Goal: Task Accomplishment & Management: Manage account settings

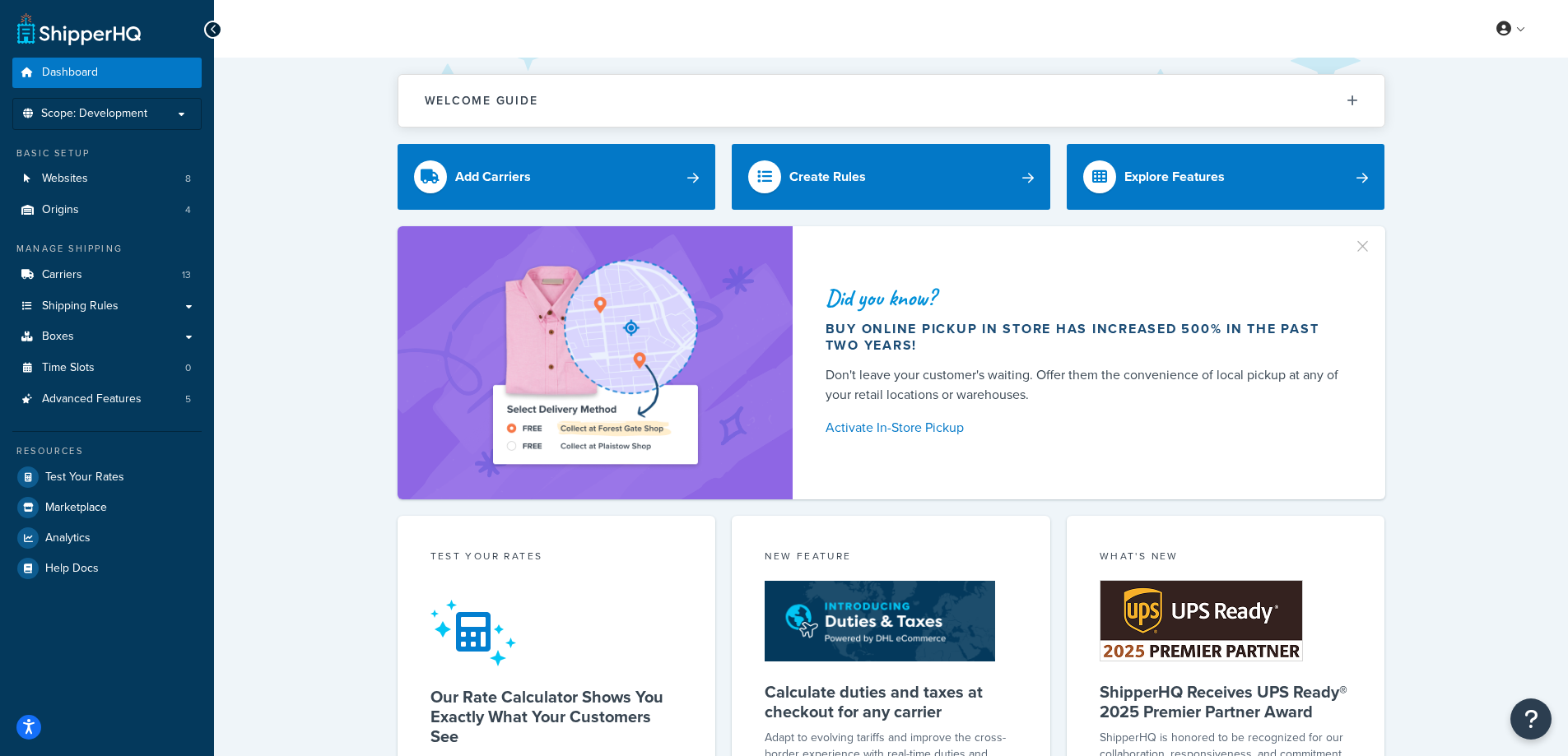
click at [283, 162] on div "Welcome Guide ShipperHQ: An Overview Carrier Setup Shipping Rules Overview Comm…" at bounding box center [891, 682] width 1354 height 1249
click at [116, 278] on link "Carriers 13" at bounding box center [107, 274] width 189 height 30
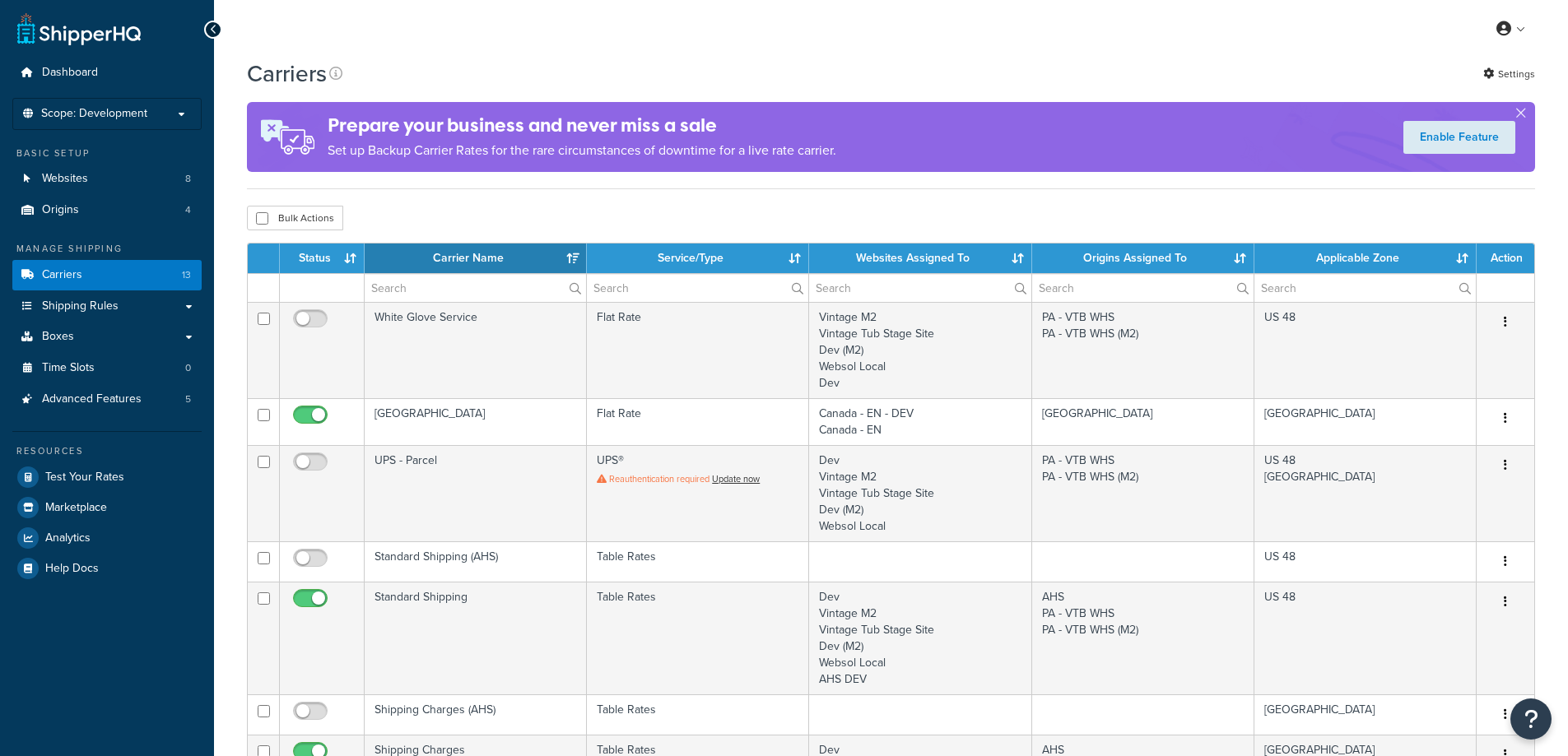
select select "15"
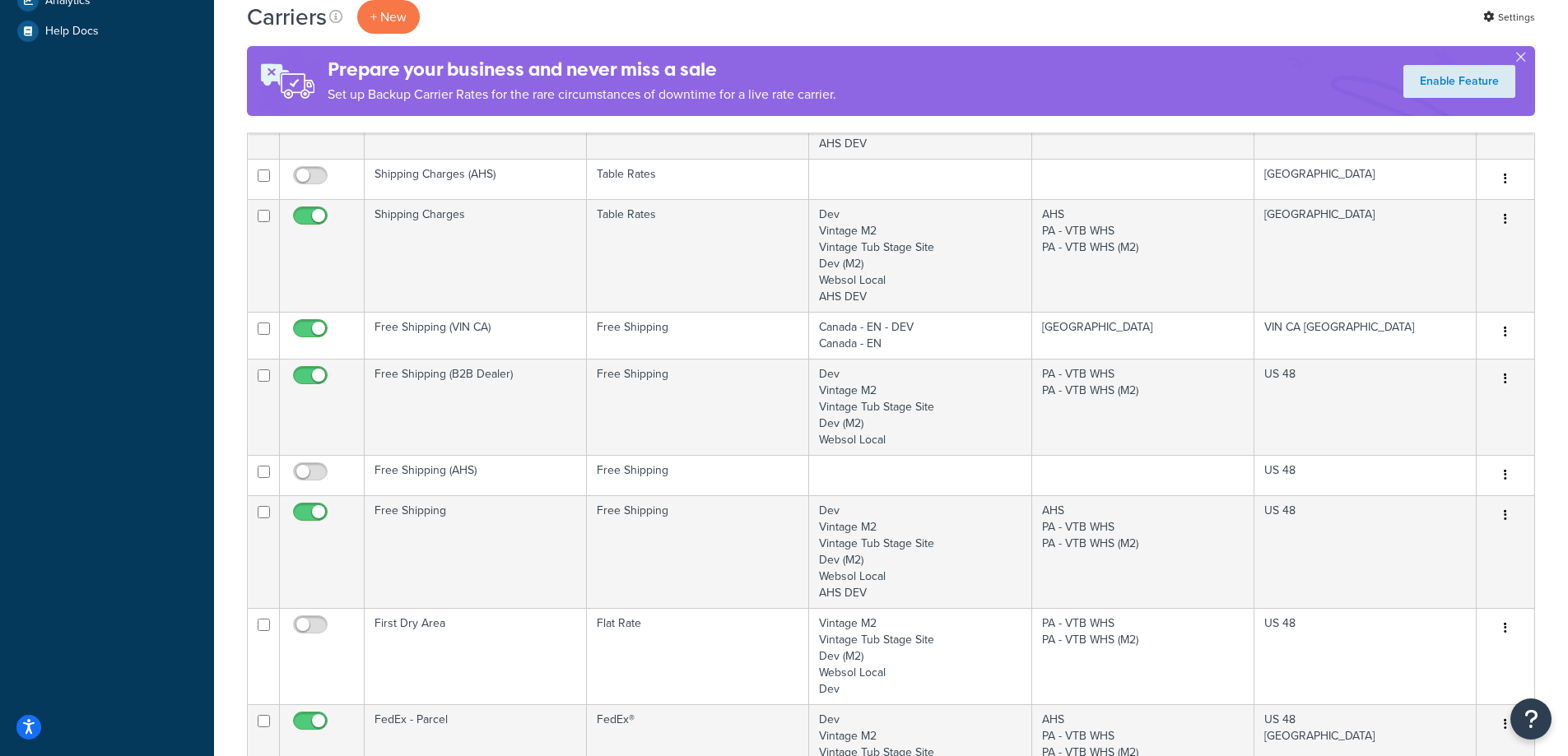
scroll to position [576, 0]
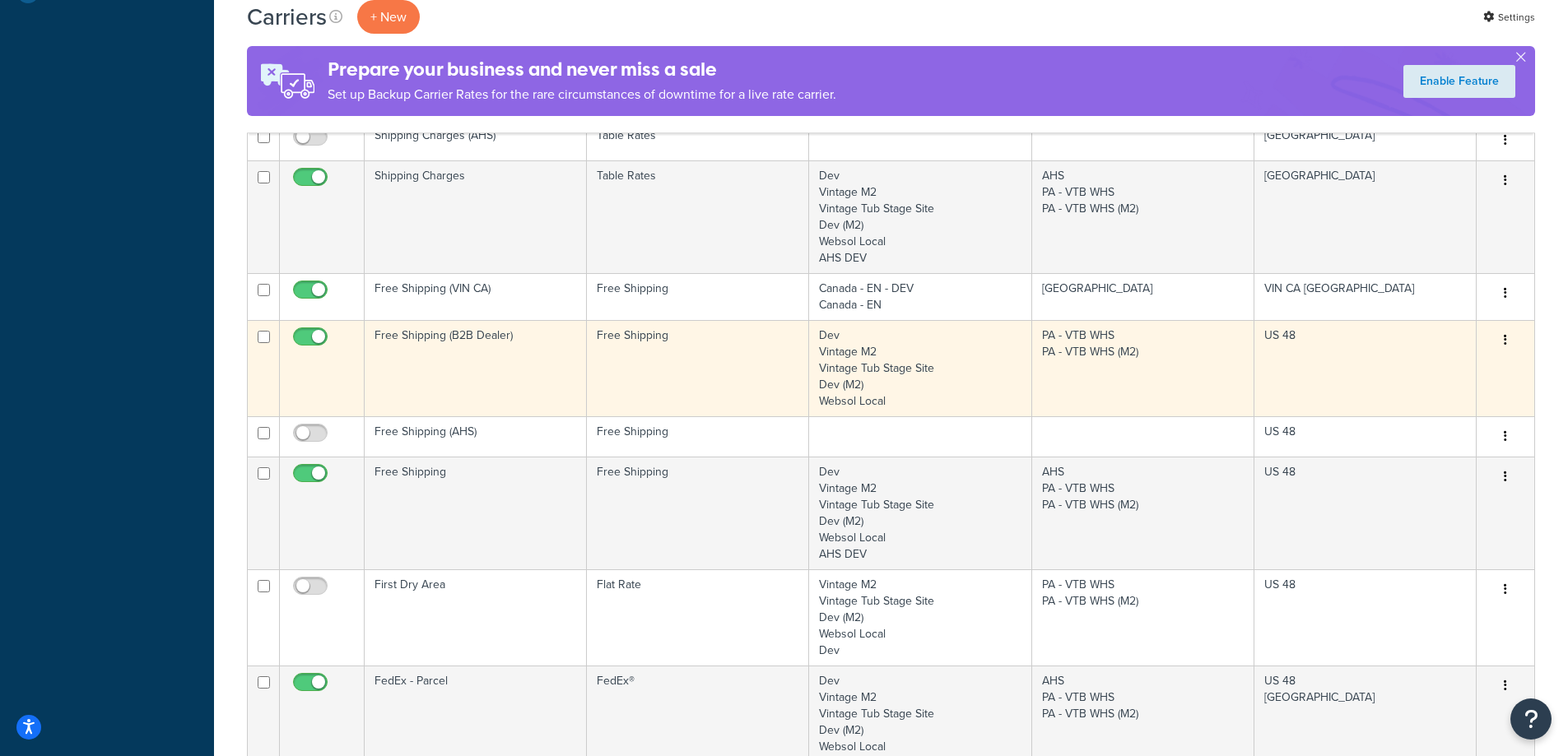
click at [500, 355] on td "Free Shipping (B2B Dealer)" at bounding box center [476, 368] width 222 height 96
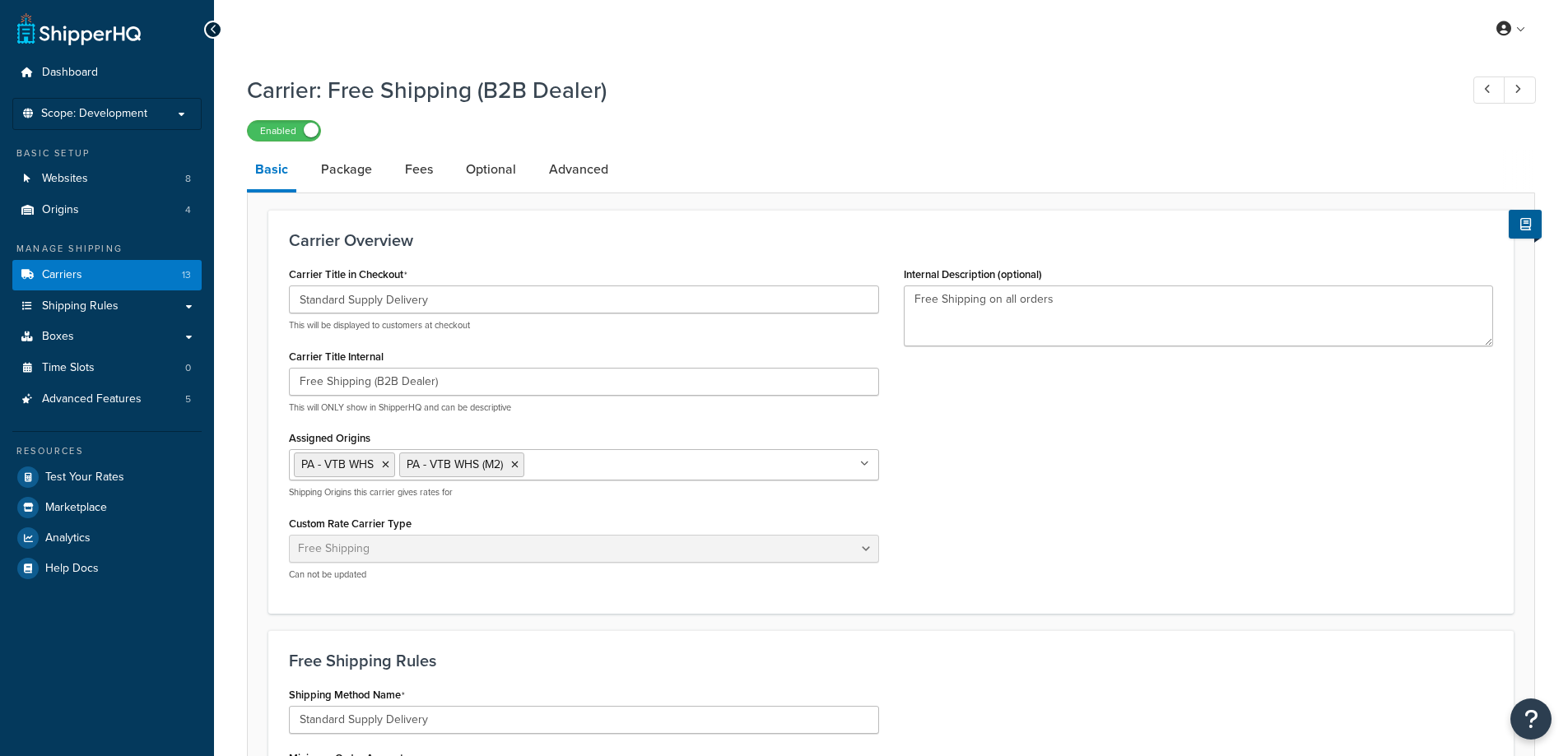
select select "free"
click at [92, 315] on link "Shipping Rules" at bounding box center [107, 306] width 189 height 30
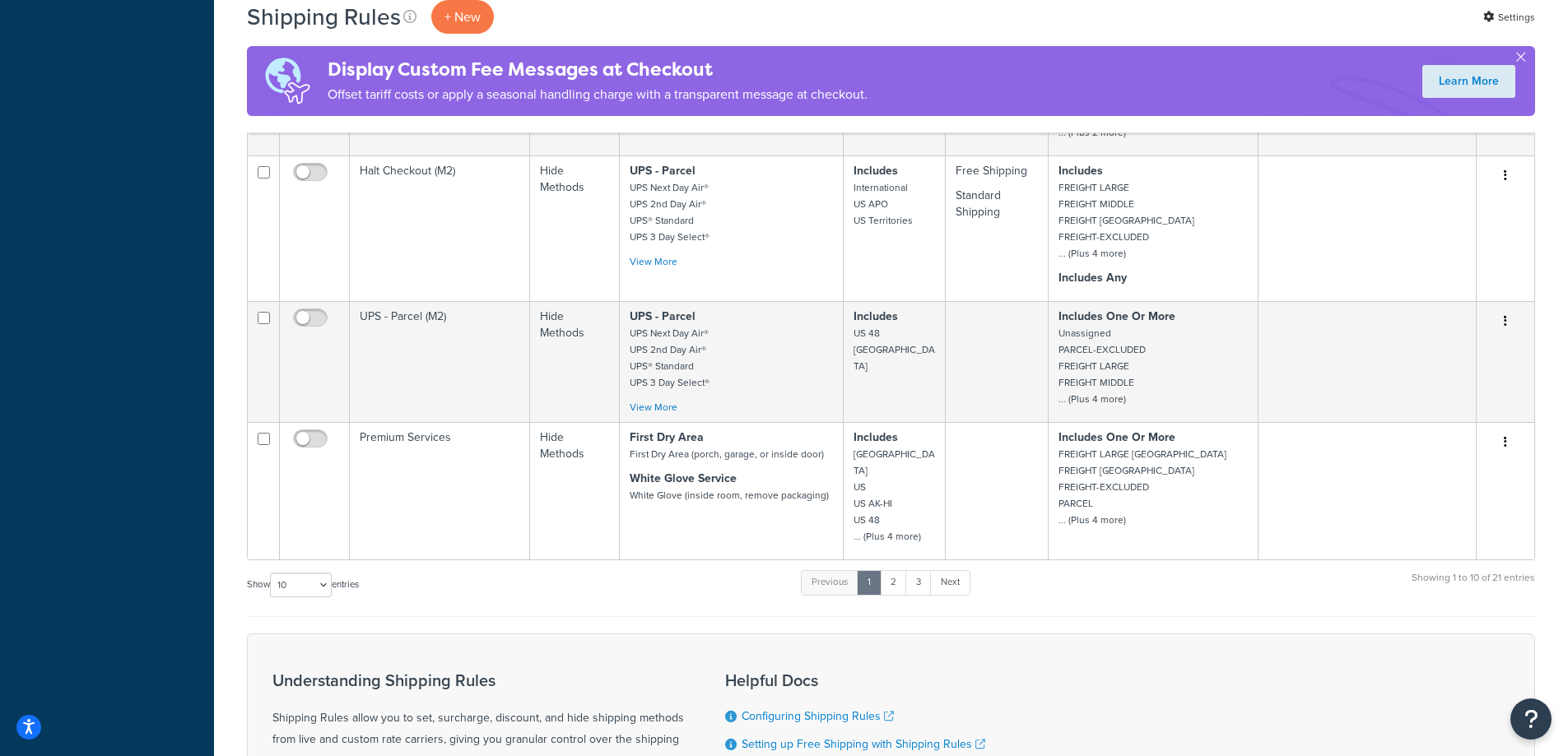
scroll to position [1069, 0]
click at [895, 569] on link "2" at bounding box center [893, 581] width 27 height 24
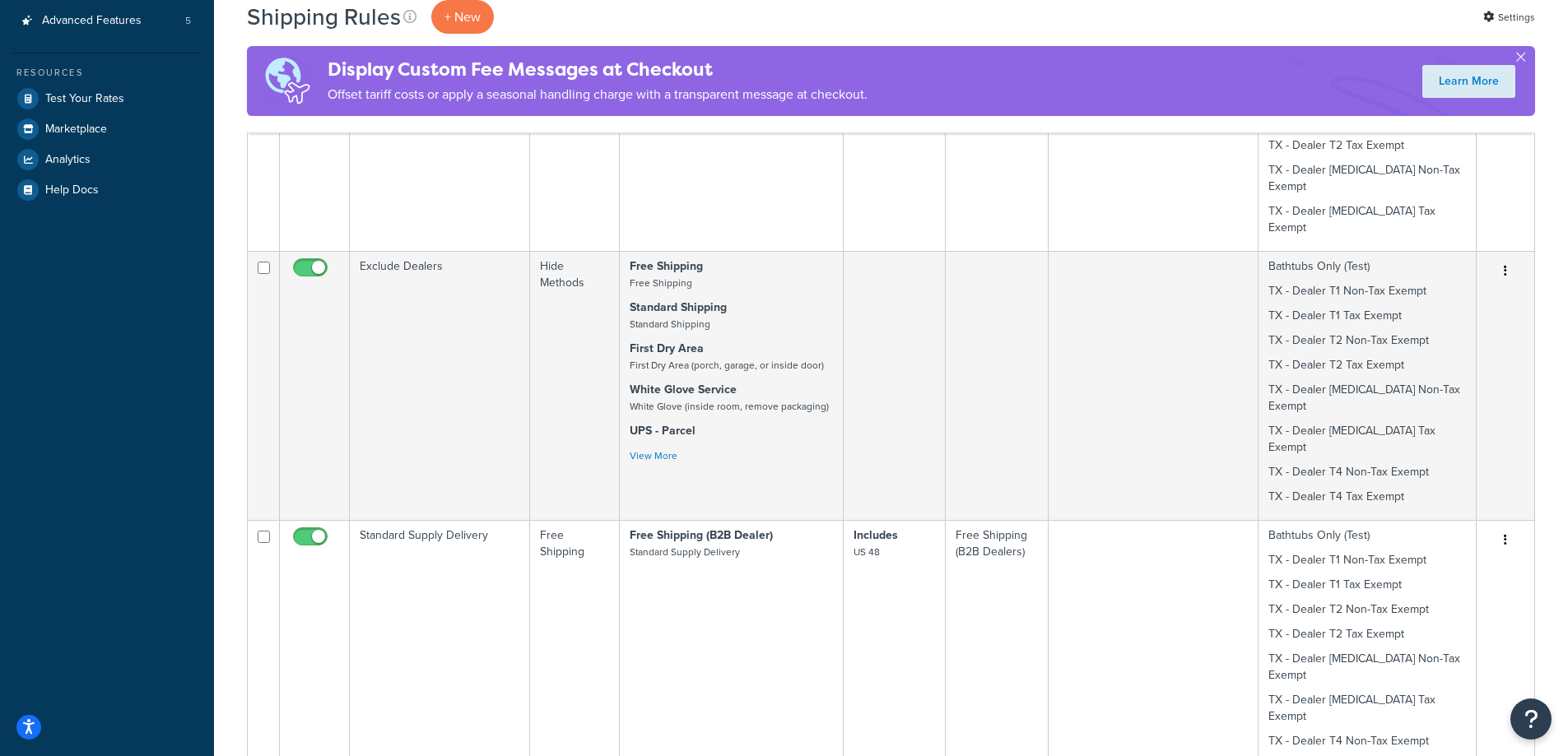
scroll to position [576, 0]
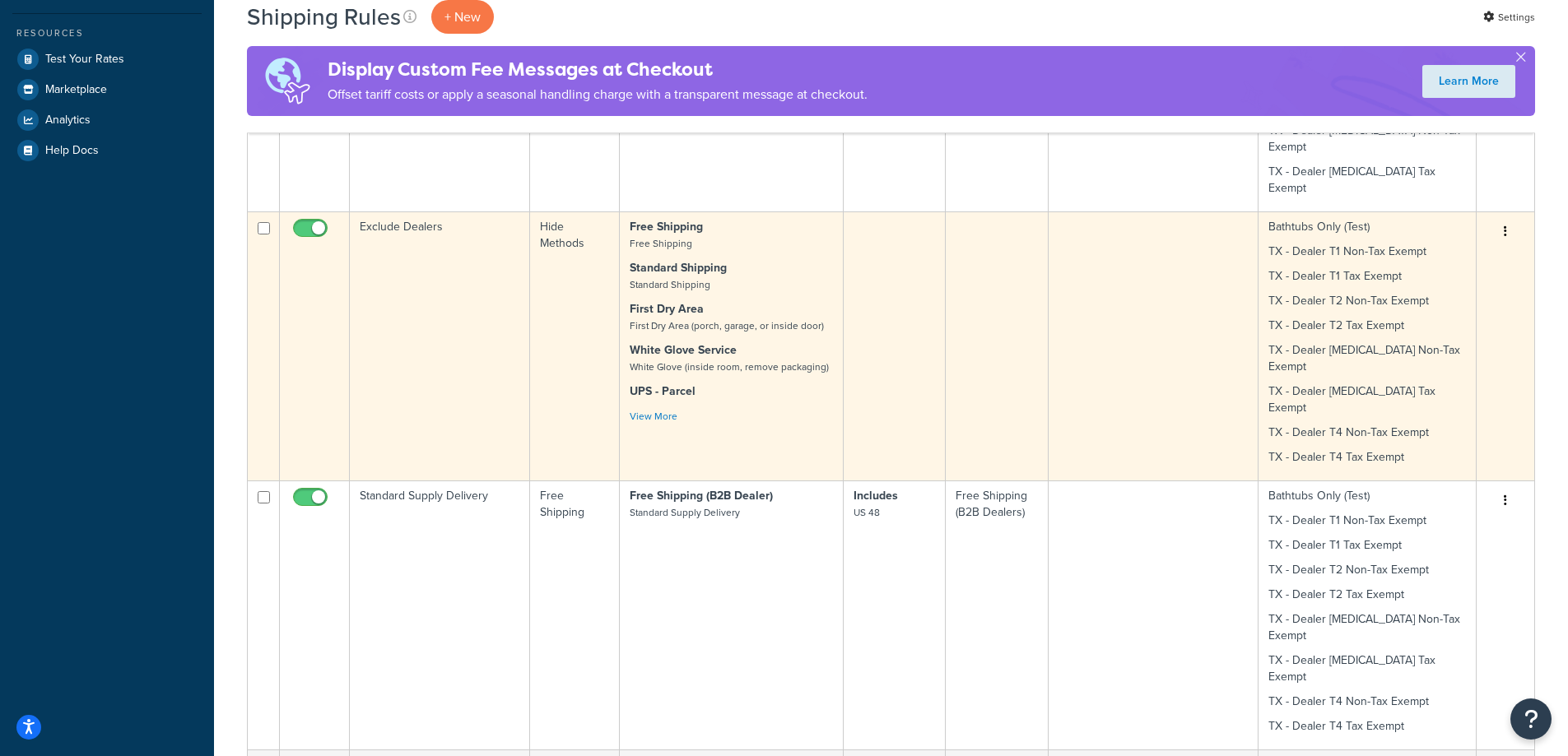
click at [429, 299] on td "Exclude Dealers" at bounding box center [439, 345] width 180 height 270
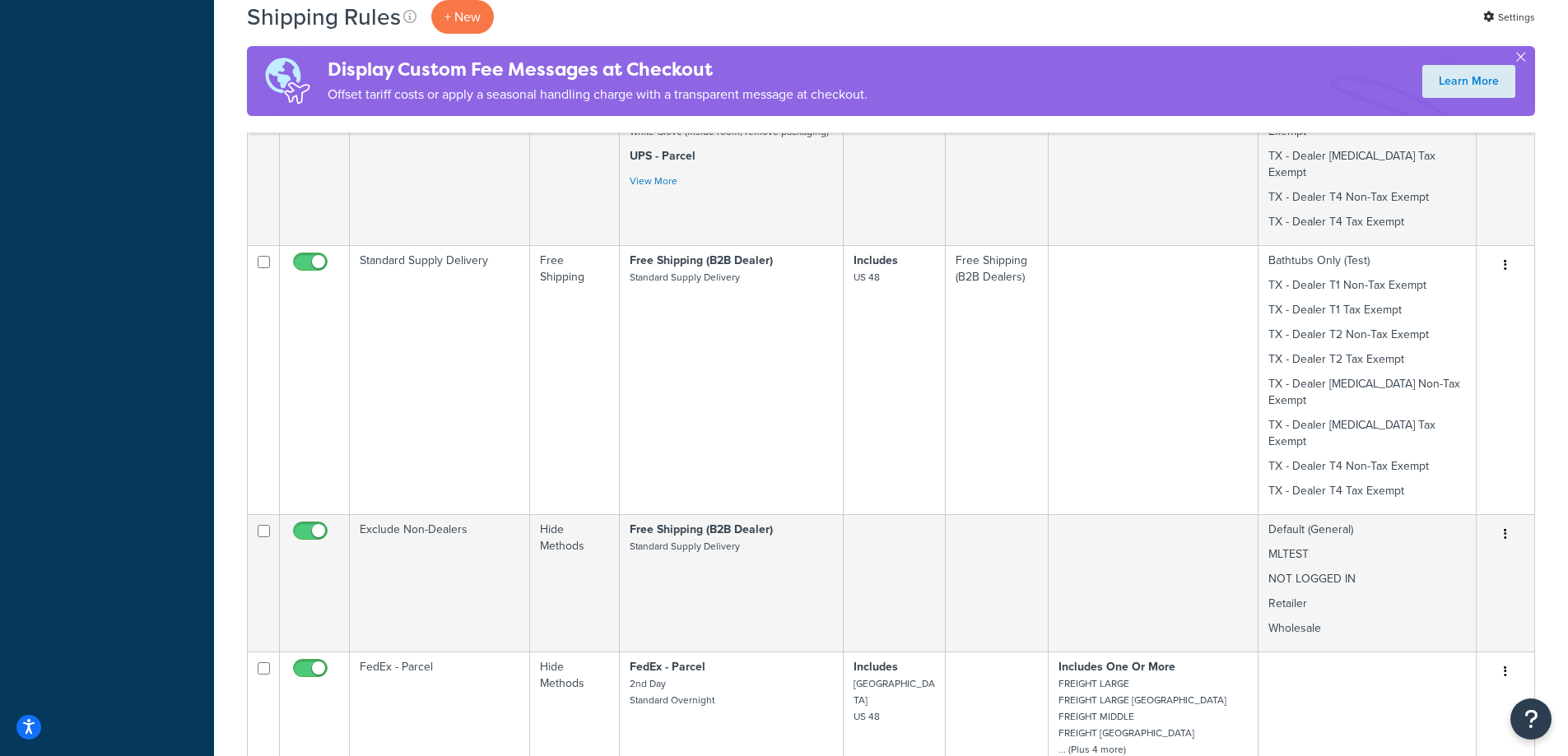
scroll to position [839, 0]
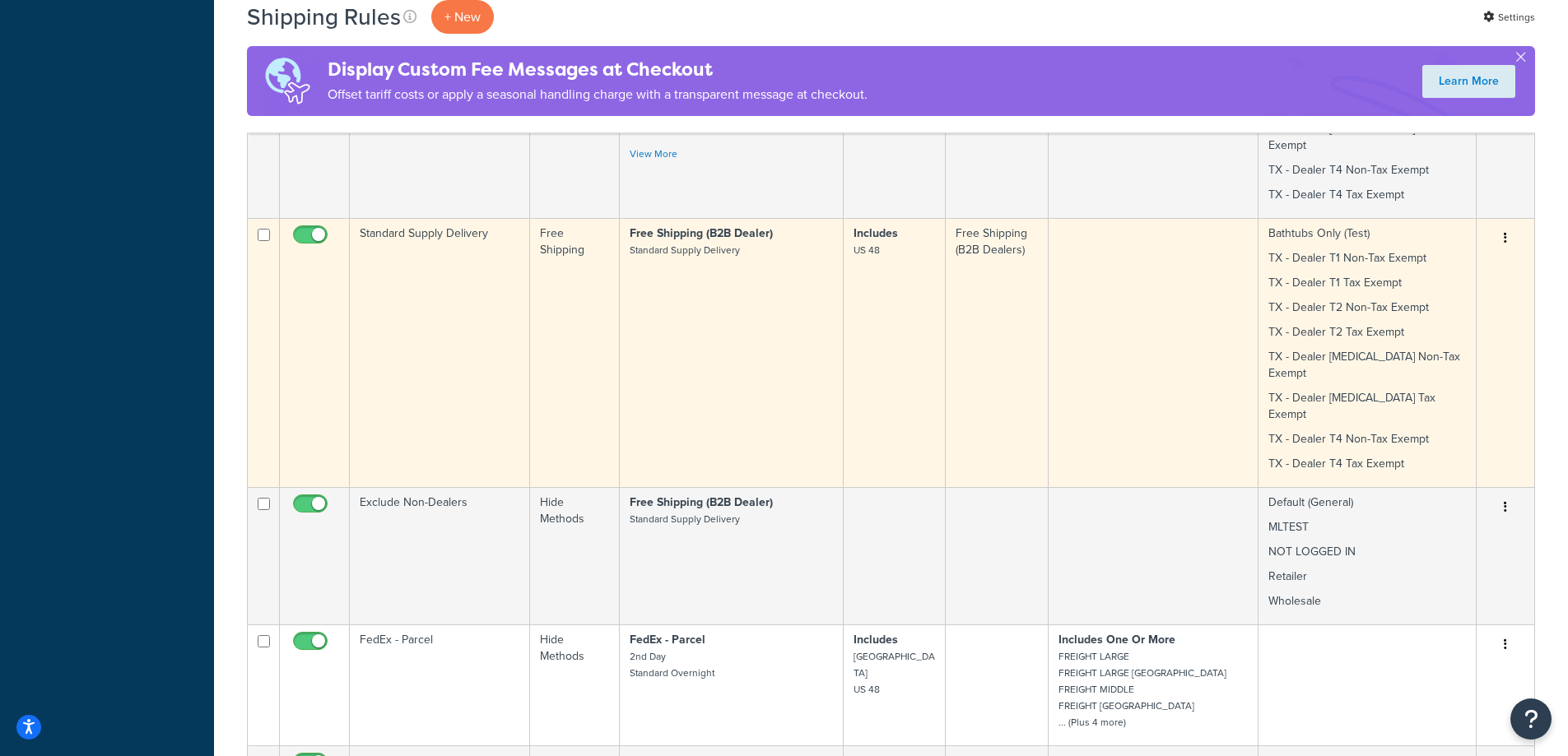
click at [420, 277] on td "Standard Supply Delivery" at bounding box center [439, 352] width 180 height 270
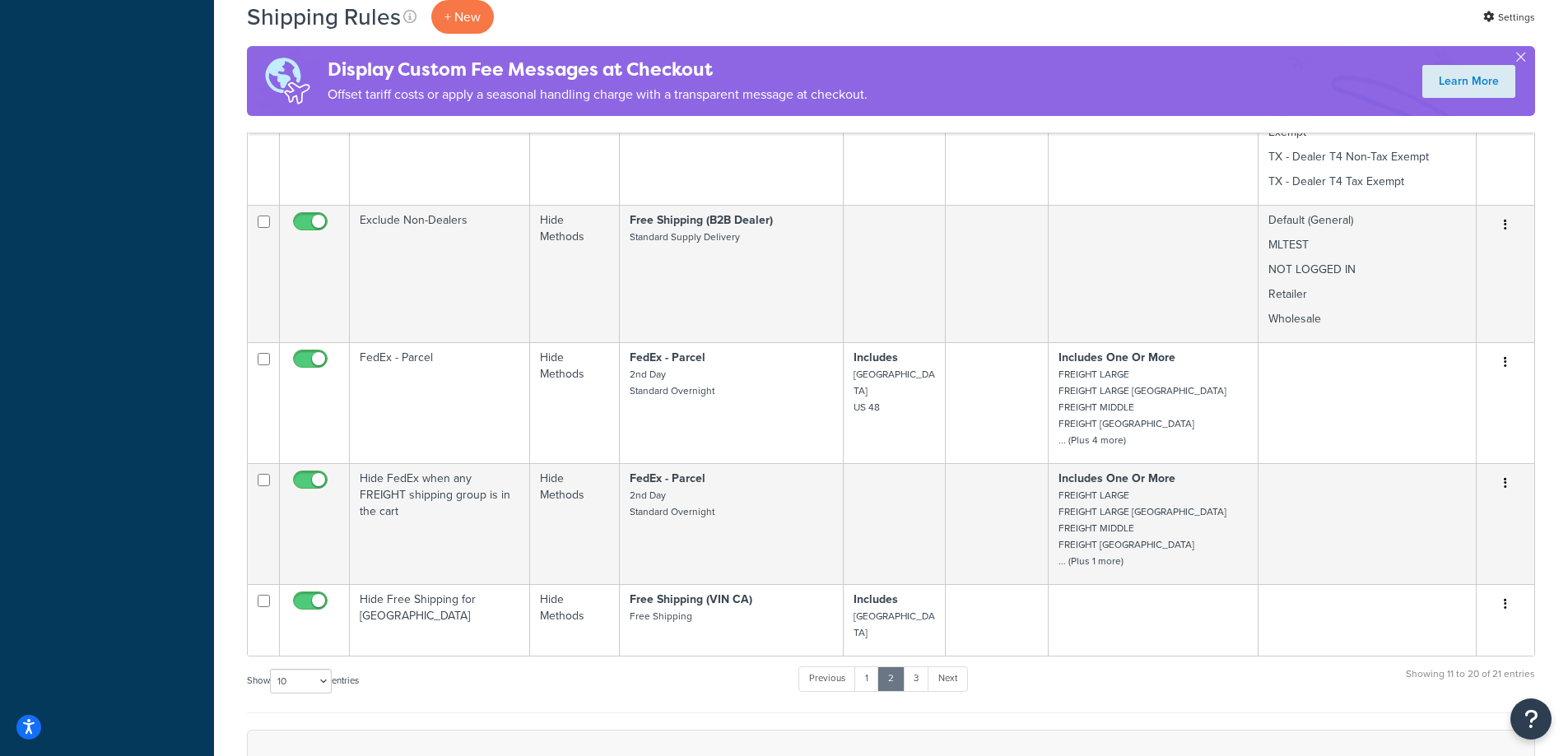
scroll to position [1168, 0]
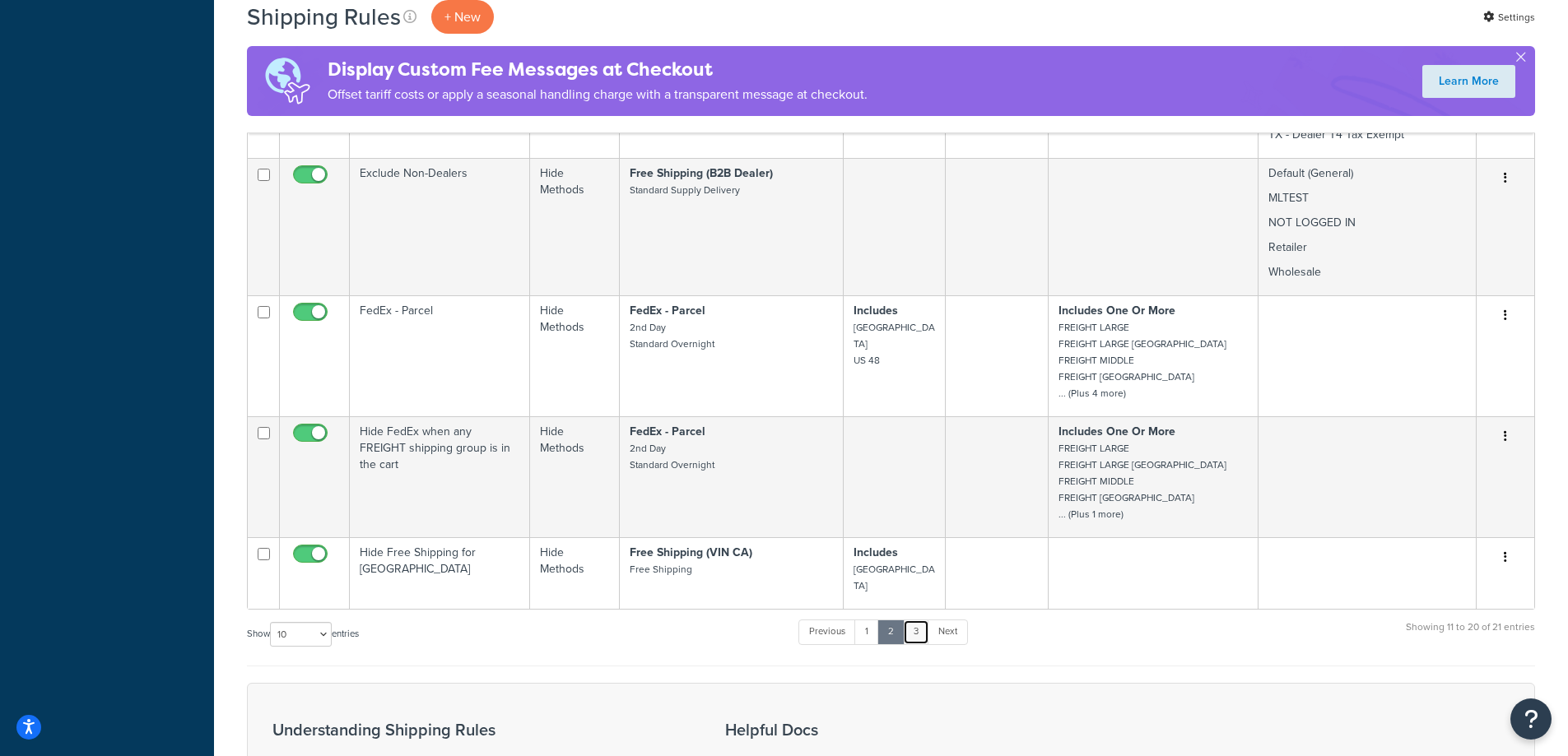
click at [914, 620] on link "3" at bounding box center [916, 631] width 26 height 24
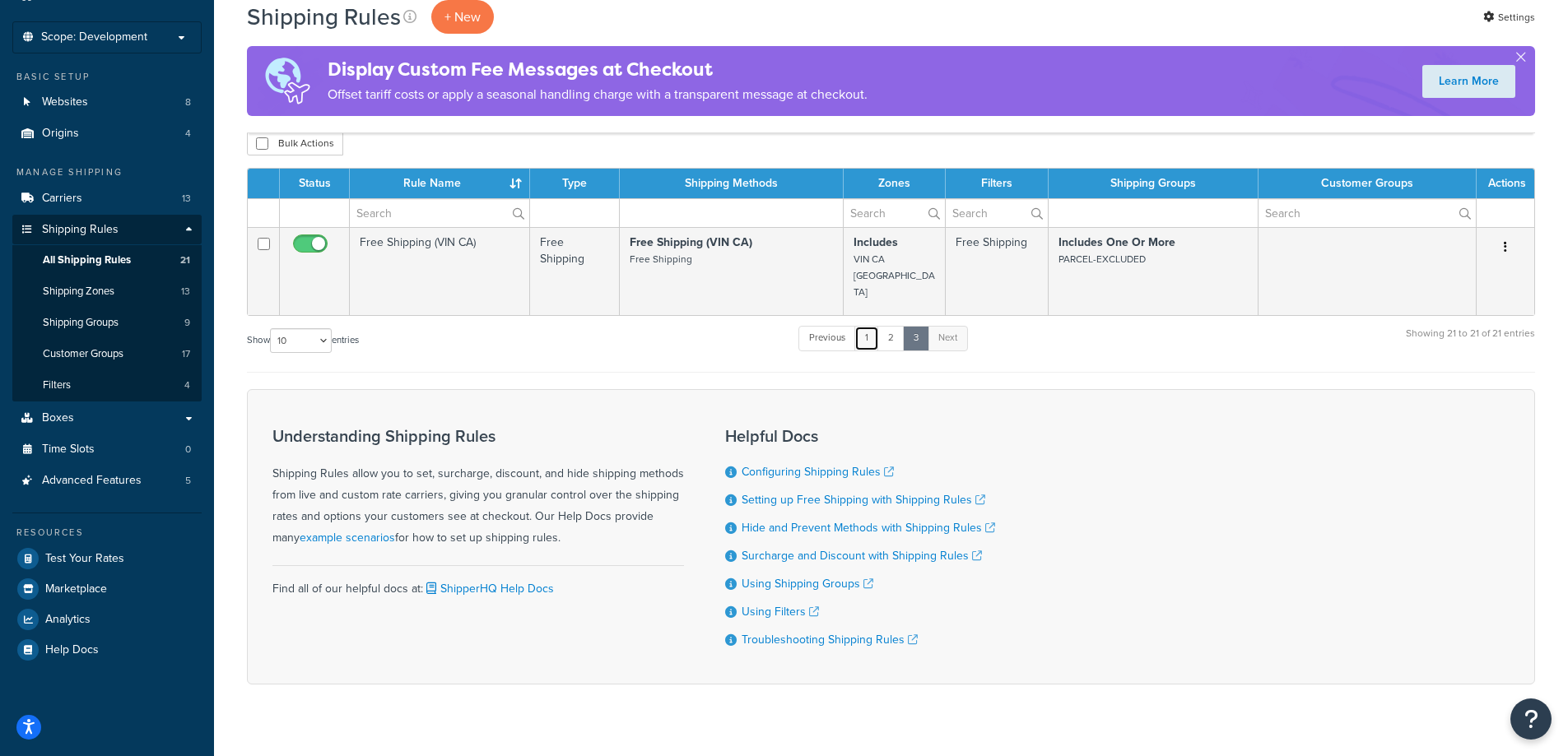
click at [872, 326] on link "1" at bounding box center [866, 338] width 24 height 24
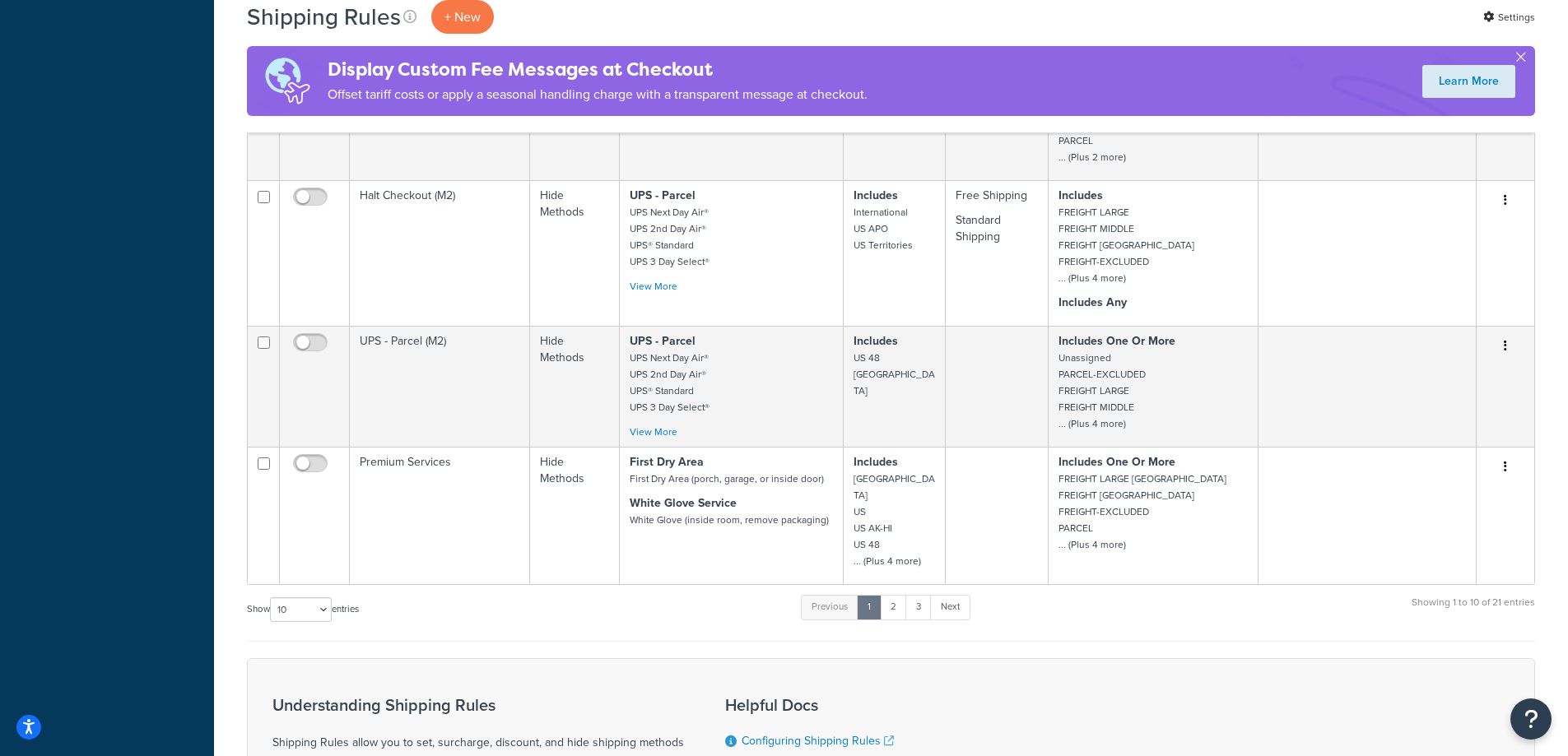
scroll to position [1094, 0]
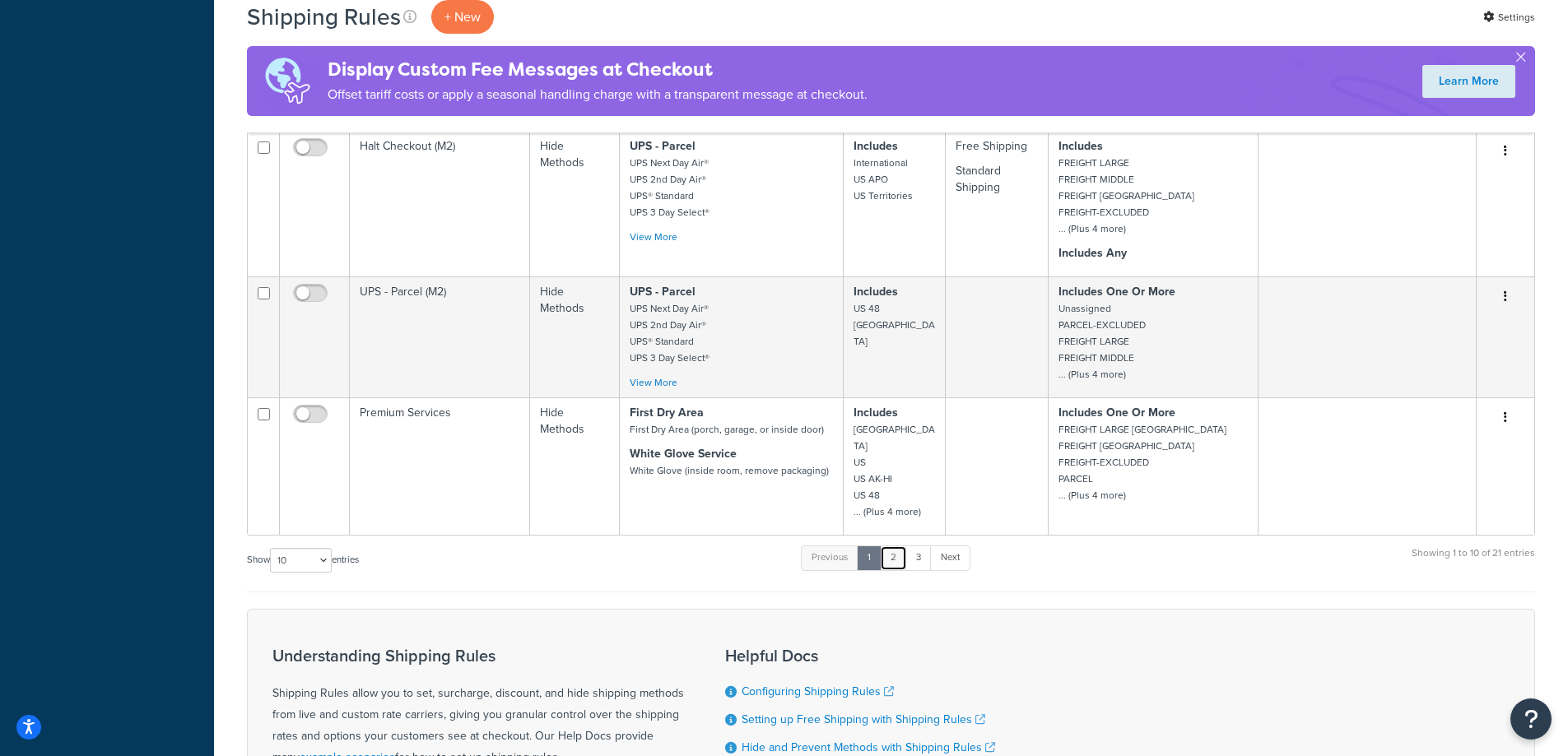
click at [897, 547] on link "2" at bounding box center [893, 558] width 27 height 24
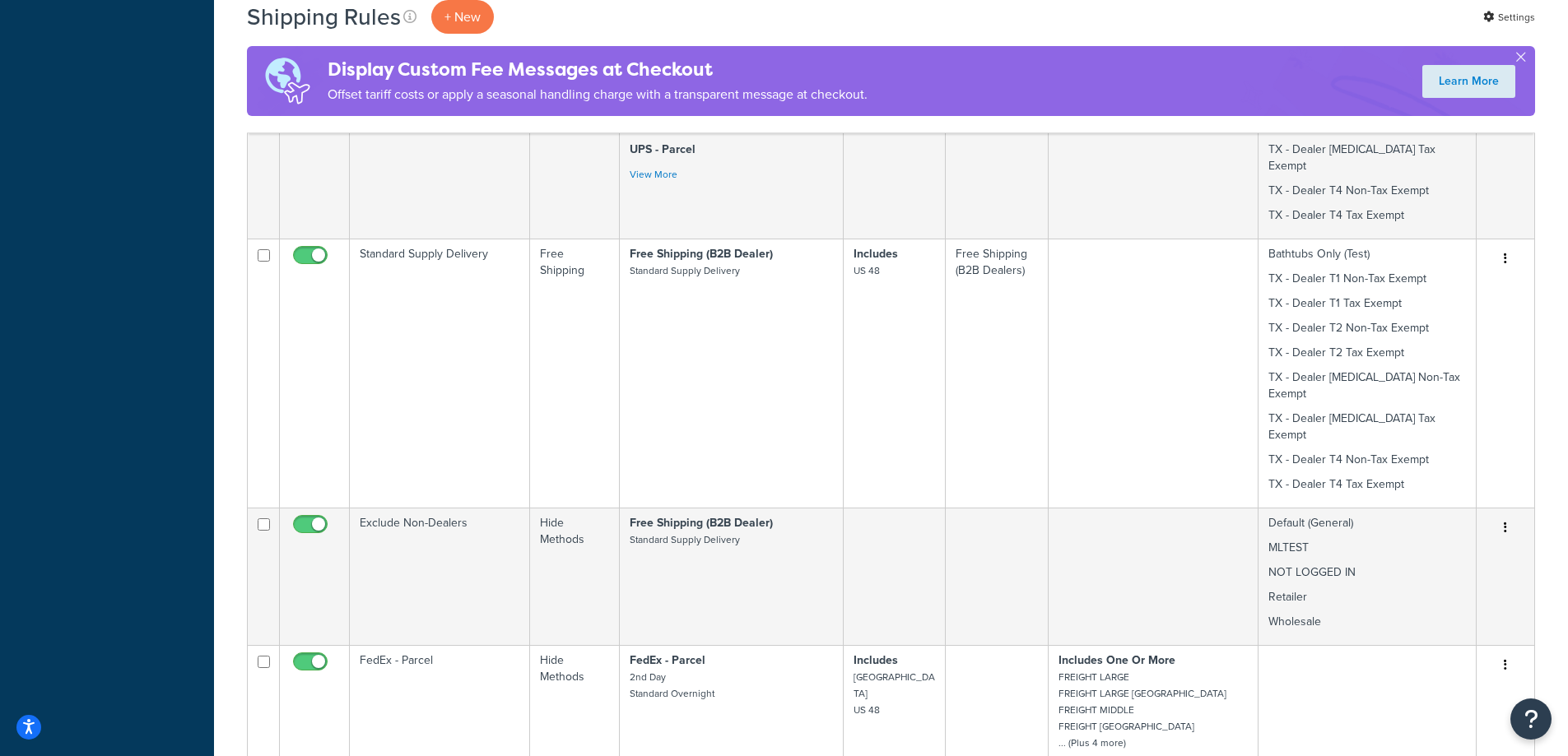
scroll to position [846, 0]
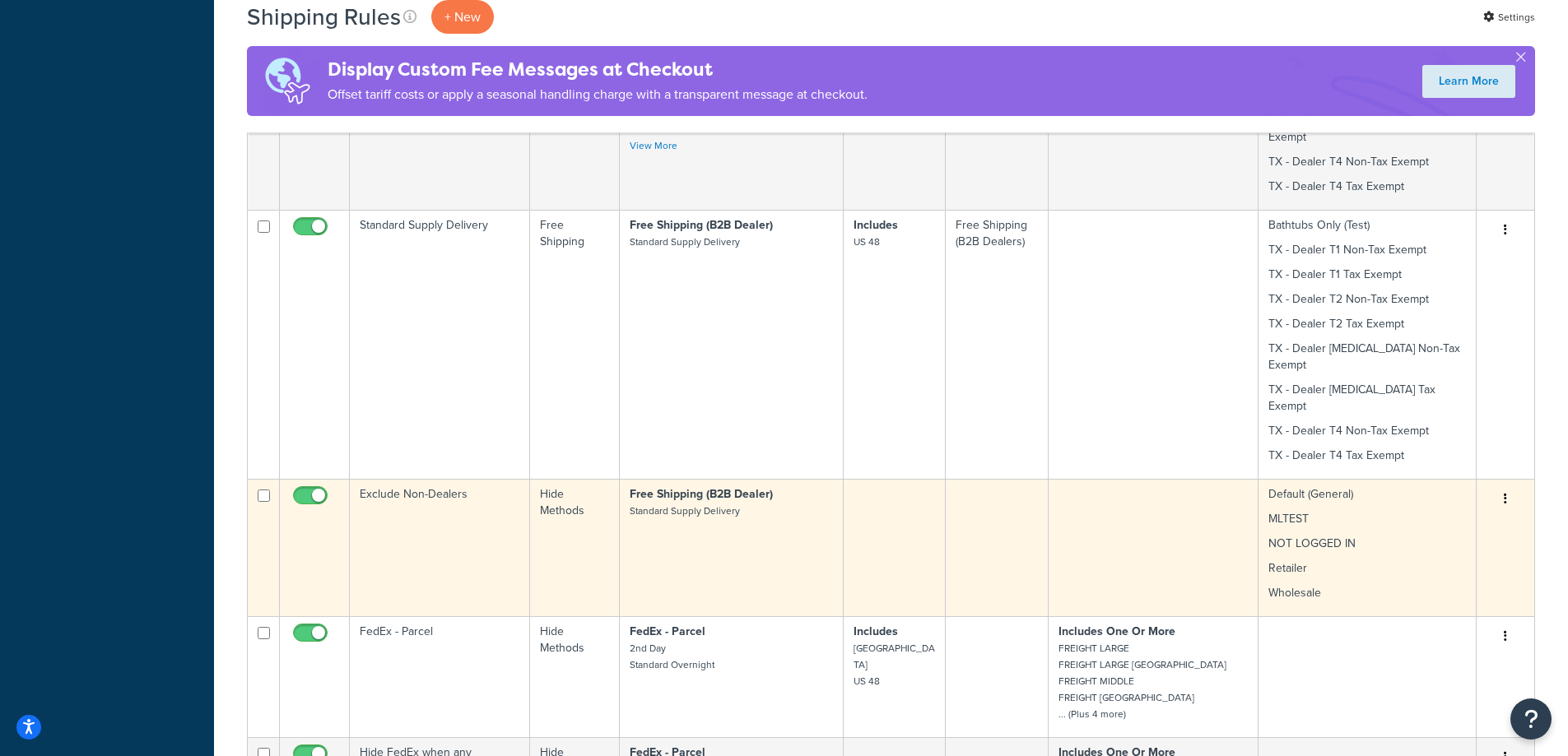
click at [403, 479] on td "Exclude Non-Dealers" at bounding box center [439, 547] width 180 height 137
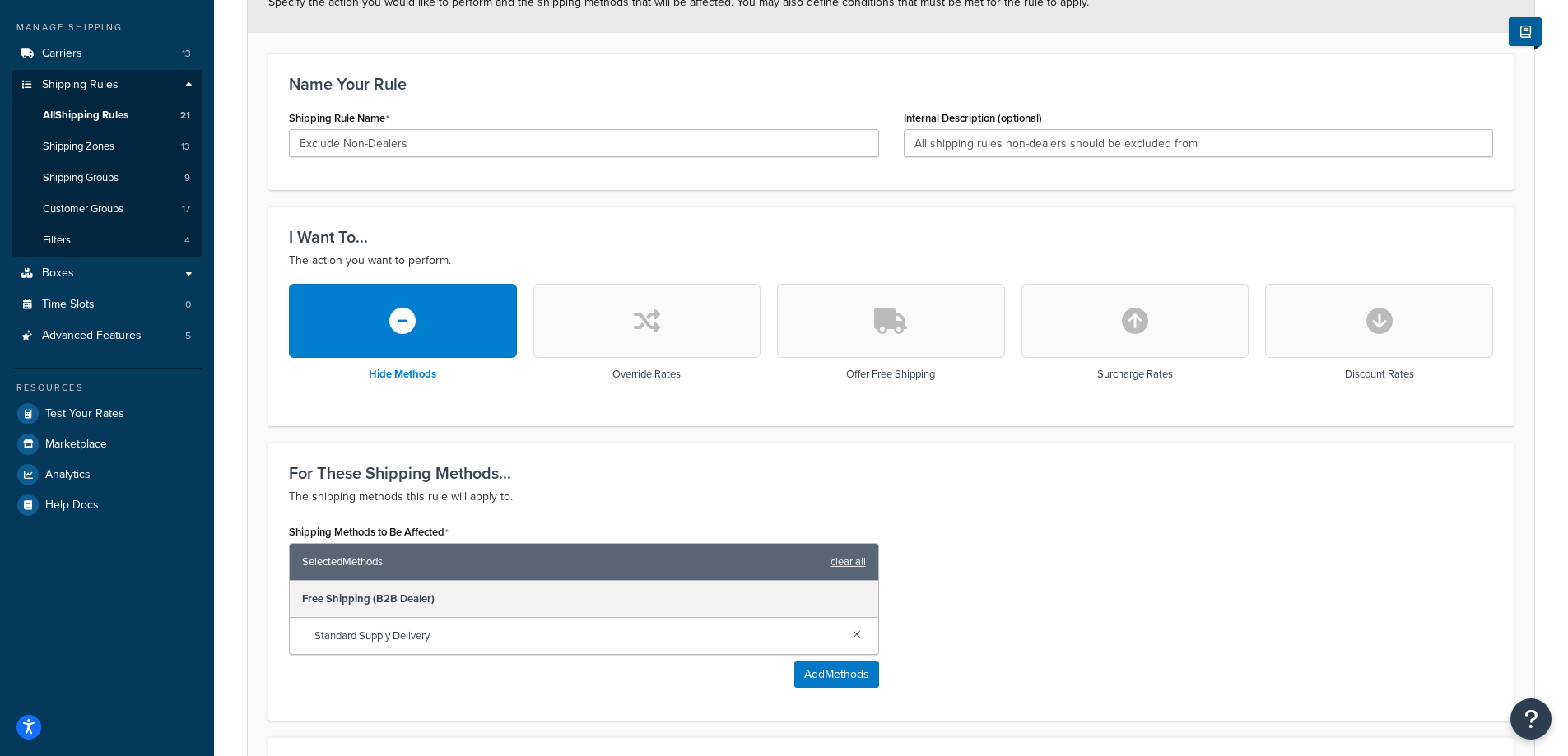
scroll to position [576, 0]
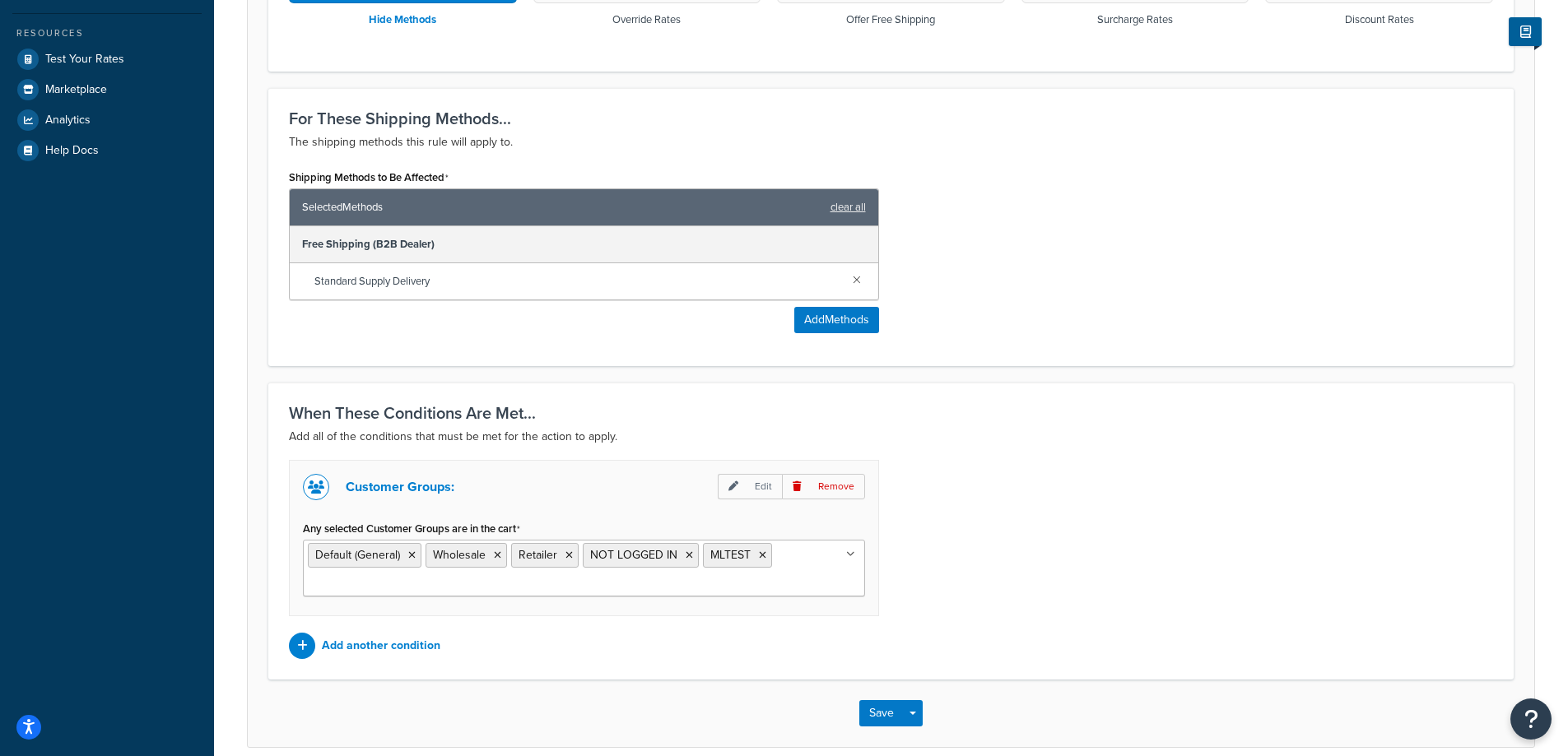
click at [727, 591] on ul "Default (General) Wholesale Retailer NOT LOGGED IN MLTEST" at bounding box center [584, 568] width 563 height 56
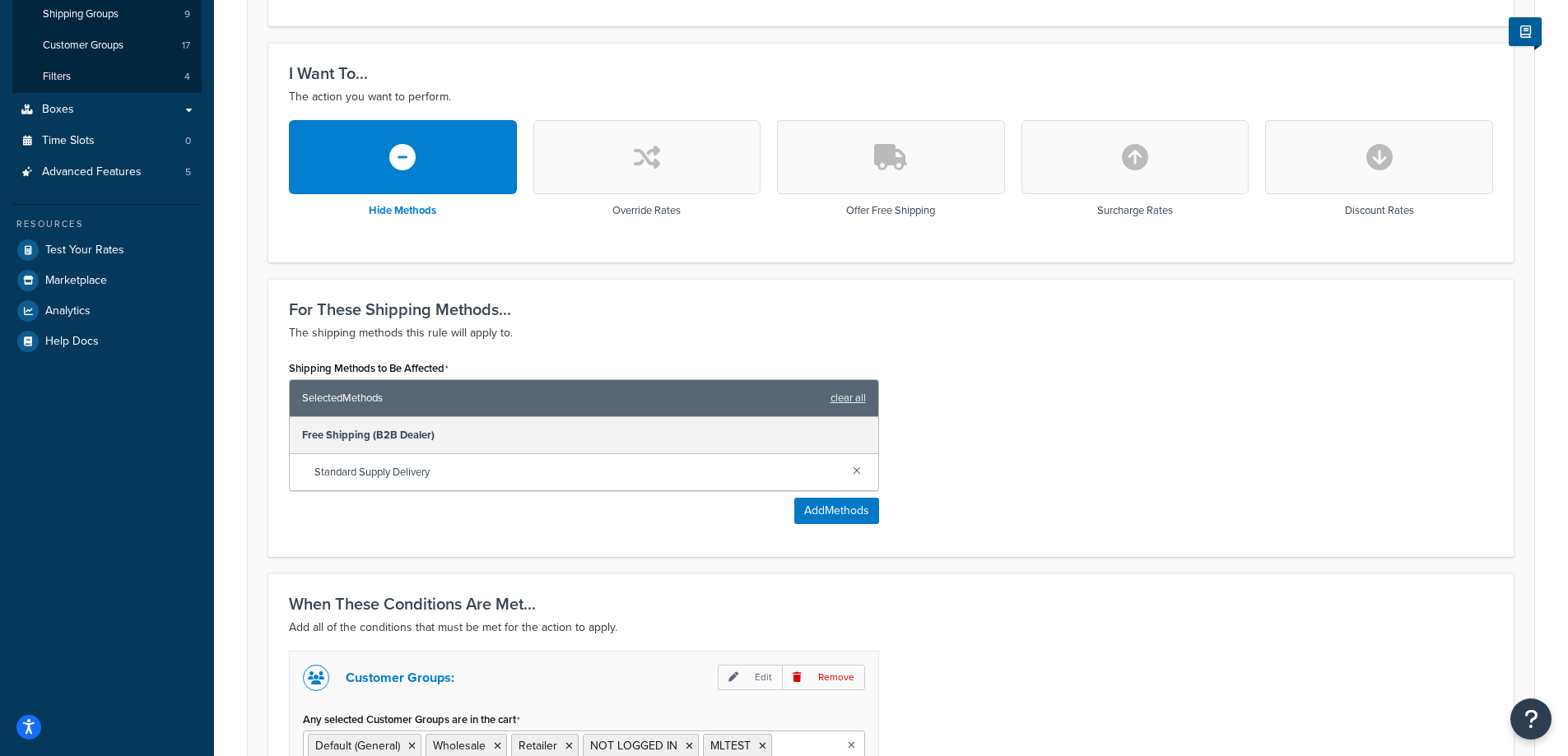
scroll to position [0, 0]
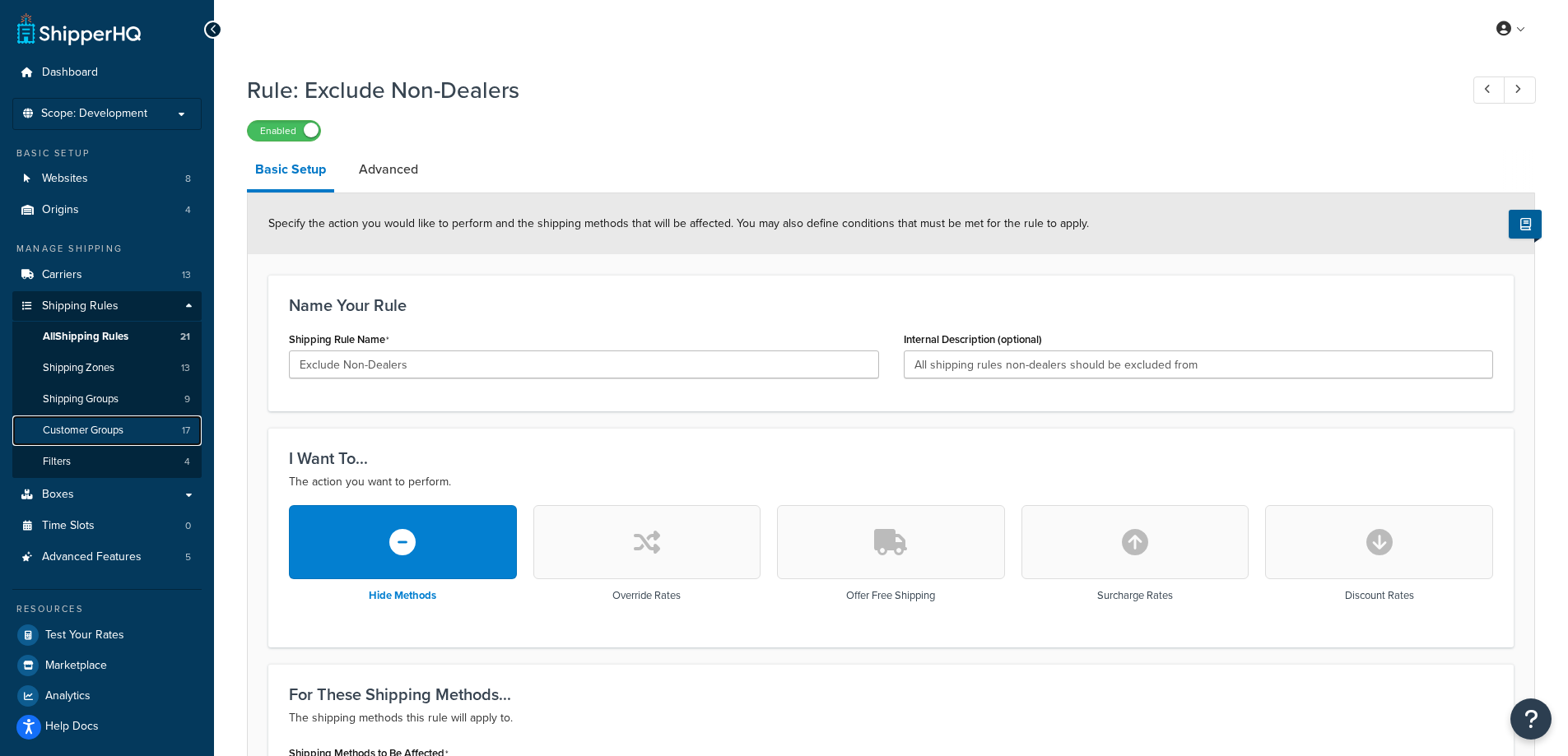
click at [117, 424] on span "Customer Groups" at bounding box center [83, 431] width 81 height 14
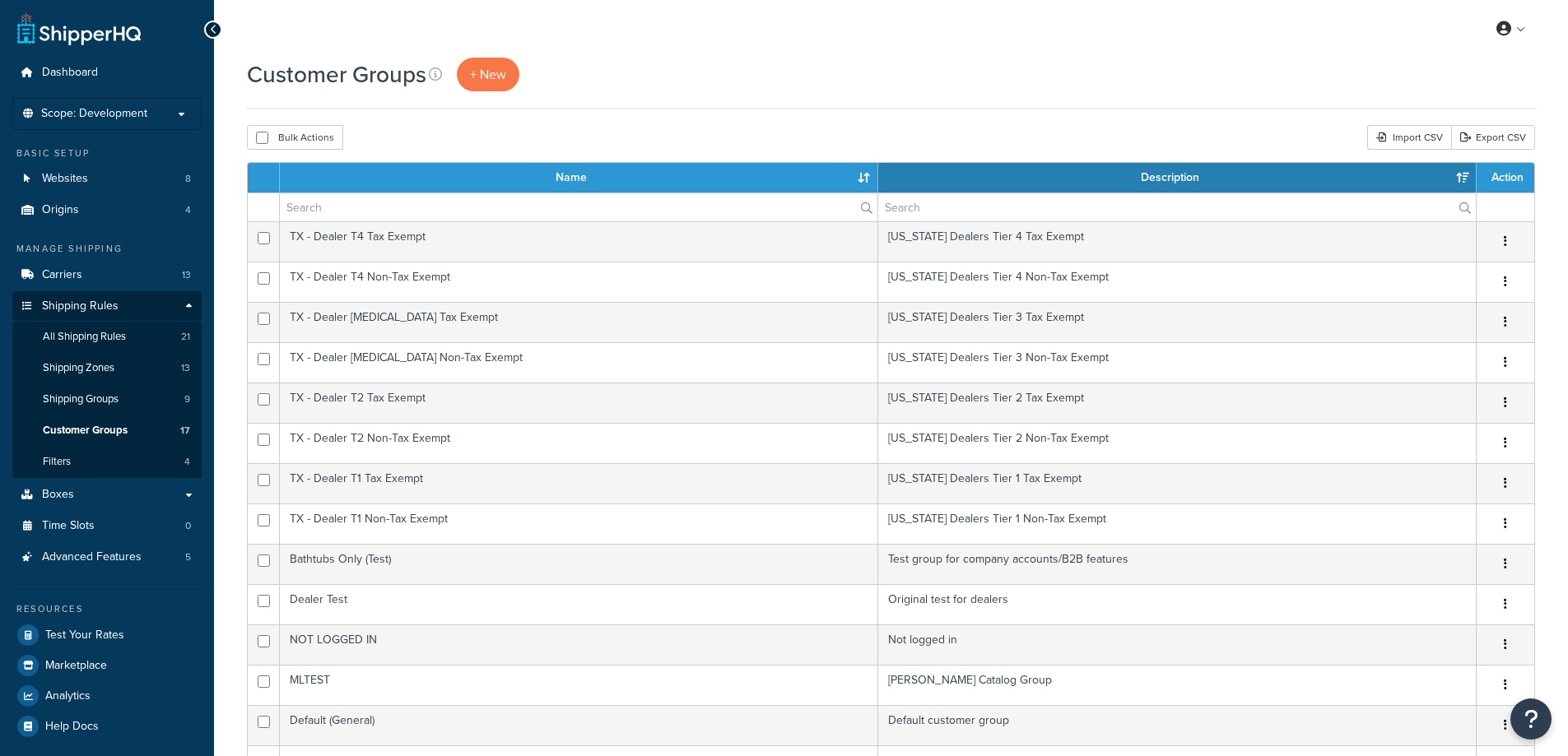
select select "15"
click at [476, 80] on span "+ New" at bounding box center [488, 74] width 36 height 18
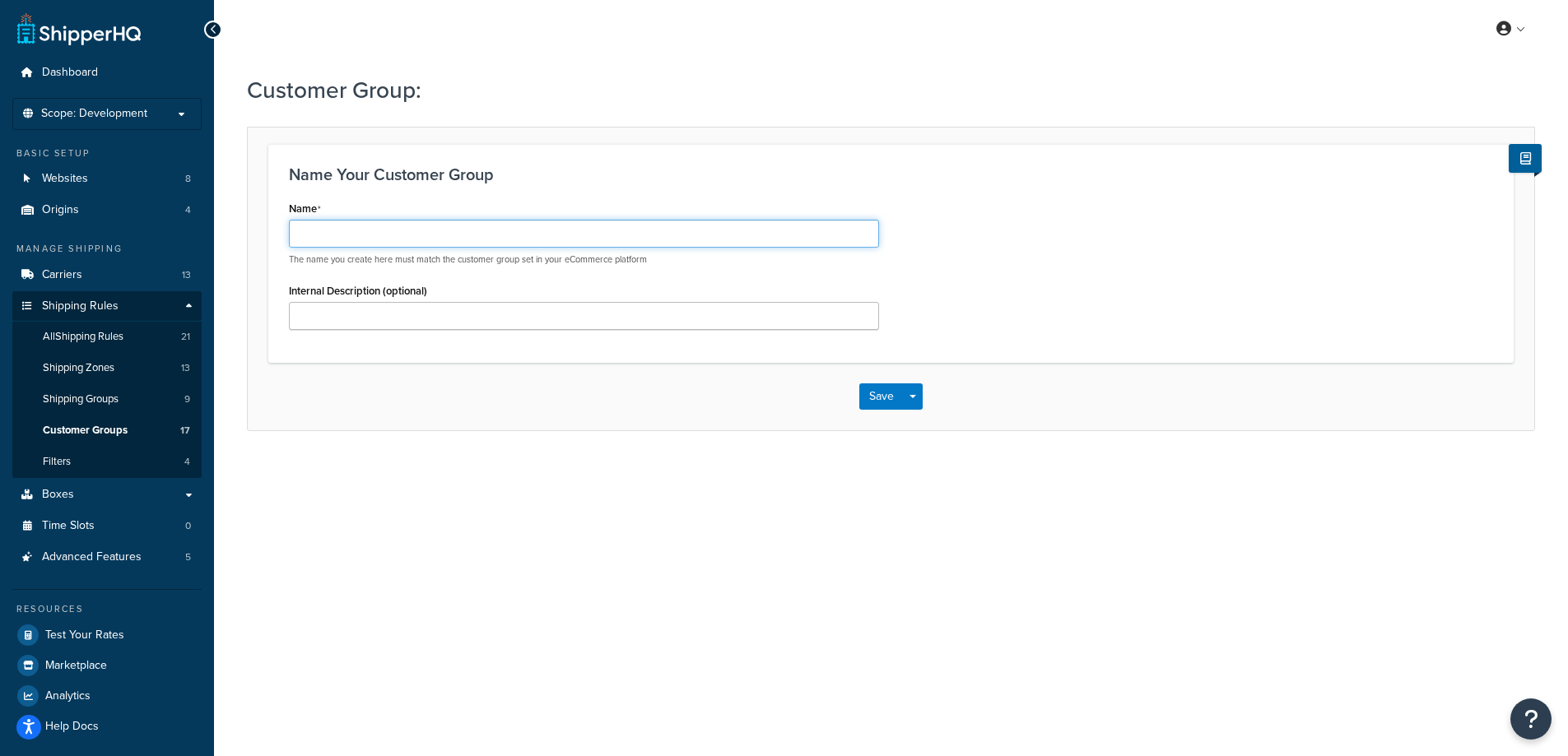
click at [339, 233] on input "Name" at bounding box center [584, 234] width 590 height 28
paste input "ABG HS 20"
type input "ABG HS 20"
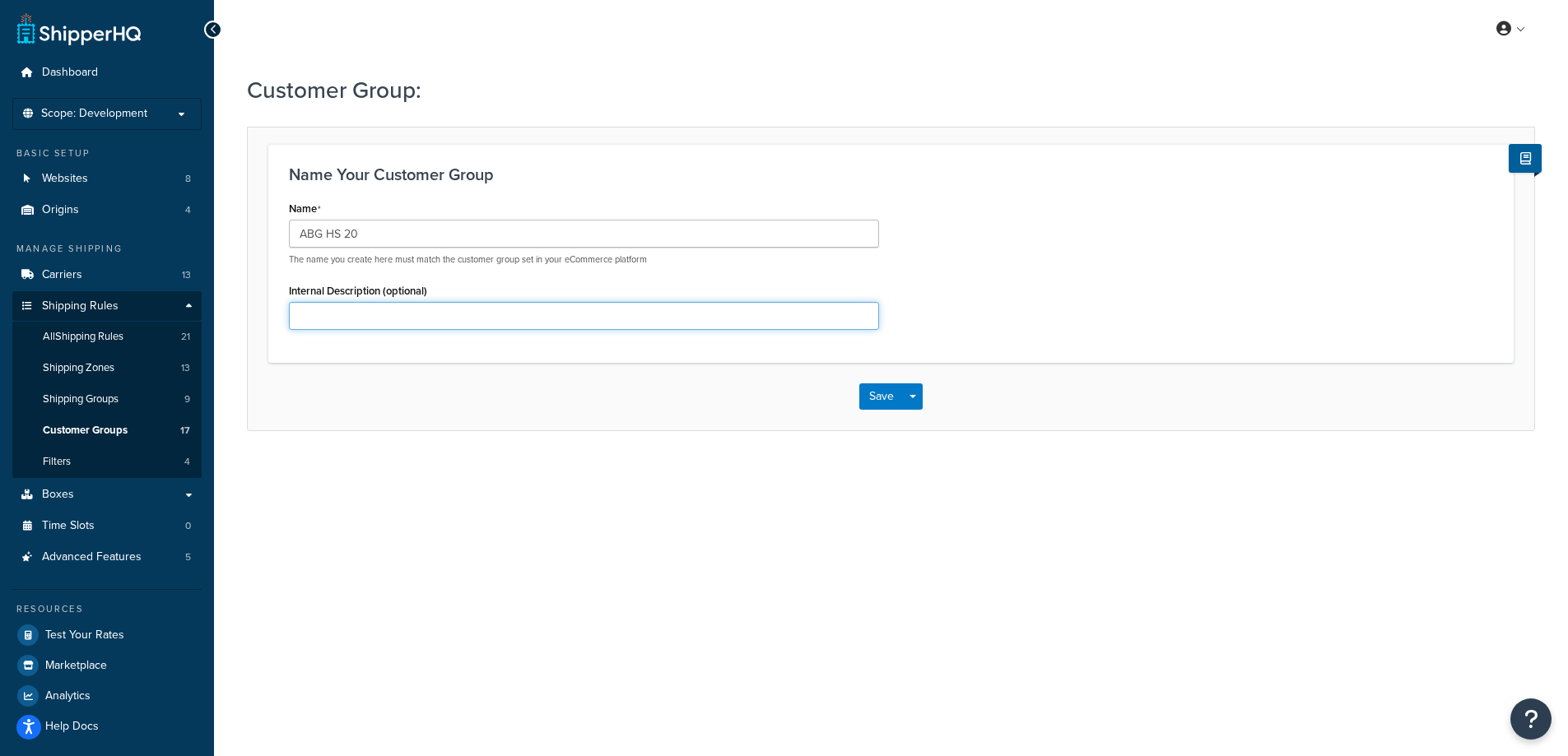
click at [362, 313] on input "Internal Description (optional)" at bounding box center [584, 315] width 590 height 28
paste input "ABG HS 20"
type input "ABG HS 20"
click at [881, 401] on button "Save" at bounding box center [882, 396] width 45 height 26
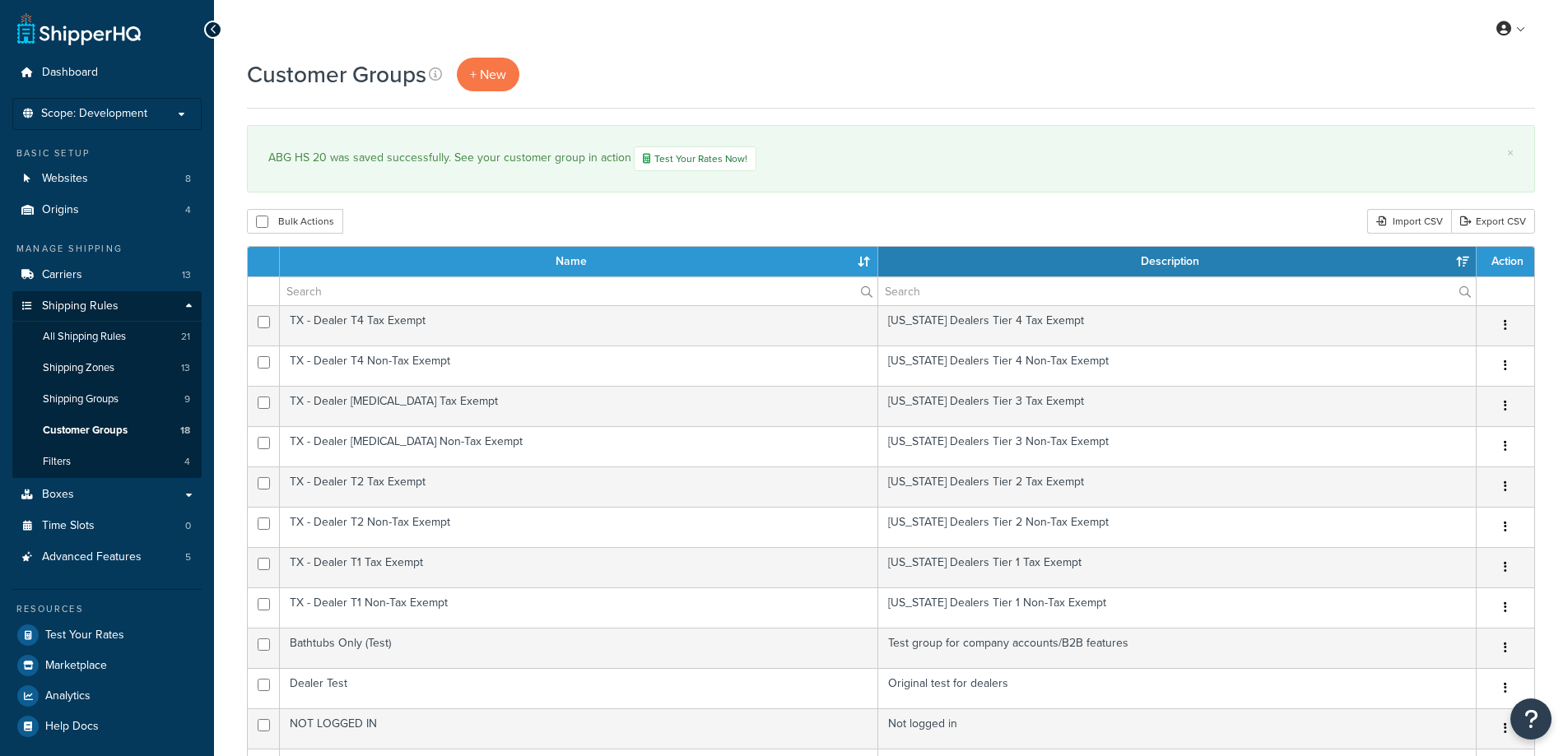
select select "15"
click at [494, 77] on span "+ New" at bounding box center [488, 74] width 36 height 18
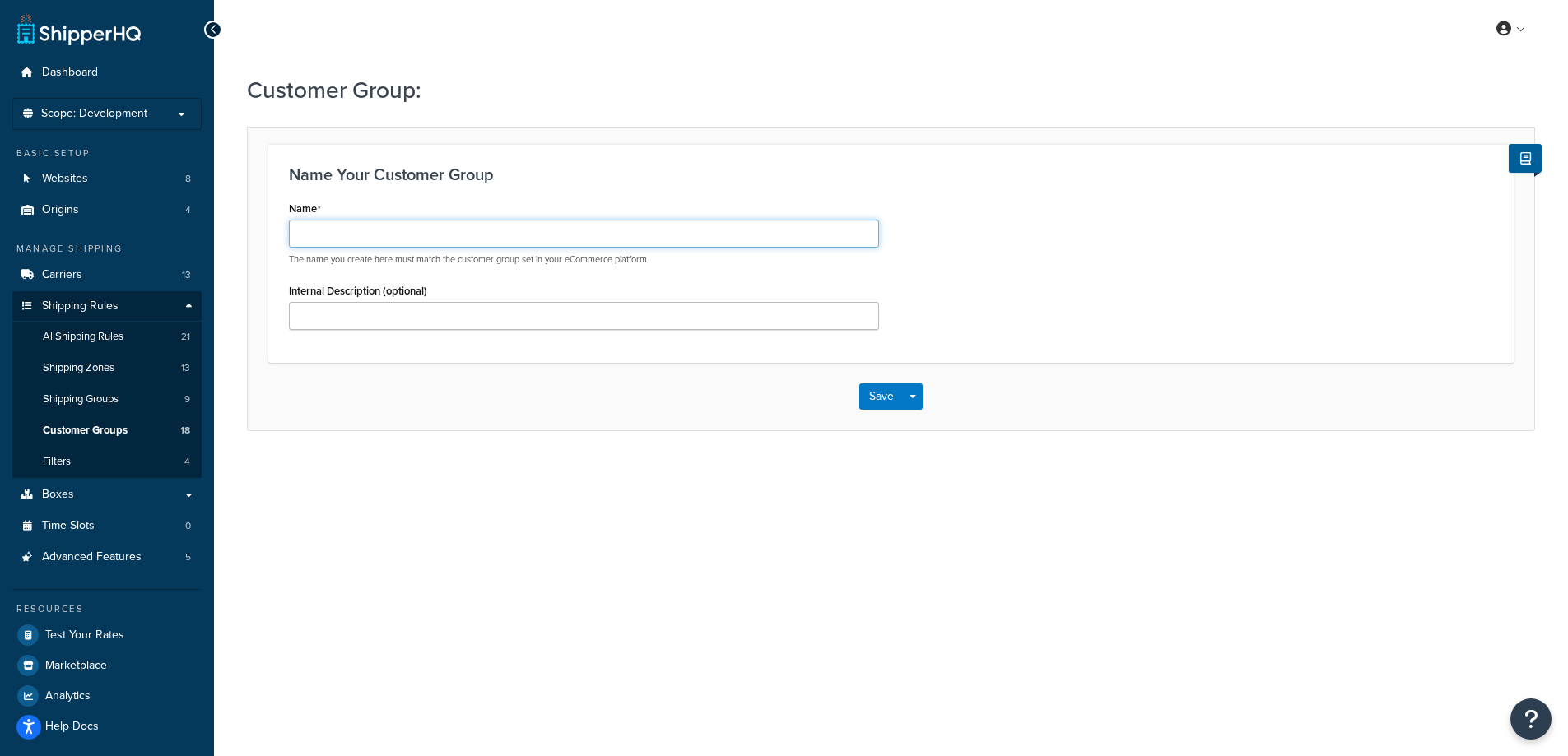
click at [605, 248] on input "Name" at bounding box center [584, 234] width 590 height 28
paste input "ABG HS 20 Tax Exempt"
type input "ABG HS 20 Tax Exempt"
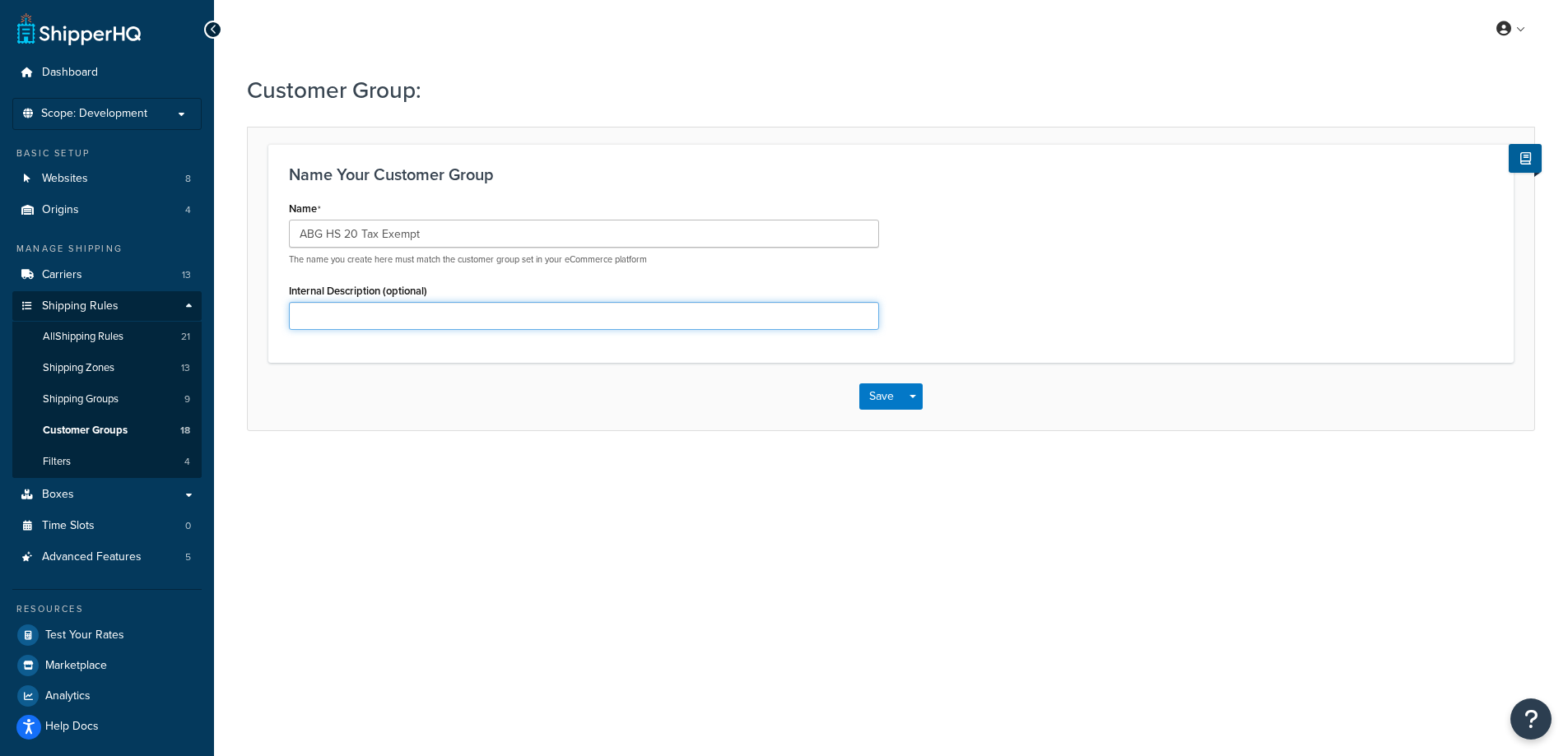
click at [343, 319] on input "Internal Description (optional)" at bounding box center [584, 315] width 590 height 28
paste input "ABG HS 20 Tax Exempt"
type input "ABG HS 20 Tax Exempt"
click at [880, 393] on button "Save" at bounding box center [882, 396] width 45 height 26
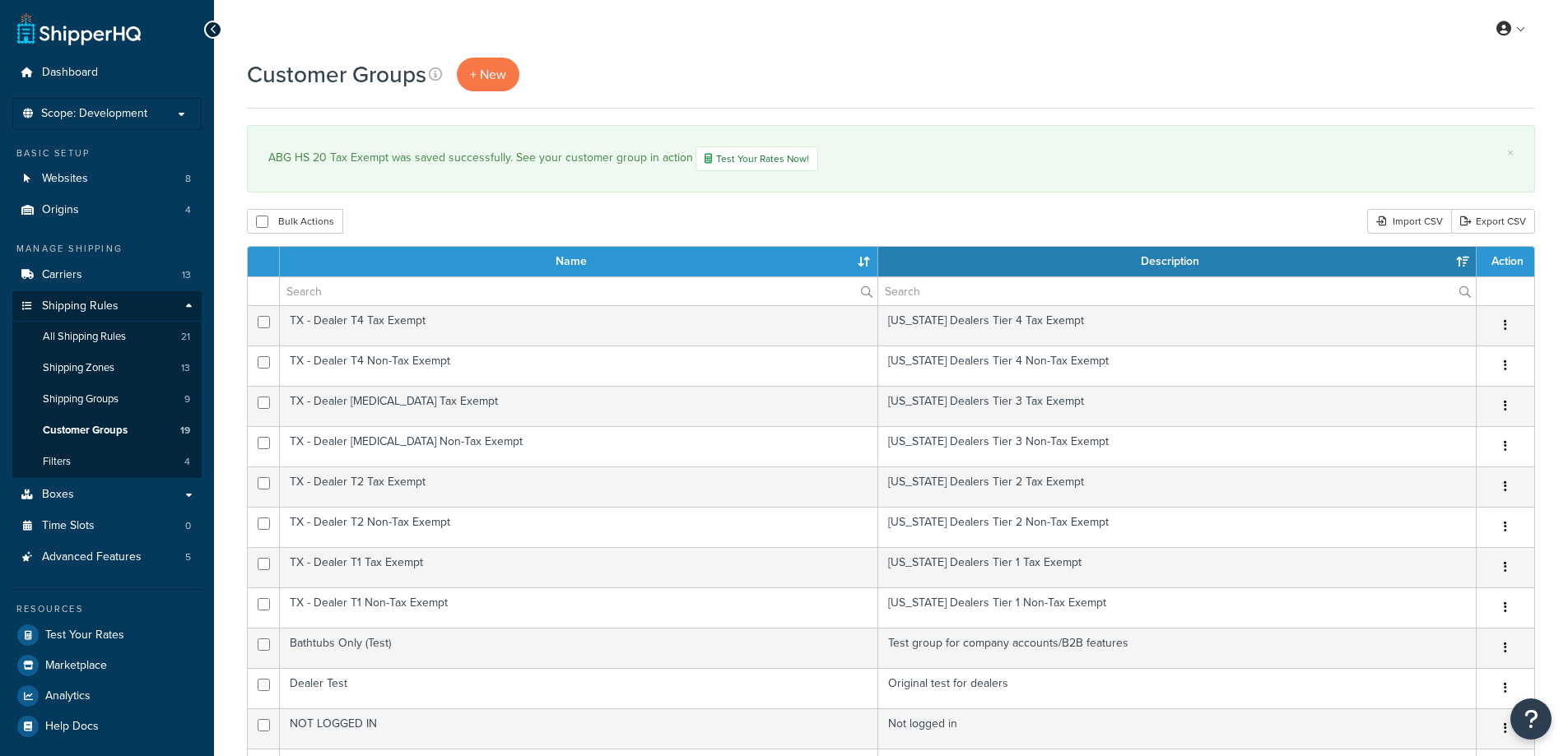
select select "15"
click at [502, 80] on span "+ New" at bounding box center [488, 74] width 36 height 18
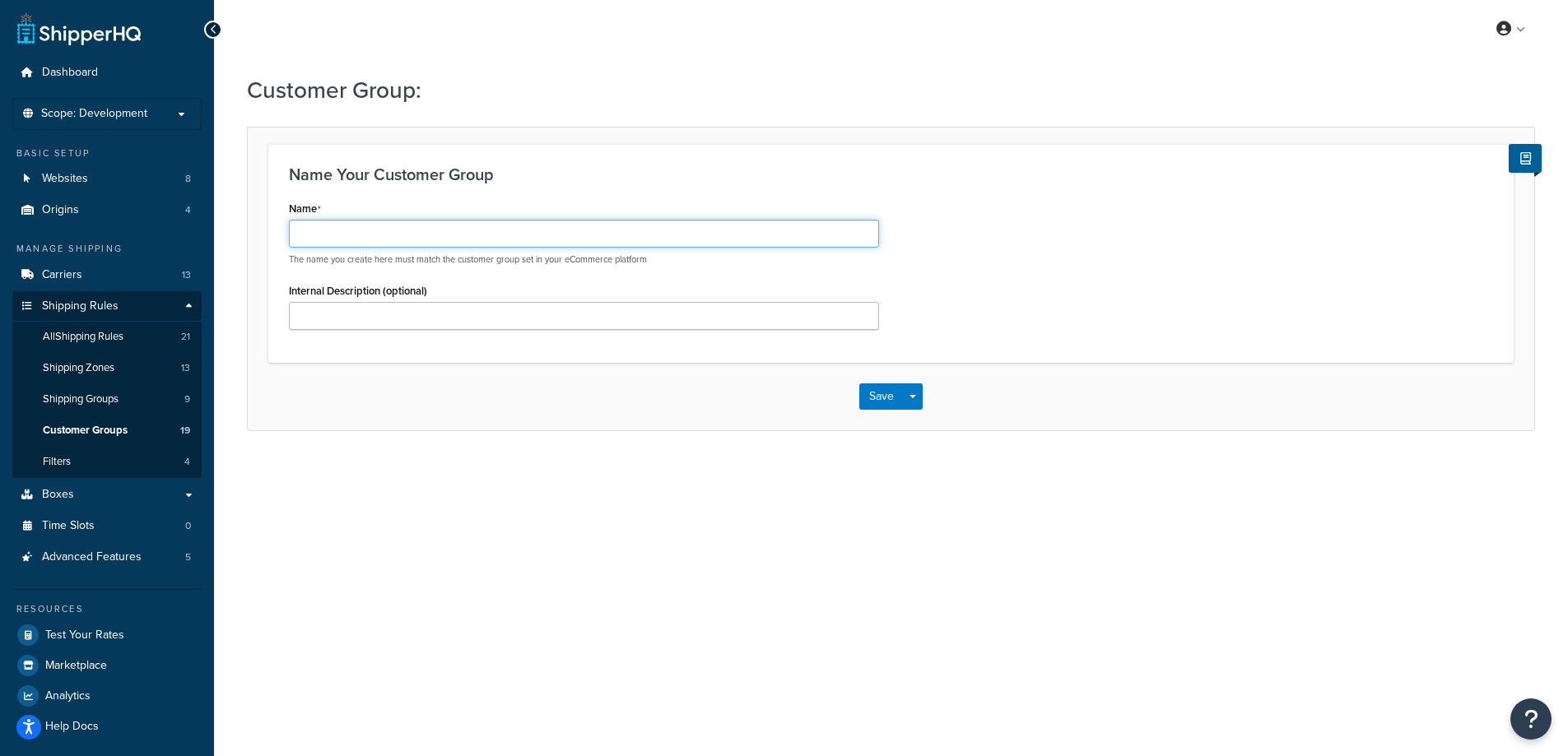
click at [401, 241] on input "Name" at bounding box center [584, 234] width 590 height 28
paste input "ABG HS 15"
type input "ABG HS 15"
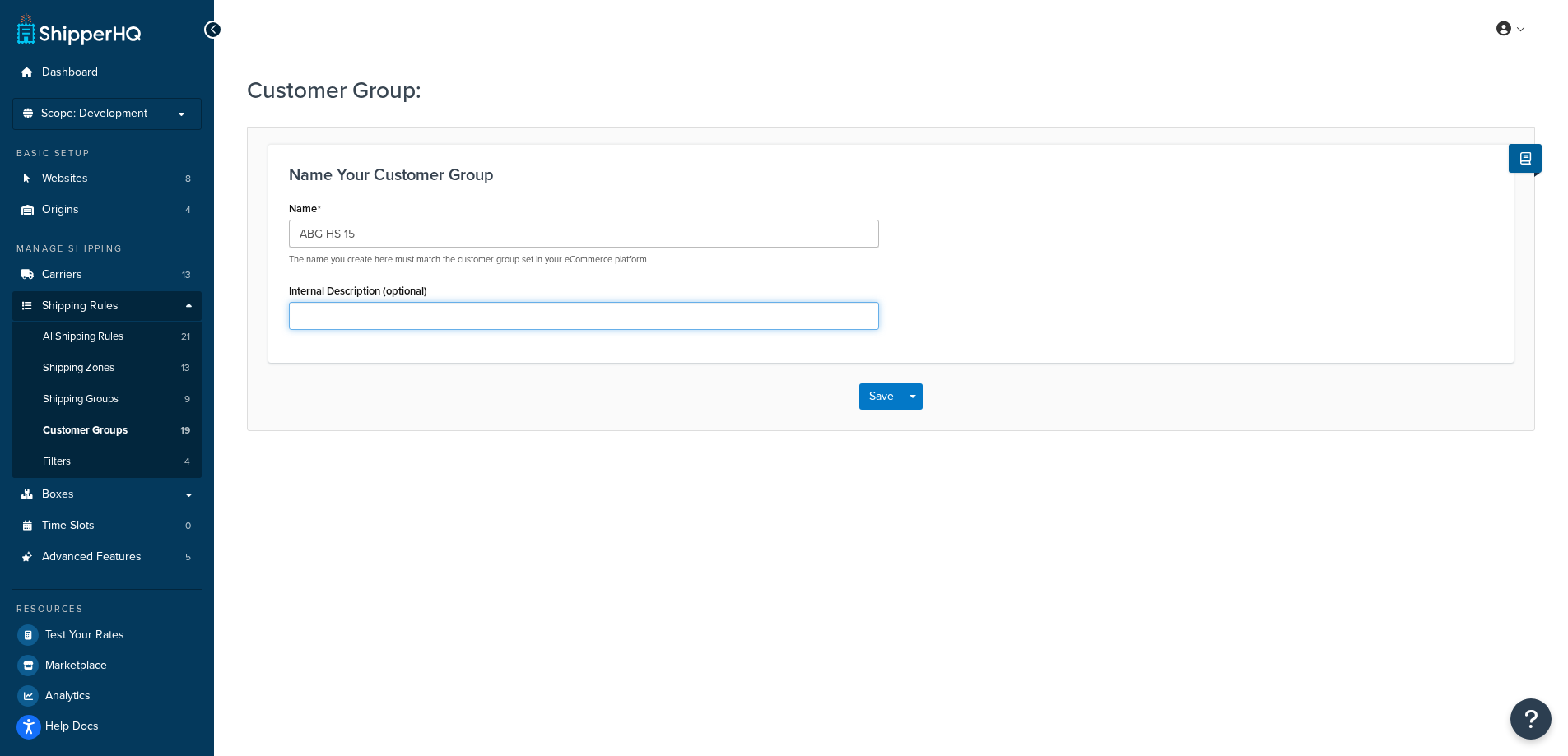
click at [317, 321] on input "Internal Description (optional)" at bounding box center [584, 315] width 590 height 28
paste input "ABG HS 15"
type input "ABG HS 15"
click at [878, 393] on button "Save" at bounding box center [882, 396] width 45 height 26
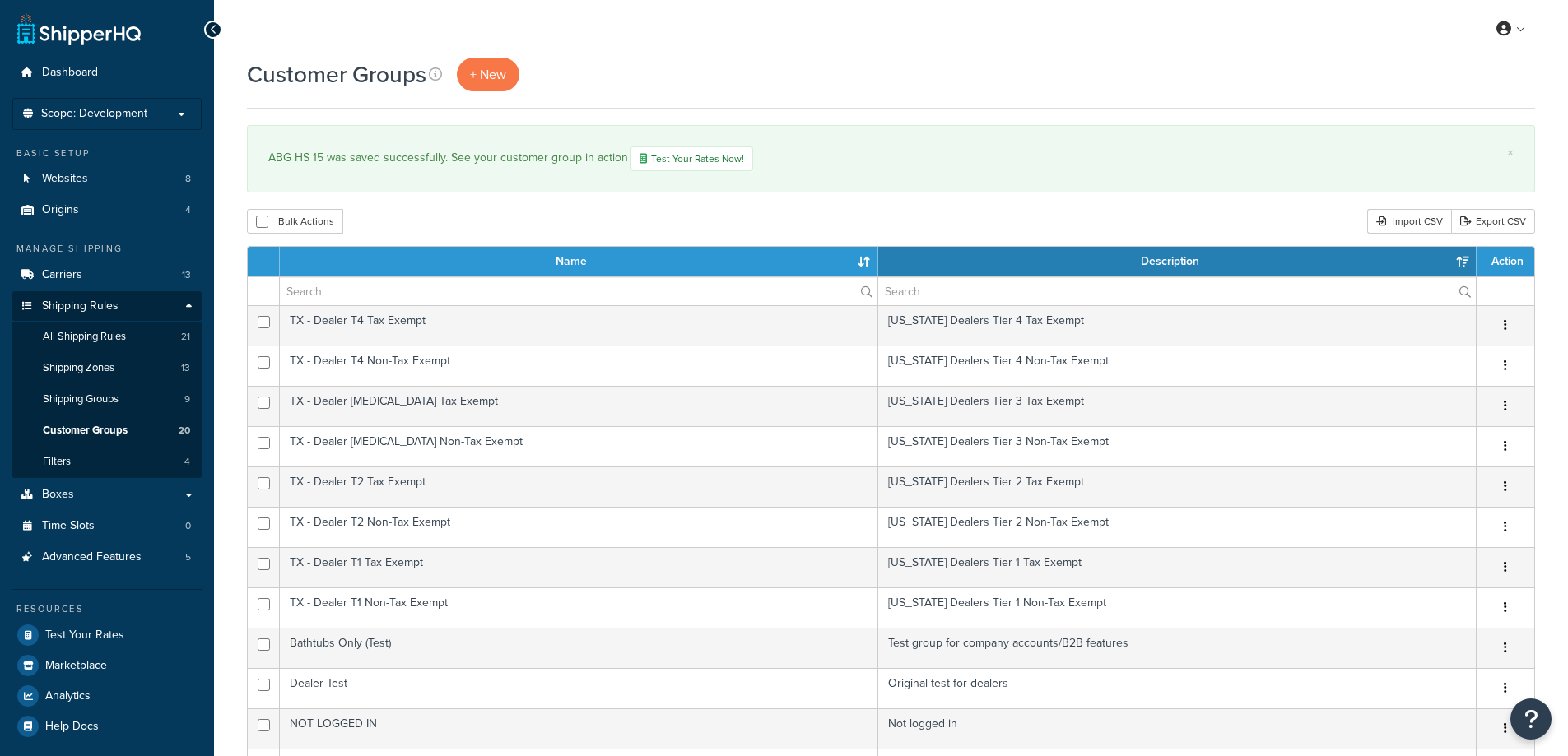
select select "15"
click at [492, 72] on span "+ New" at bounding box center [488, 74] width 36 height 18
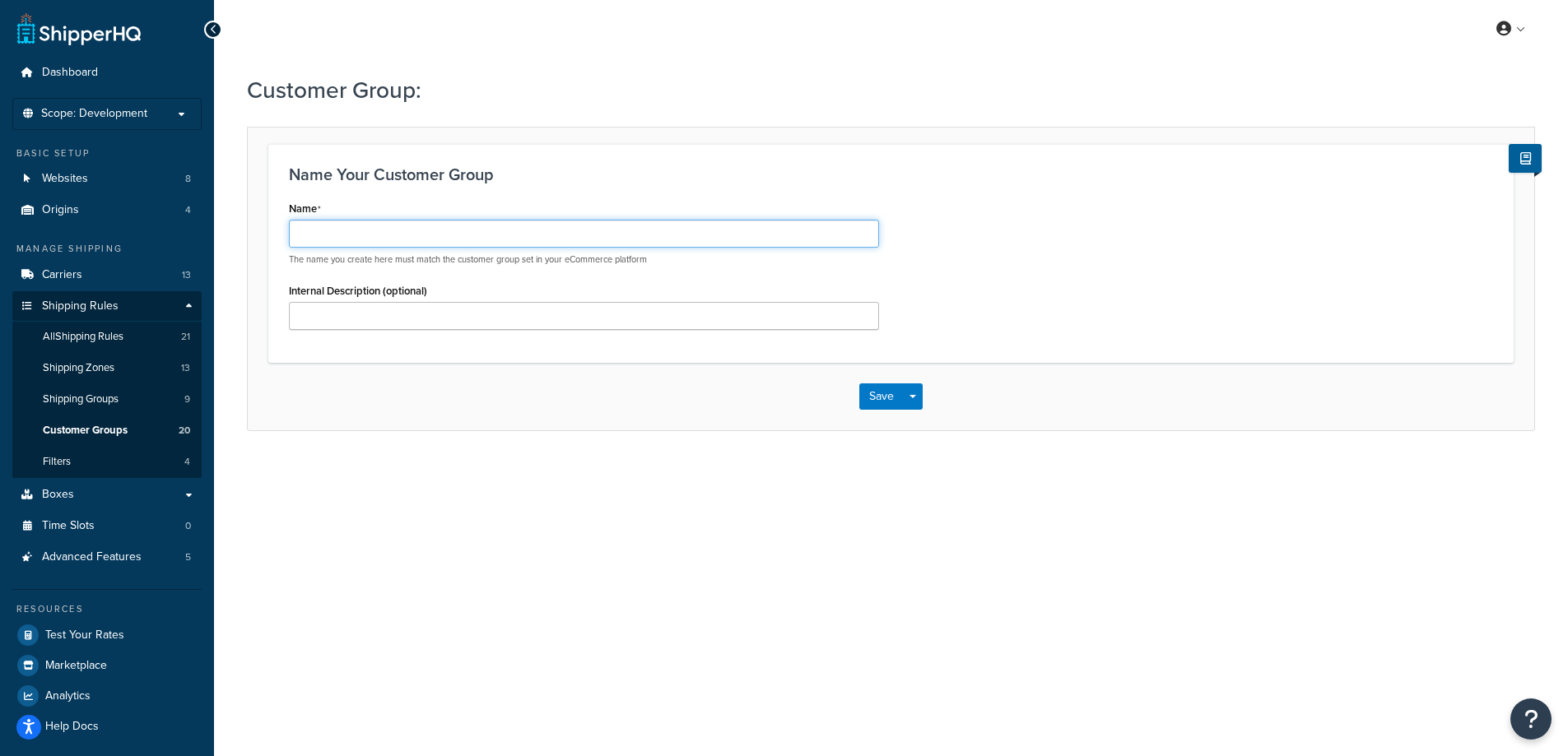
click at [419, 234] on input "Name" at bounding box center [584, 234] width 590 height 28
paste input "ABG HS 15 Tax Exempt"
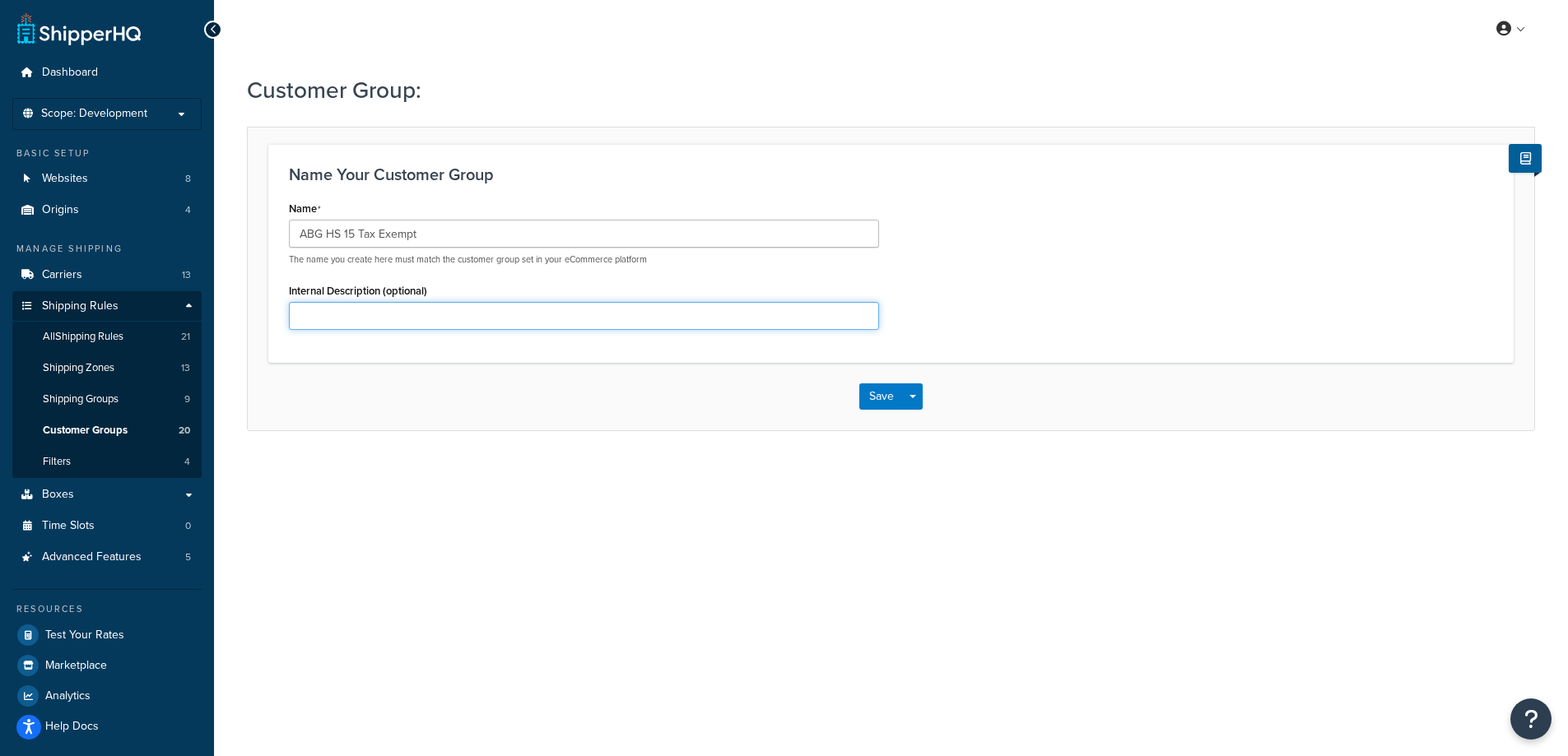
click at [336, 317] on input "Internal Description (optional)" at bounding box center [584, 315] width 590 height 28
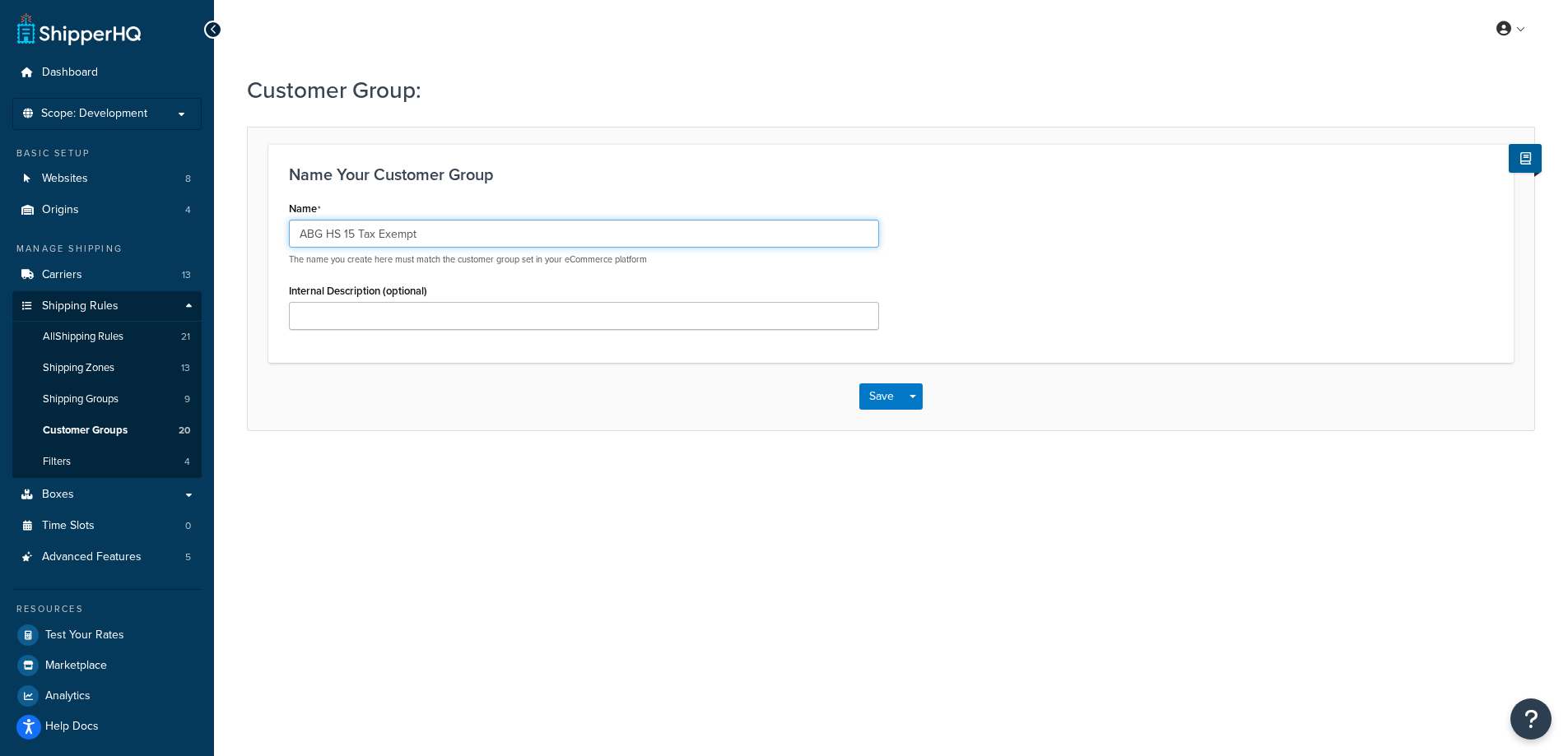
click at [327, 234] on input "ABG HS 15 Tax Exempt" at bounding box center [584, 234] width 590 height 28
type input "ABG HS 15 Tax Exempt"
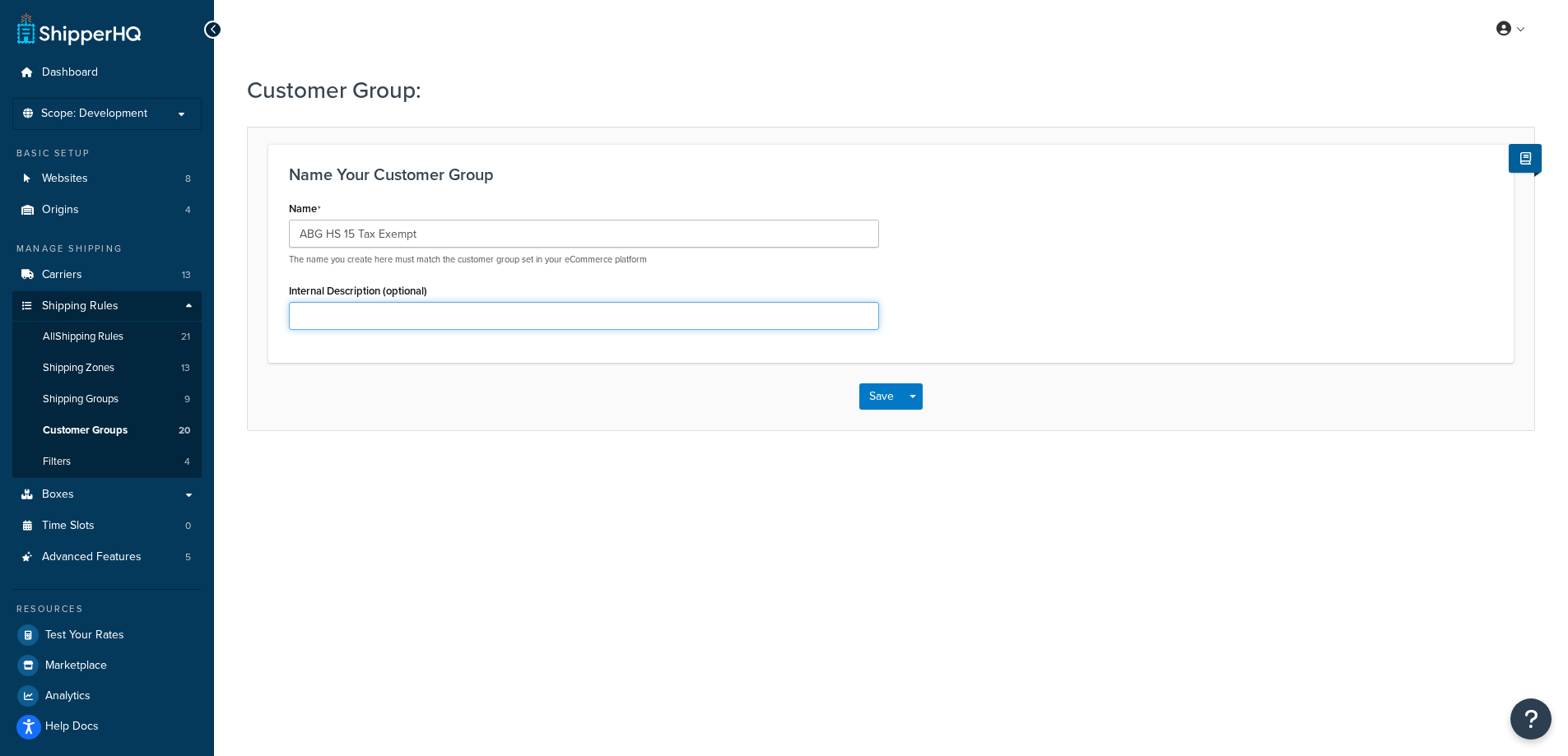
click at [327, 316] on input "Internal Description (optional)" at bounding box center [584, 315] width 590 height 28
paste input "ABG HS 15 Tax Exempt"
click at [324, 317] on input "ABG HS 15 Tax Exempt" at bounding box center [584, 315] width 590 height 28
type input "ABG HS 15 Tax Exempt"
click at [874, 397] on button "Save" at bounding box center [882, 396] width 45 height 26
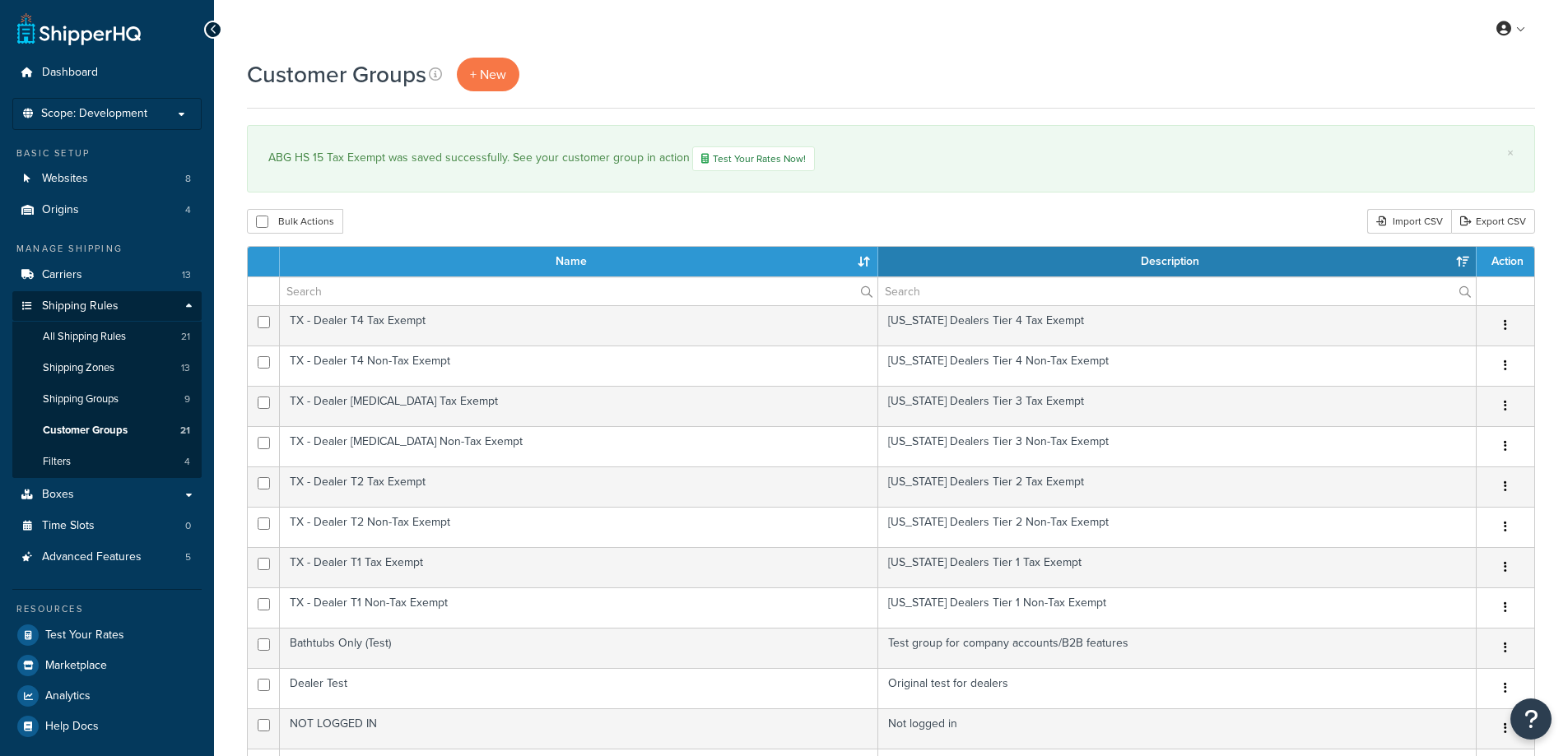
select select "15"
click at [512, 78] on link "+ New" at bounding box center [488, 74] width 62 height 34
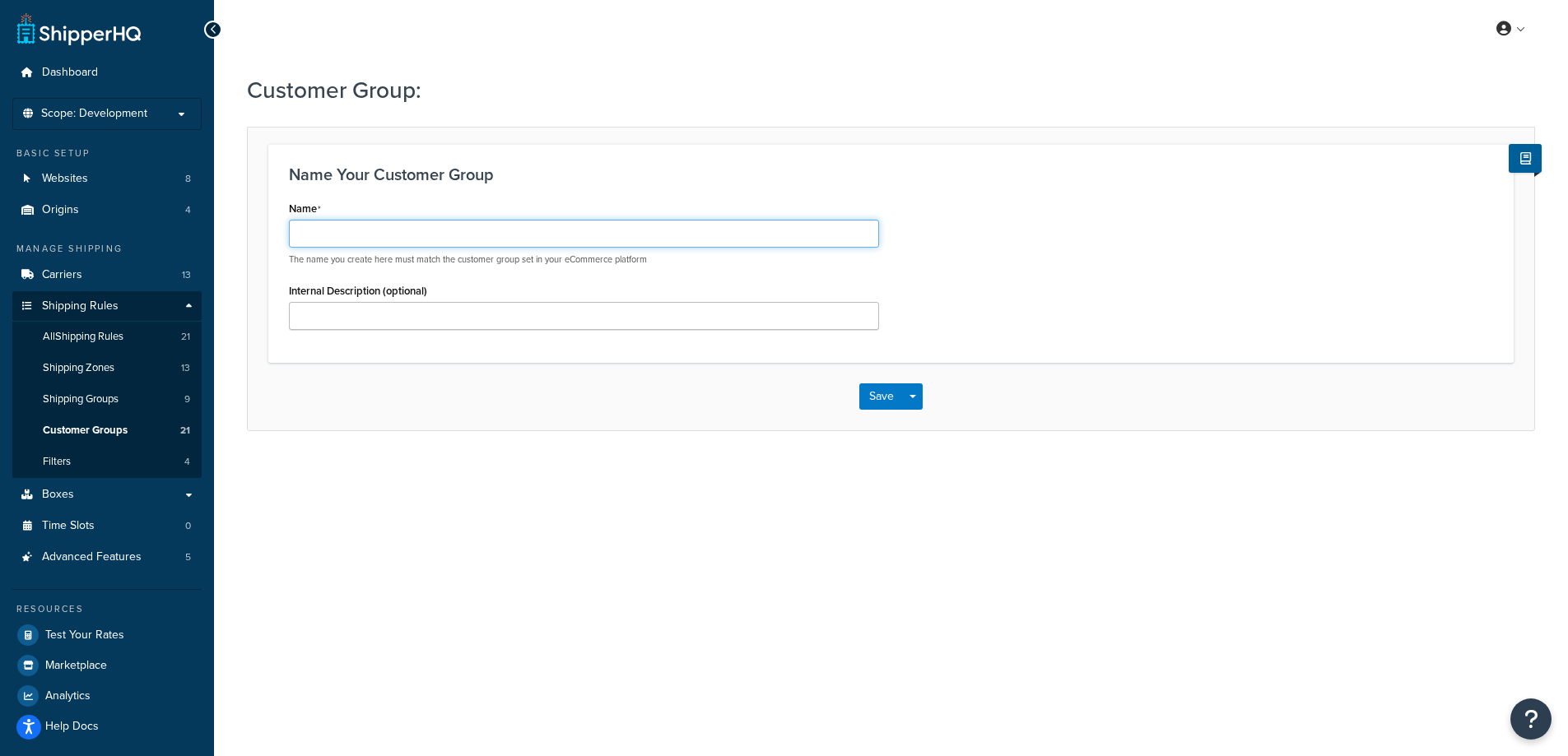
click at [344, 236] on input "Name" at bounding box center [584, 234] width 590 height 28
paste input "ABG HS 12"
type input "ABG HS 12"
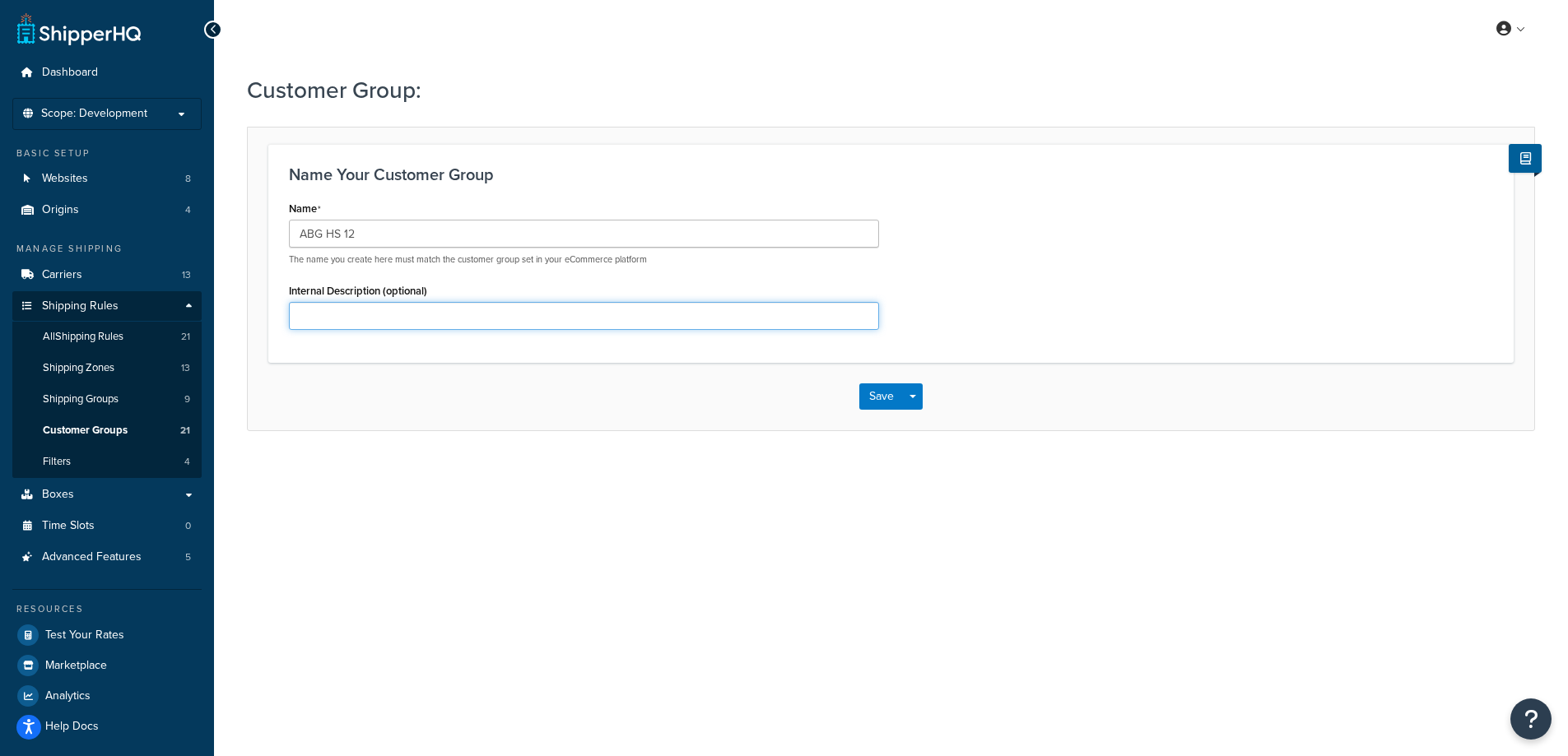
click at [308, 311] on input "Internal Description (optional)" at bounding box center [584, 315] width 590 height 28
paste input "ABG HS 12"
type input "ABG HS 12"
click at [877, 397] on button "Save" at bounding box center [882, 396] width 45 height 26
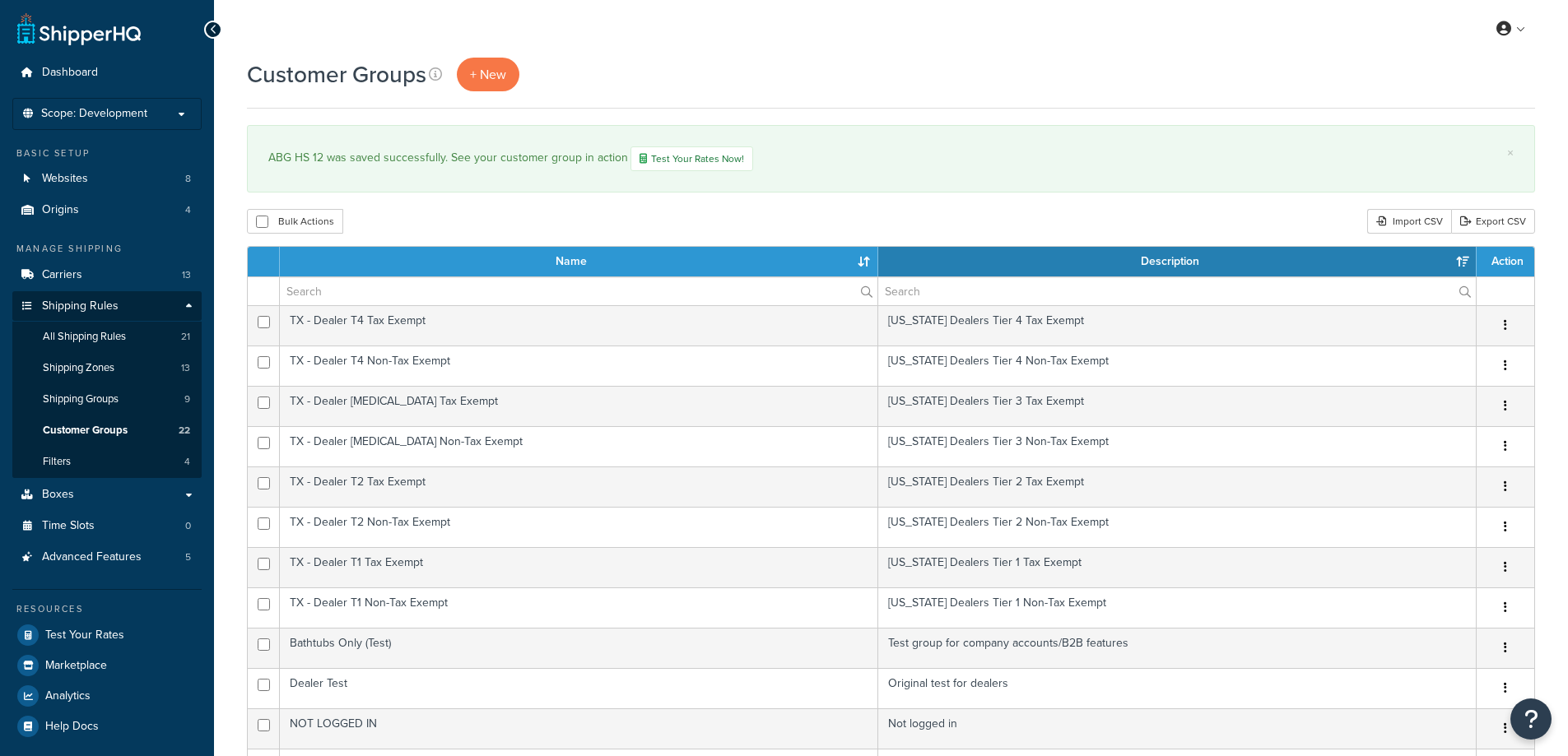
select select "15"
click at [493, 72] on span "+ New" at bounding box center [488, 74] width 36 height 18
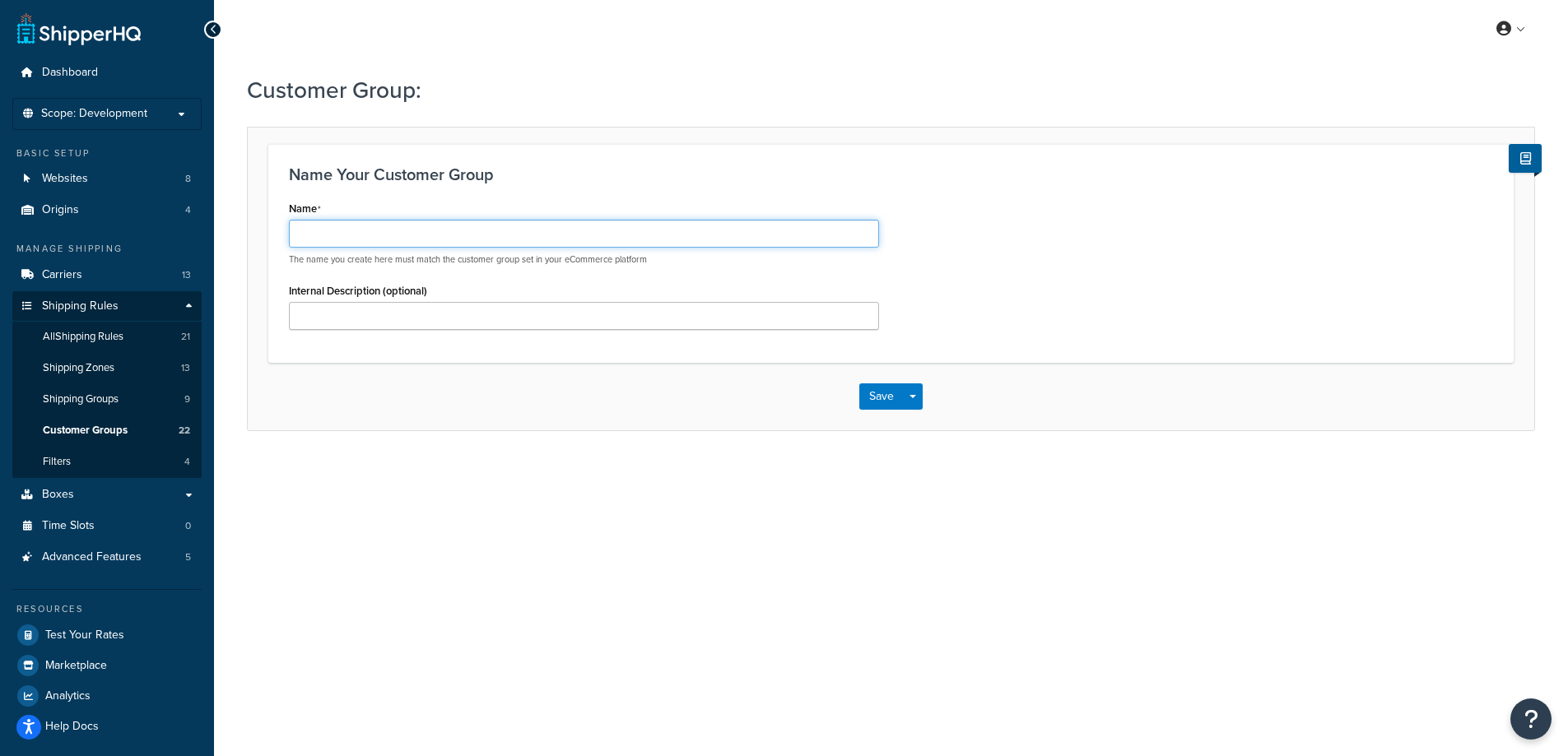
click at [444, 233] on input "Name" at bounding box center [584, 234] width 590 height 28
paste input "ABG HS 12 Tax Exempt"
type input "ABG HS 12 Tax Exempt"
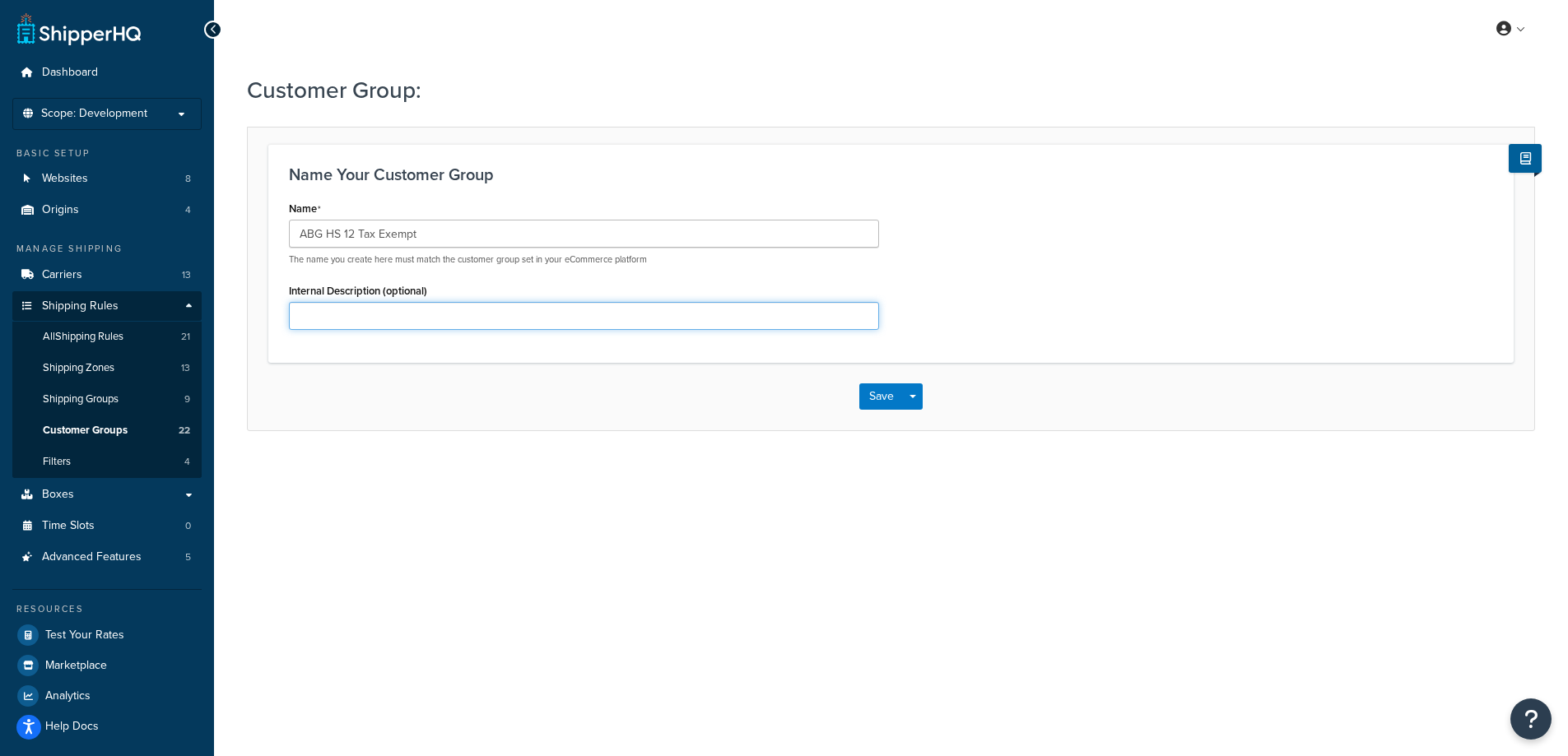
click at [335, 308] on input "Internal Description (optional)" at bounding box center [584, 315] width 590 height 28
paste input "ABG HS 12 Tax Exempt"
type input "ABG HS 12 Tax Exempt"
click at [866, 395] on button "Save" at bounding box center [882, 396] width 45 height 26
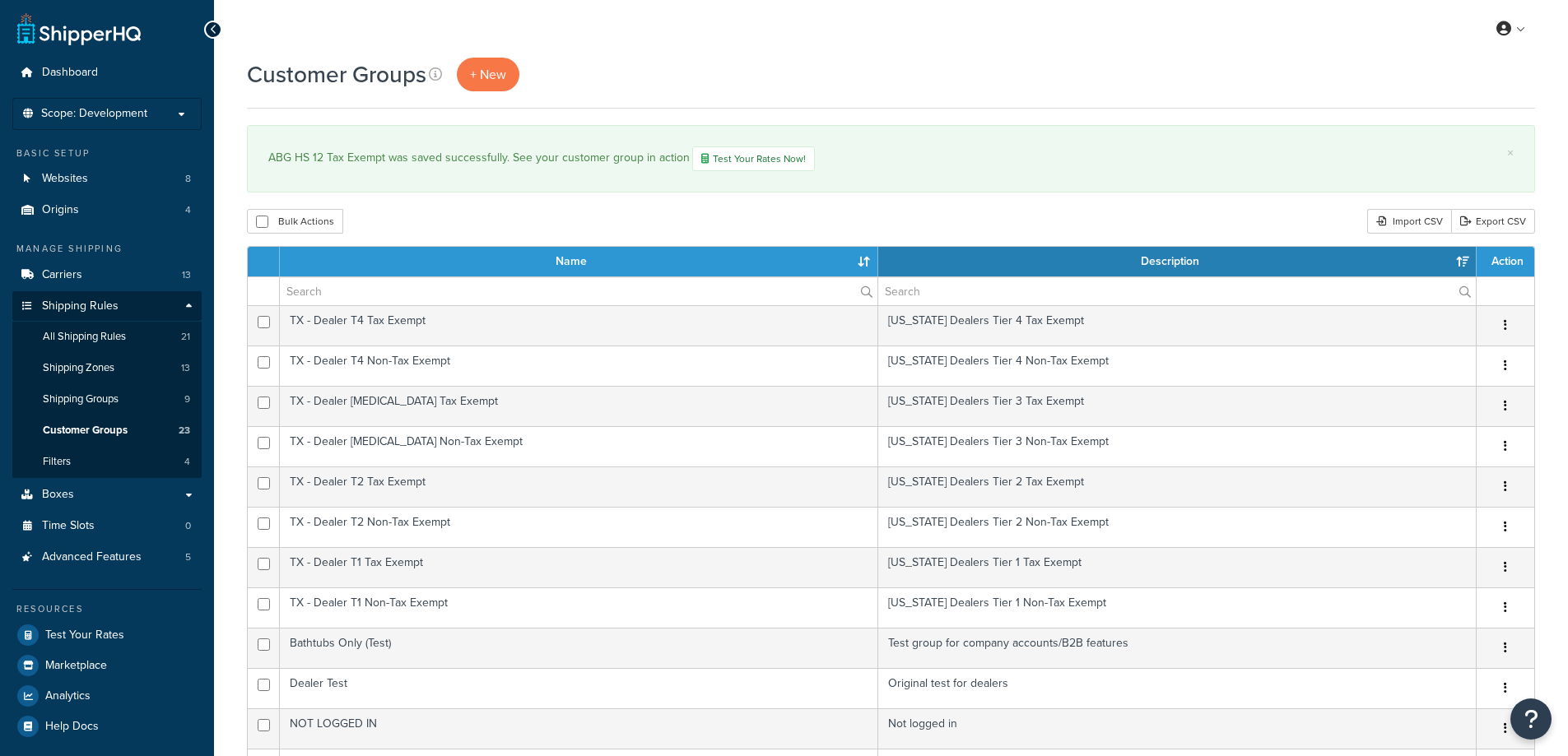
select select "15"
click at [139, 365] on link "Shipping Zones 13" at bounding box center [107, 368] width 189 height 30
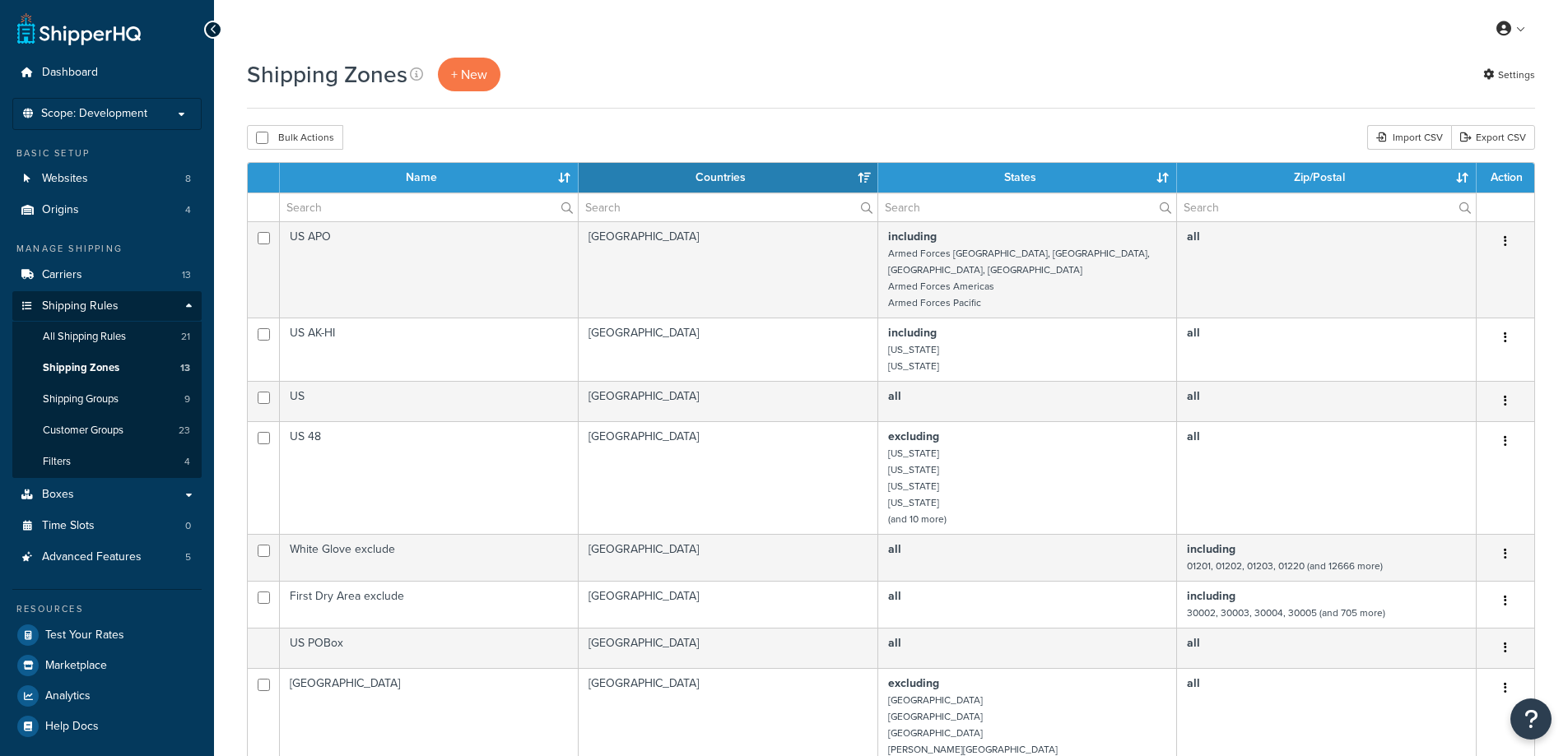
select select "15"
click at [128, 337] on link "All Shipping Rules 21" at bounding box center [107, 337] width 189 height 30
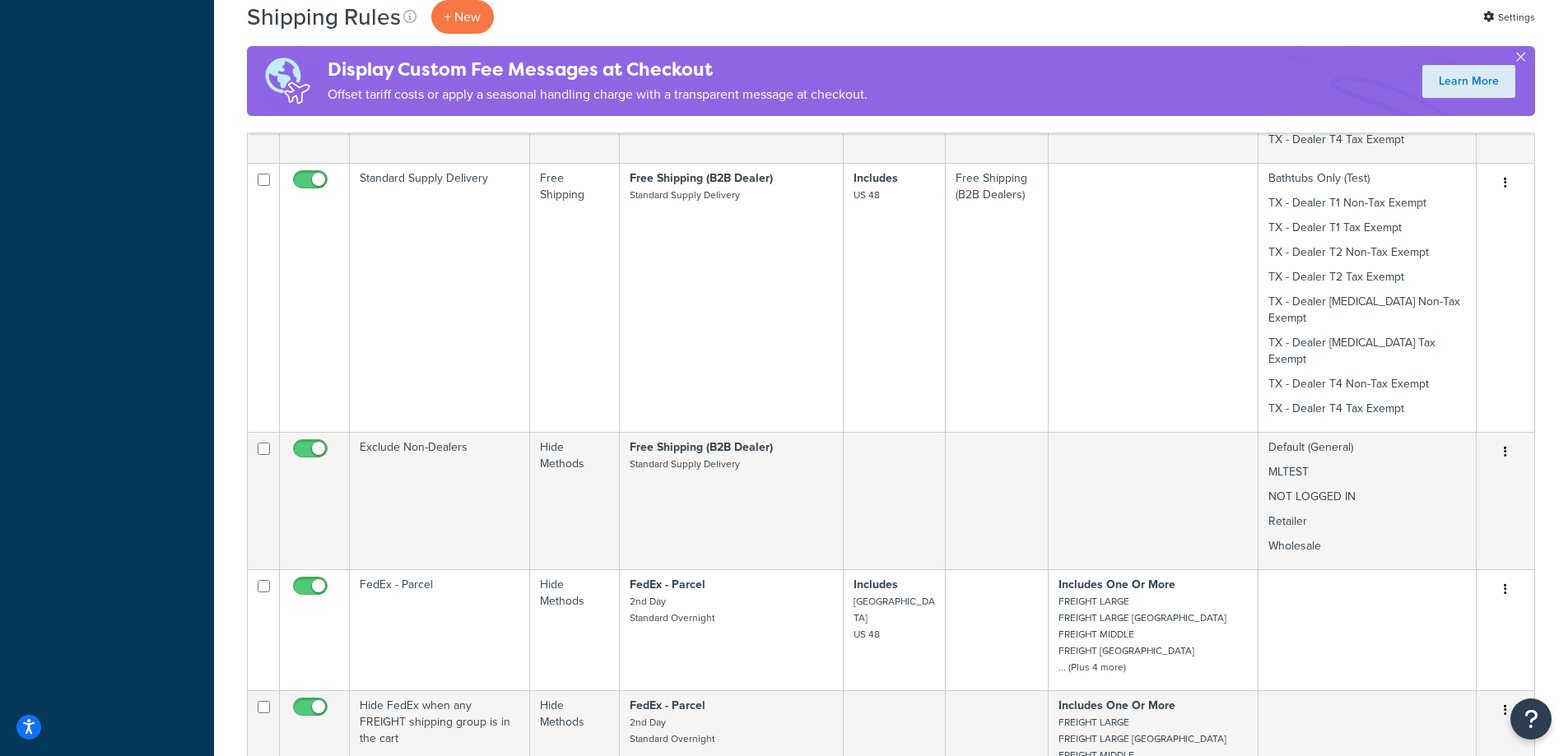
scroll to position [905, 0]
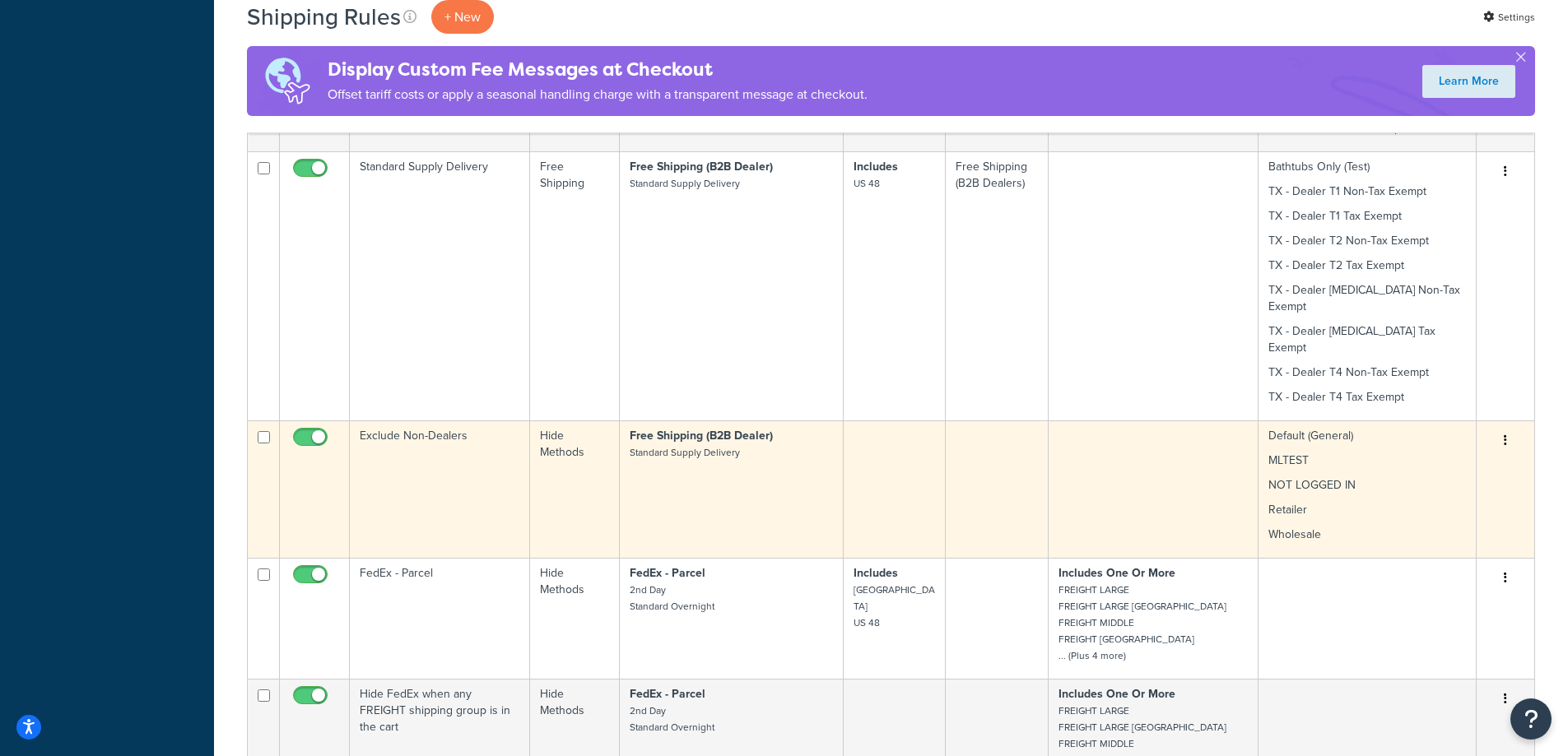
click at [414, 420] on td "Exclude Non-Dealers" at bounding box center [439, 488] width 180 height 137
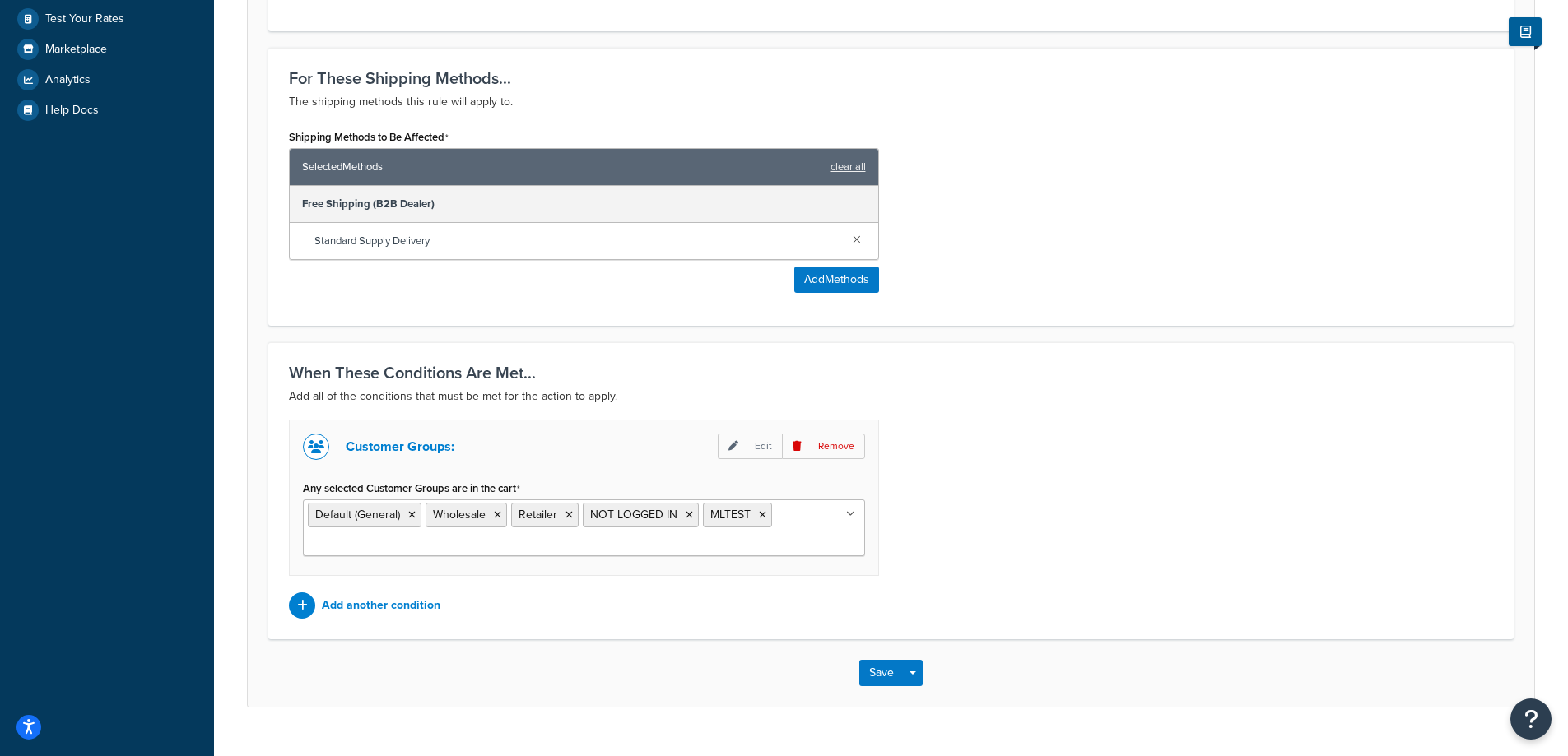
scroll to position [652, 0]
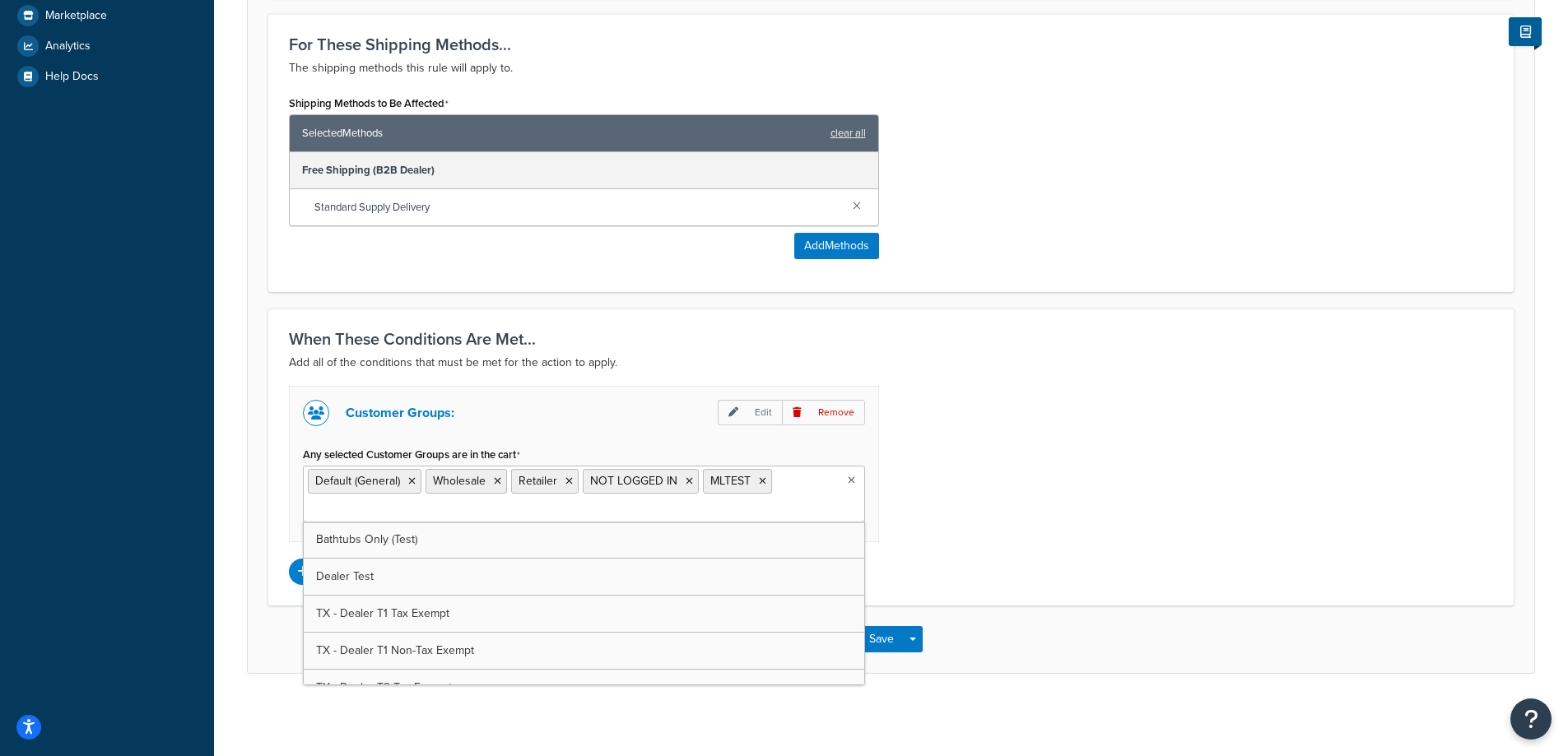
click at [533, 505] on ul "Default (General) Wholesale Retailer NOT LOGGED IN MLTEST" at bounding box center [584, 494] width 563 height 56
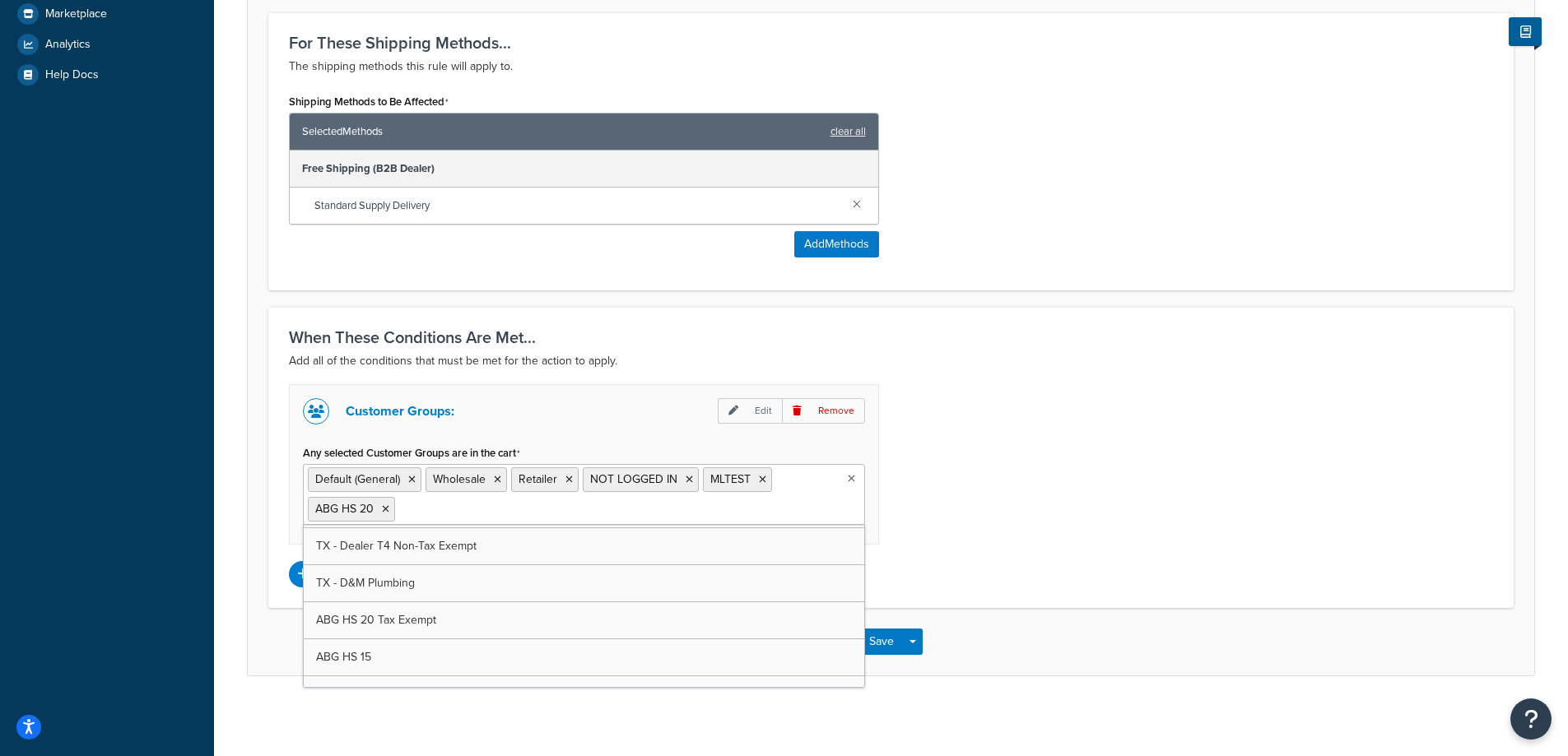
click at [1086, 542] on div "Customer Groups: Edit Remove Any selected Customer Groups are in the cart Defau…" at bounding box center [891, 486] width 1229 height 203
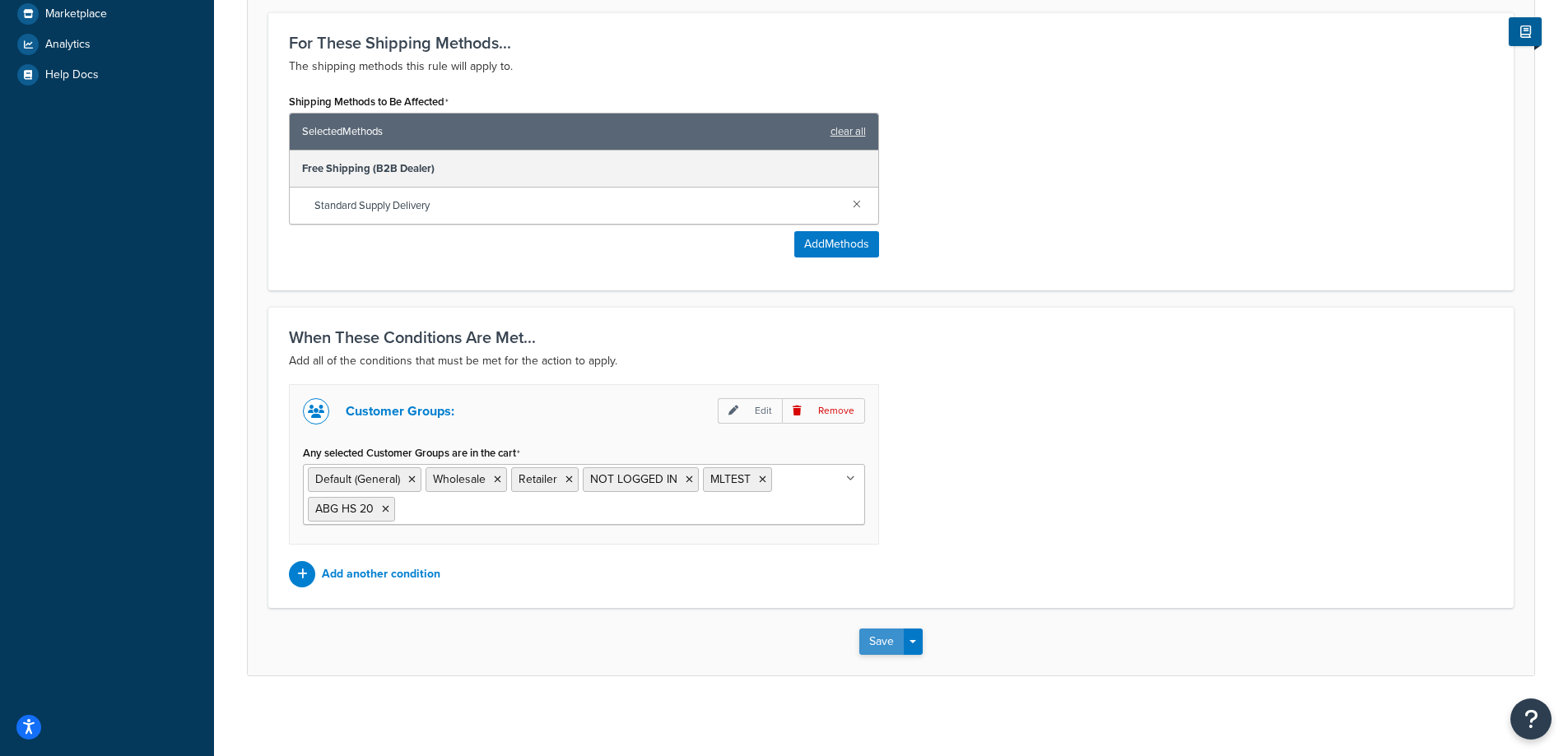
click at [886, 645] on button "Save" at bounding box center [882, 641] width 45 height 26
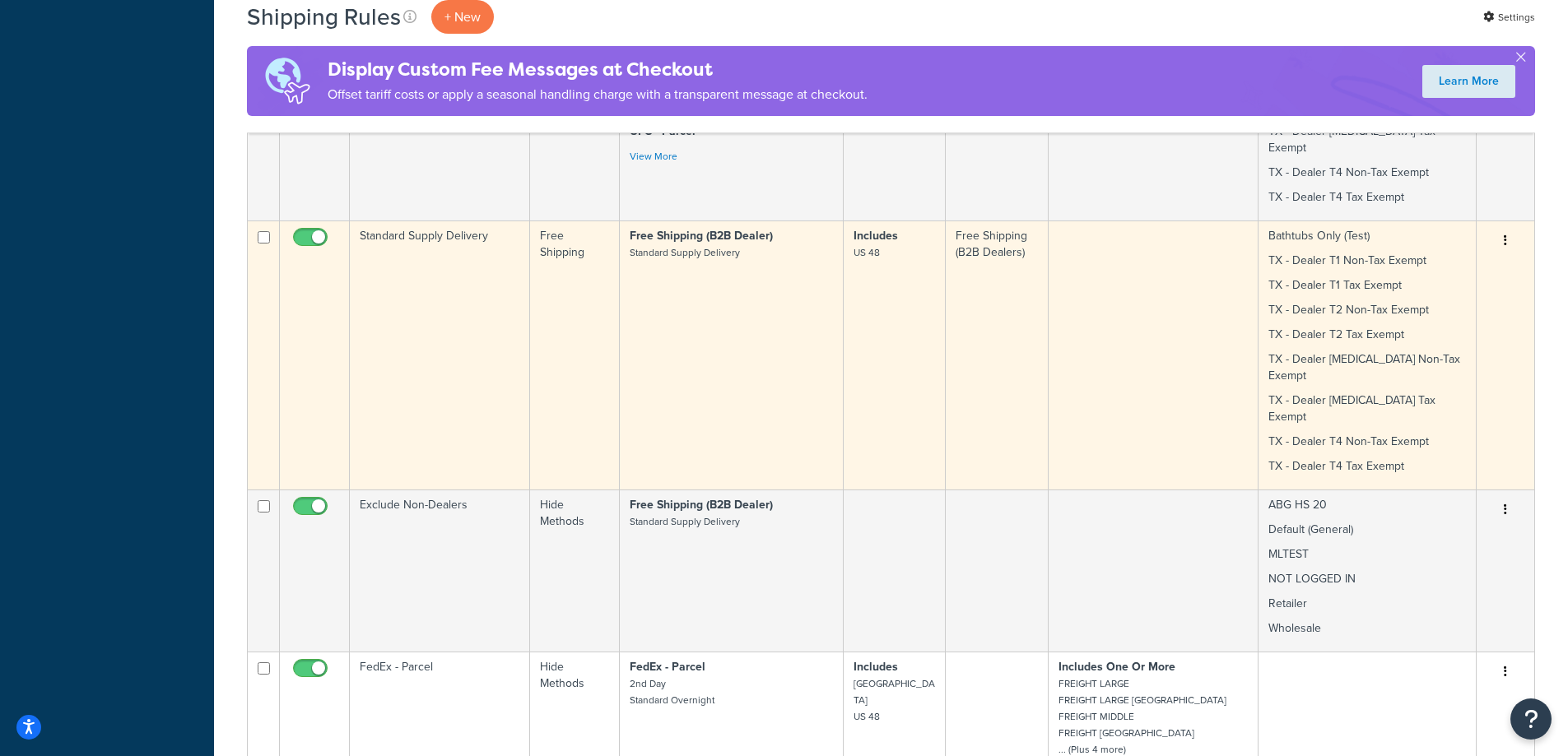
scroll to position [988, 0]
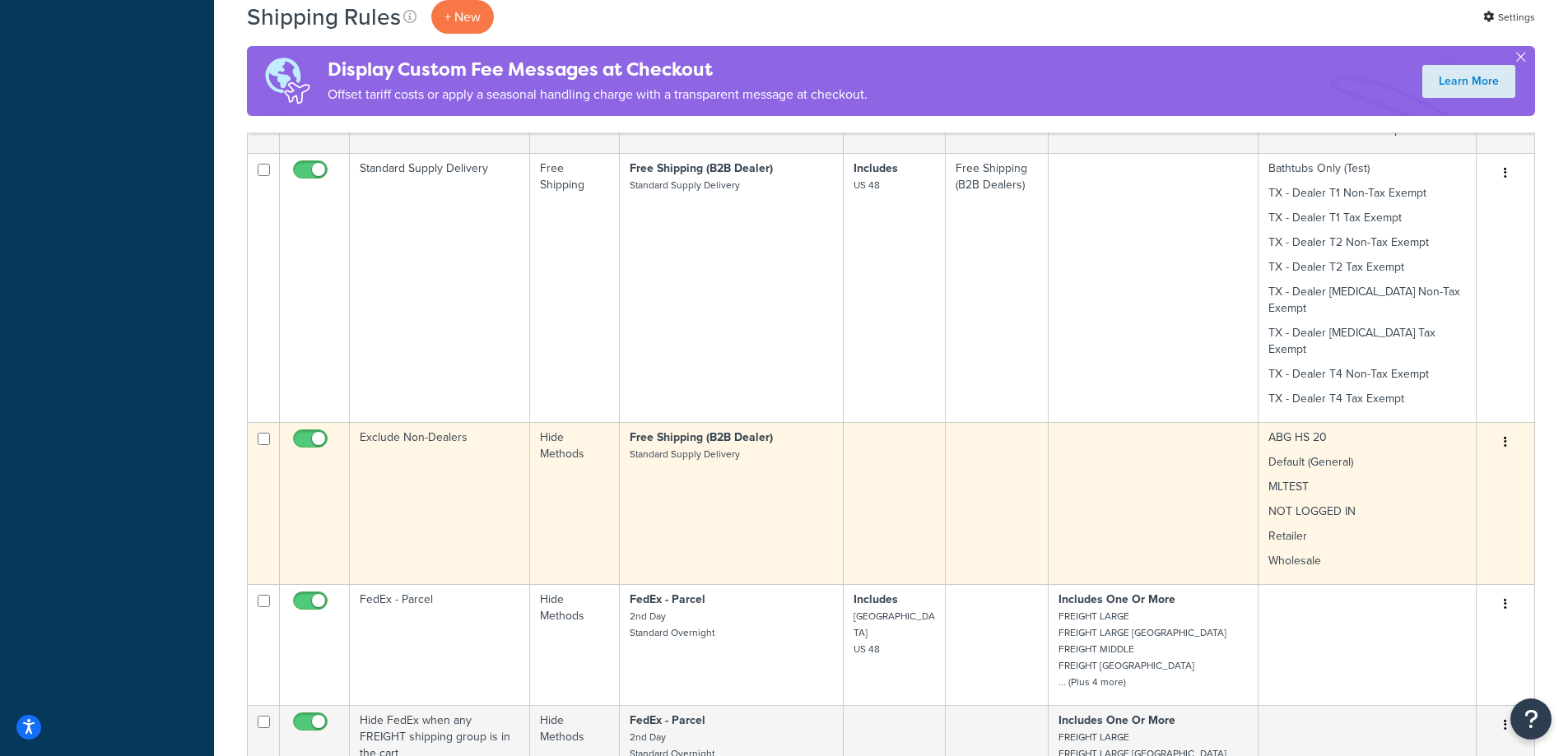
click at [428, 422] on td "Exclude Non-Dealers" at bounding box center [439, 503] width 180 height 162
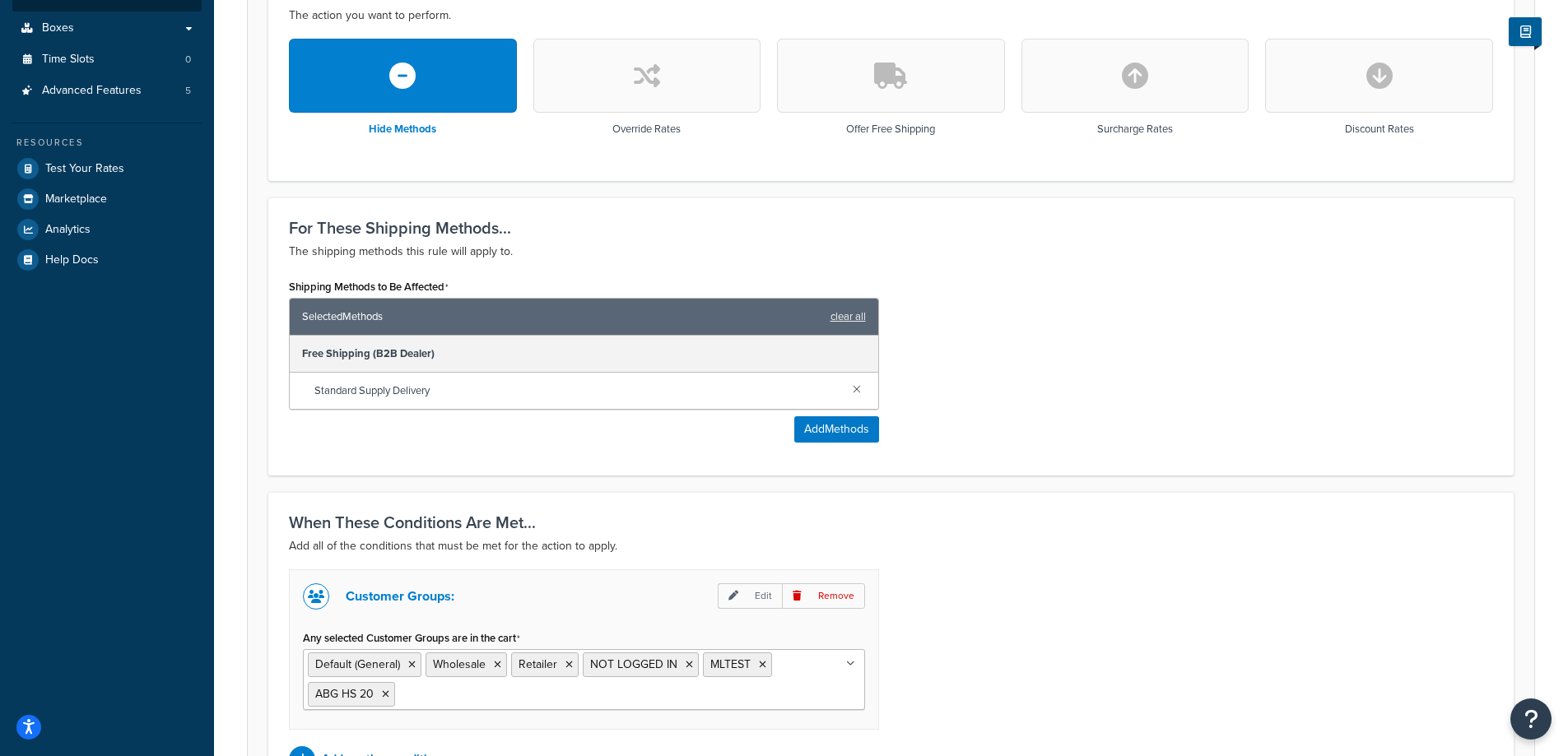
scroll to position [656, 0]
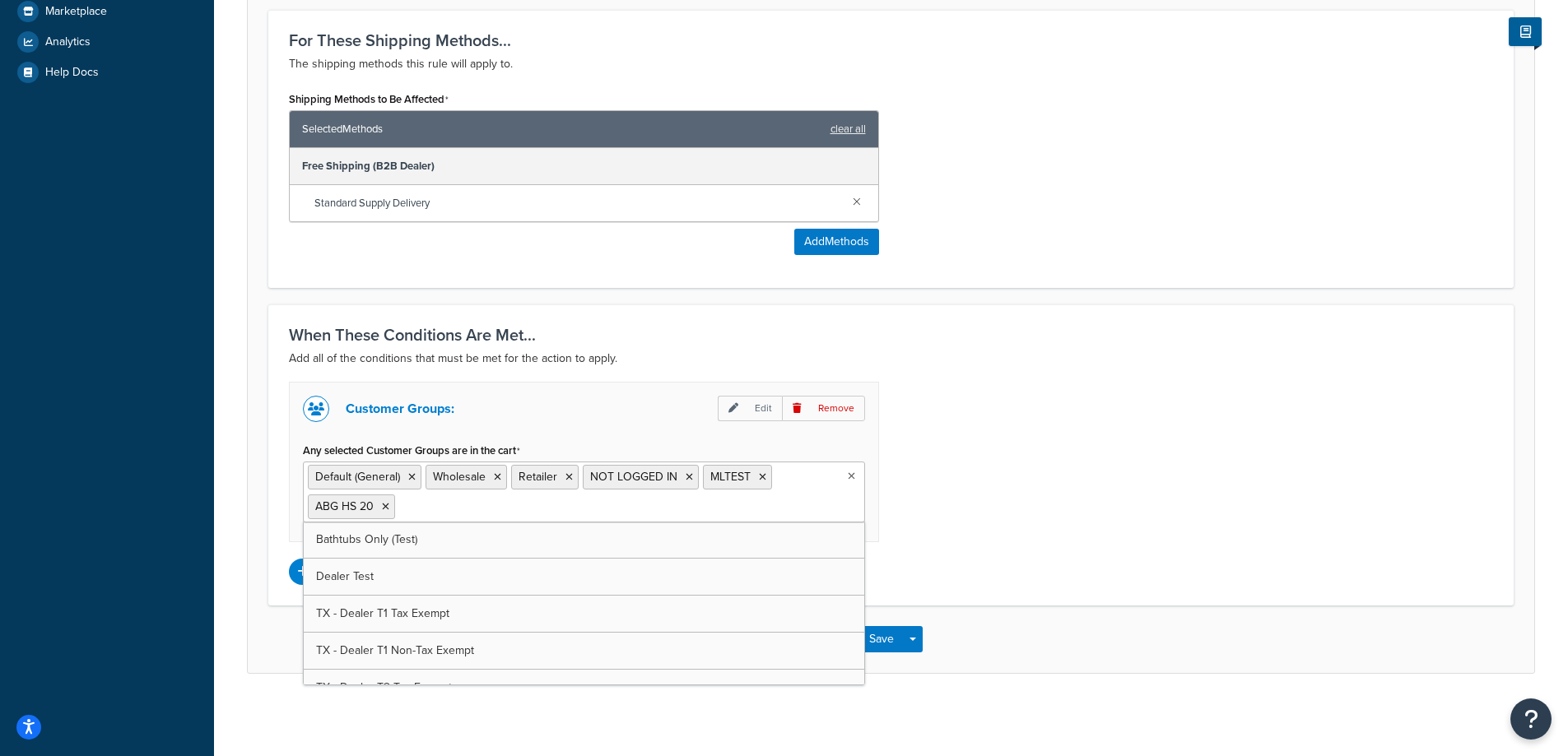
click at [496, 505] on input "Any selected Customer Groups are in the cart" at bounding box center [472, 506] width 146 height 18
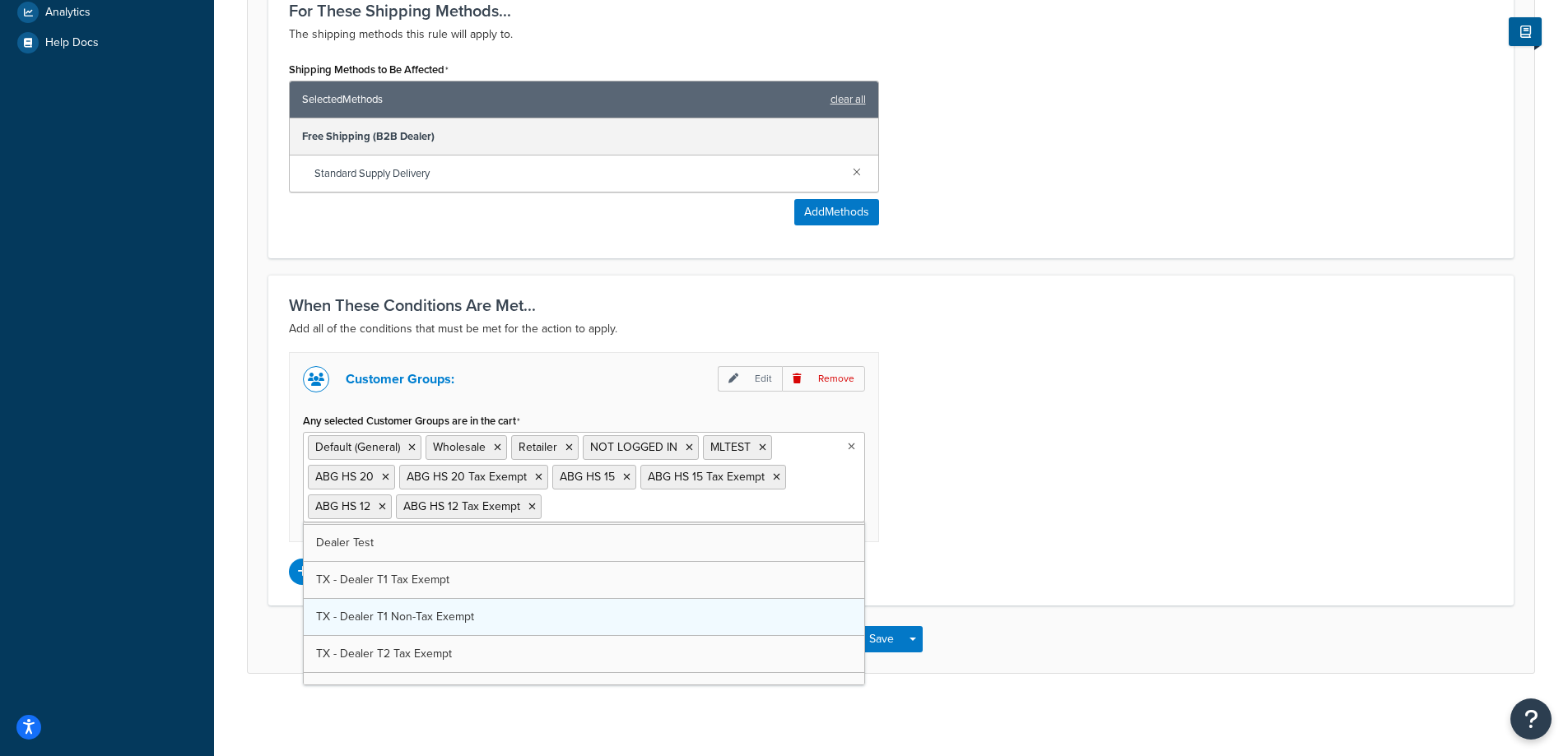
scroll to position [0, 0]
click at [996, 522] on div "Customer Groups: Edit Remove Any selected Customer Groups are in the cart Defau…" at bounding box center [891, 468] width 1229 height 233
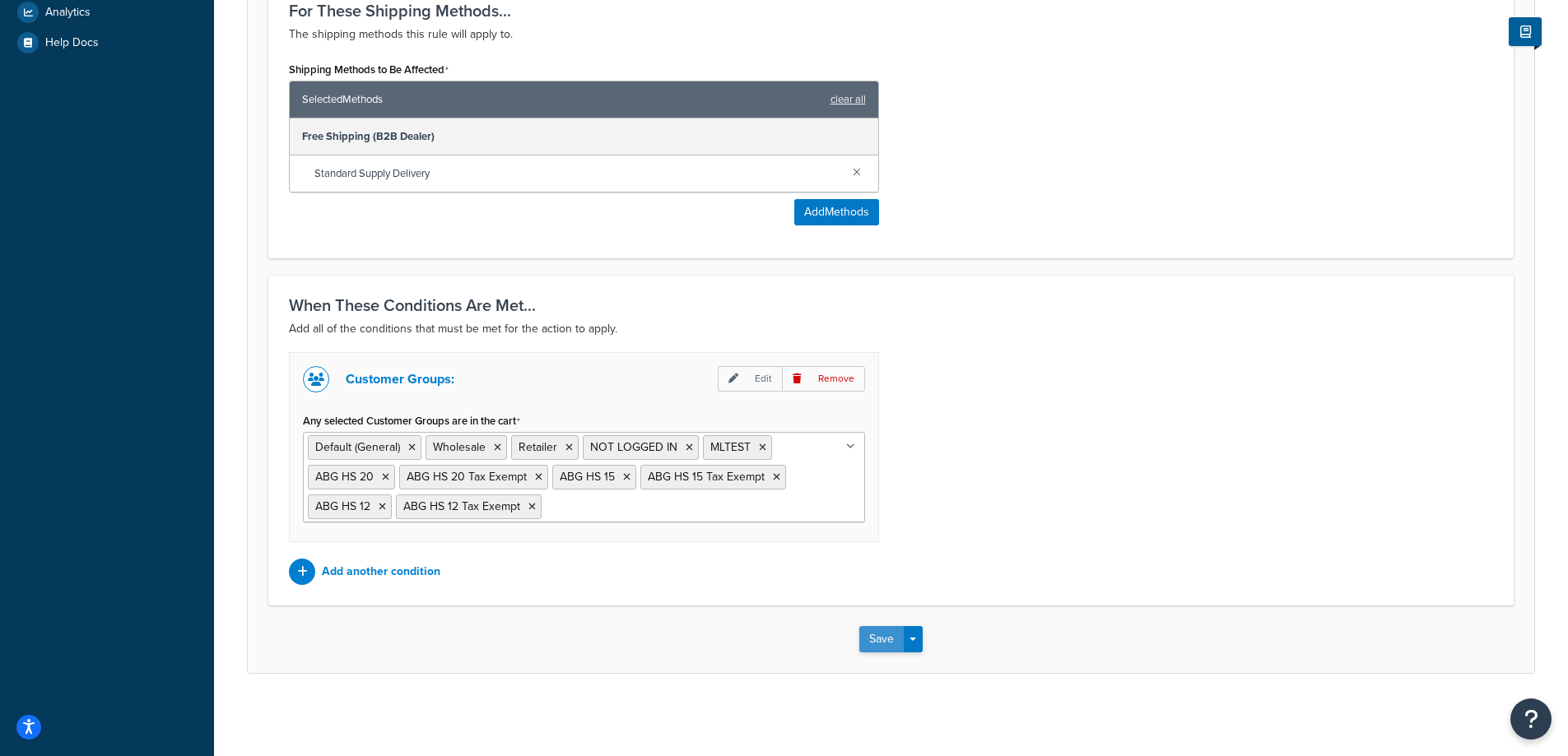
click at [885, 642] on button "Save" at bounding box center [882, 639] width 45 height 26
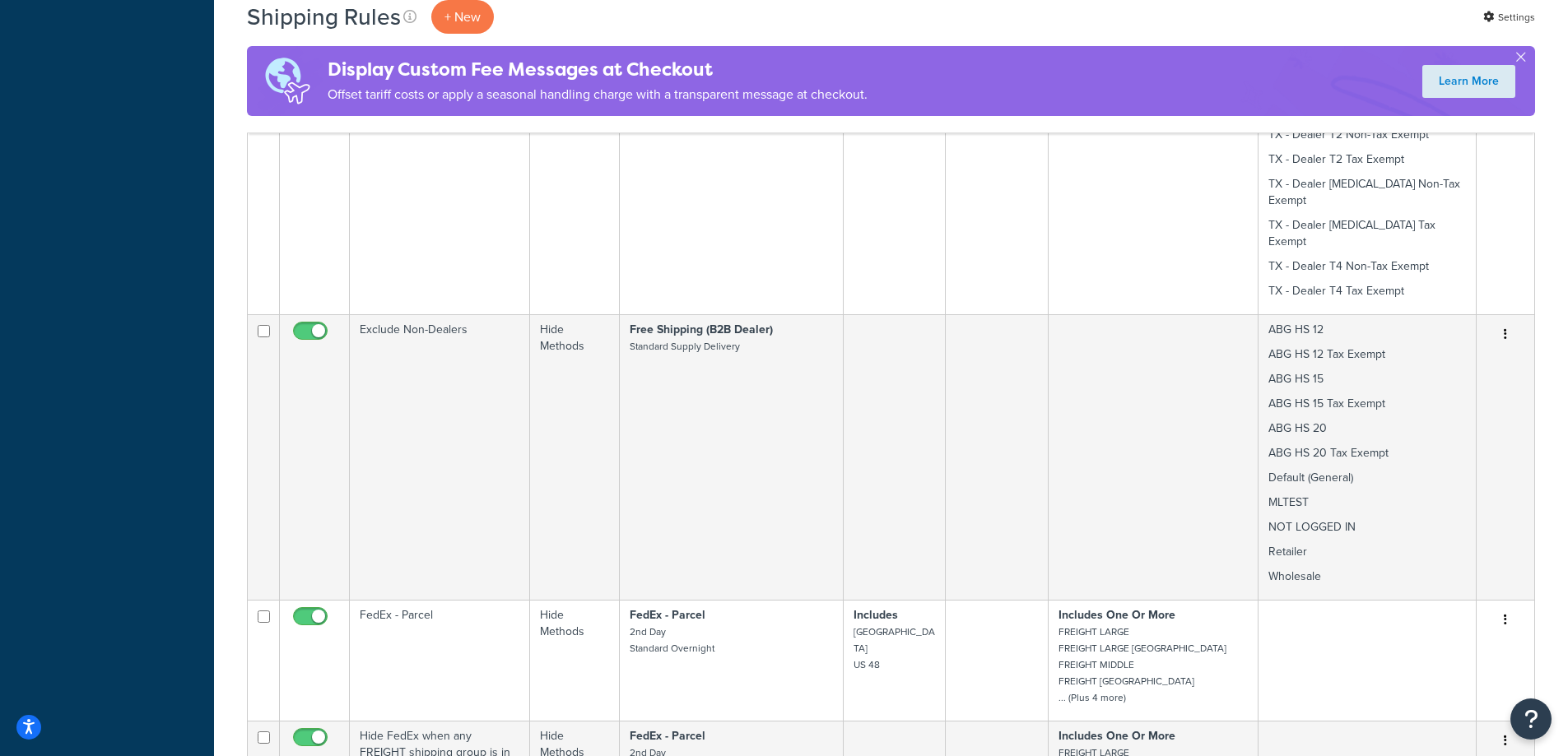
scroll to position [1152, 0]
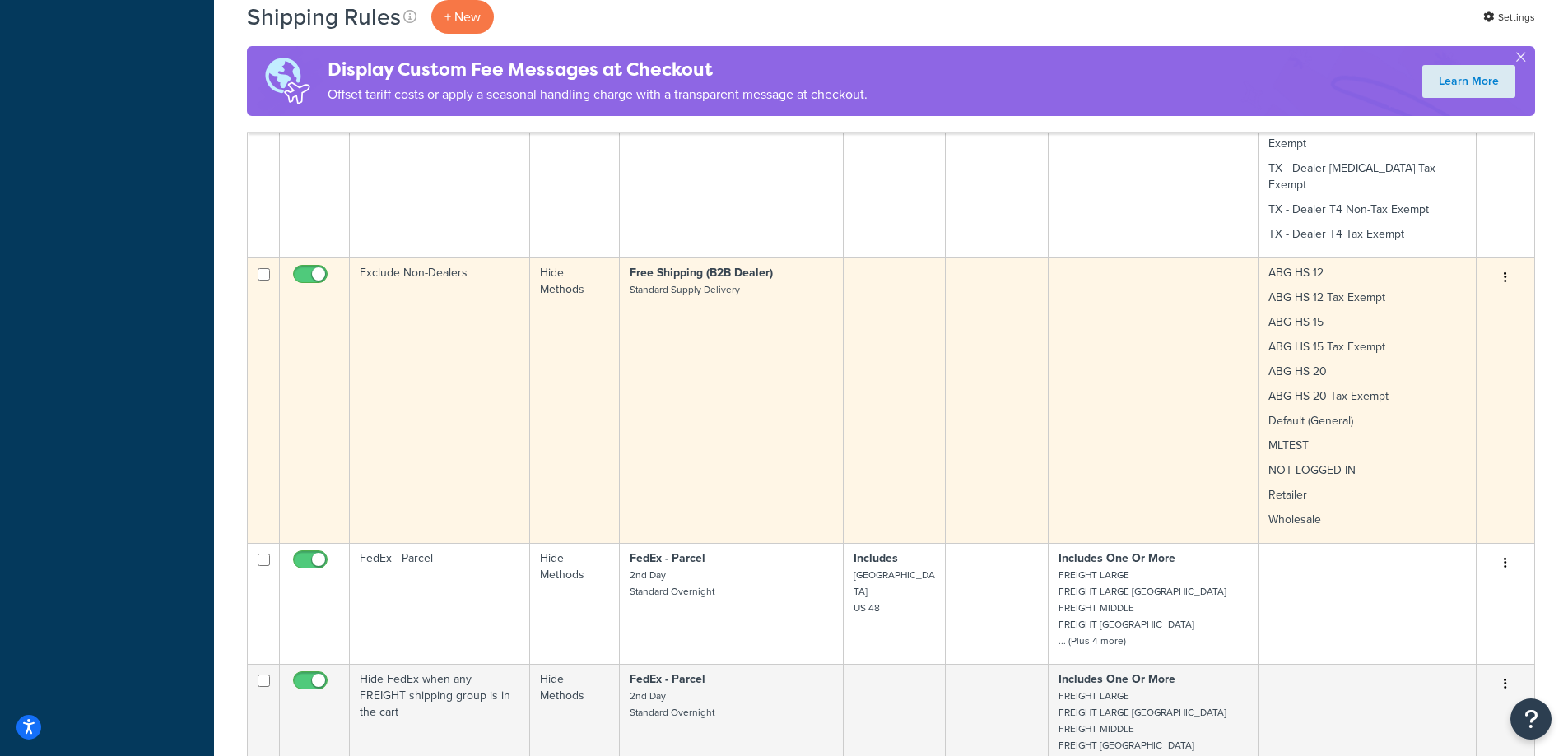
click at [461, 302] on td "Exclude Non-Dealers" at bounding box center [439, 400] width 180 height 285
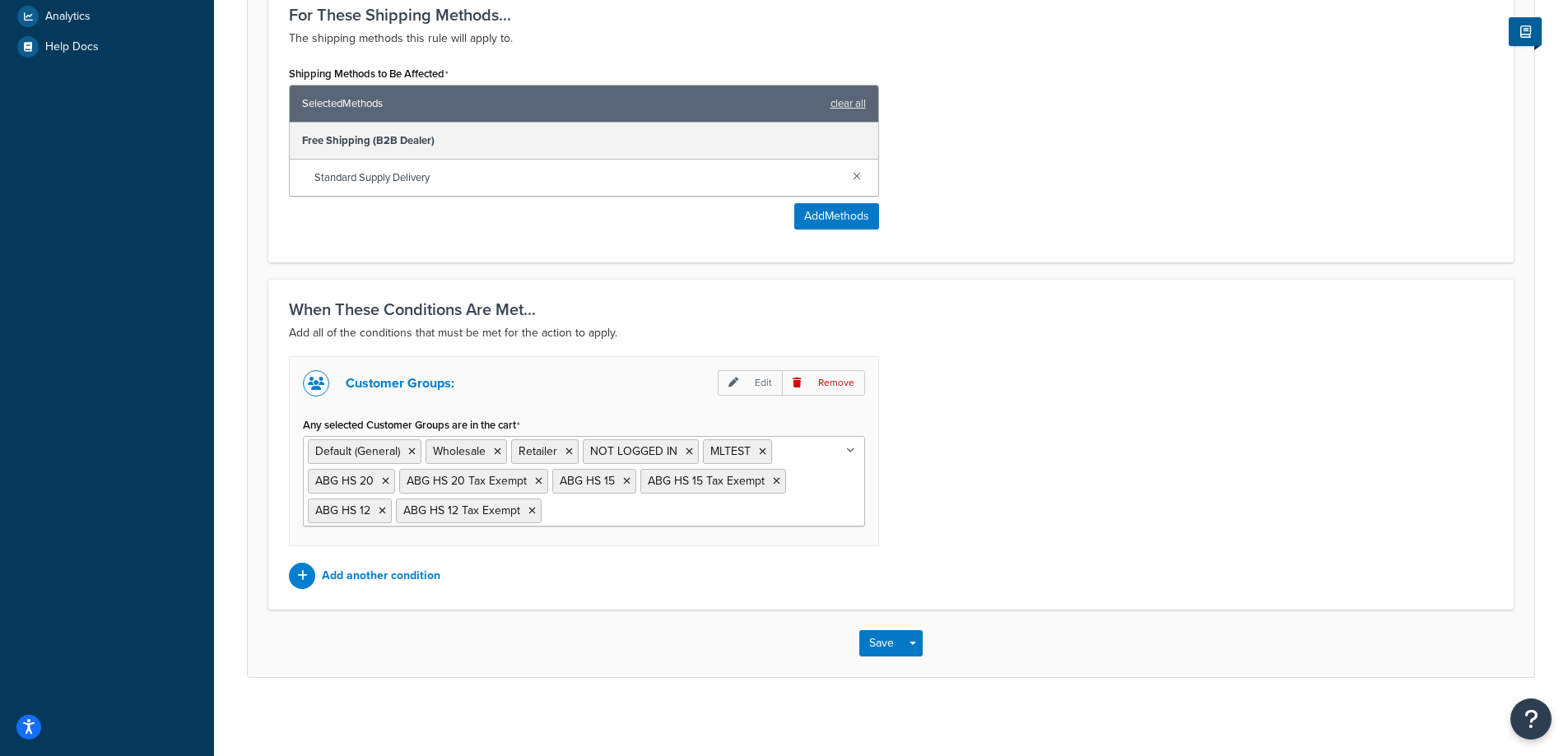
scroll to position [685, 0]
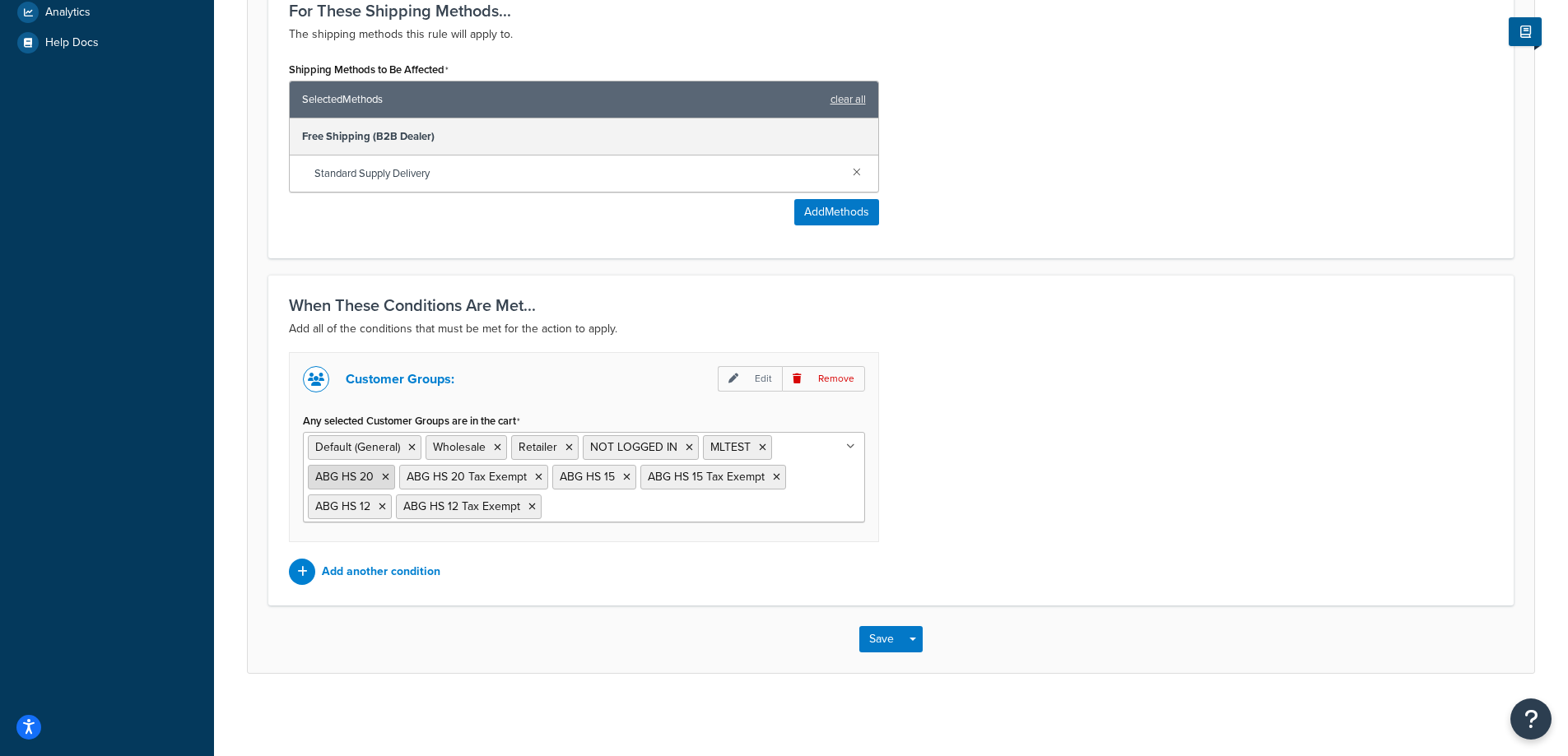
click at [382, 479] on icon at bounding box center [385, 477] width 8 height 10
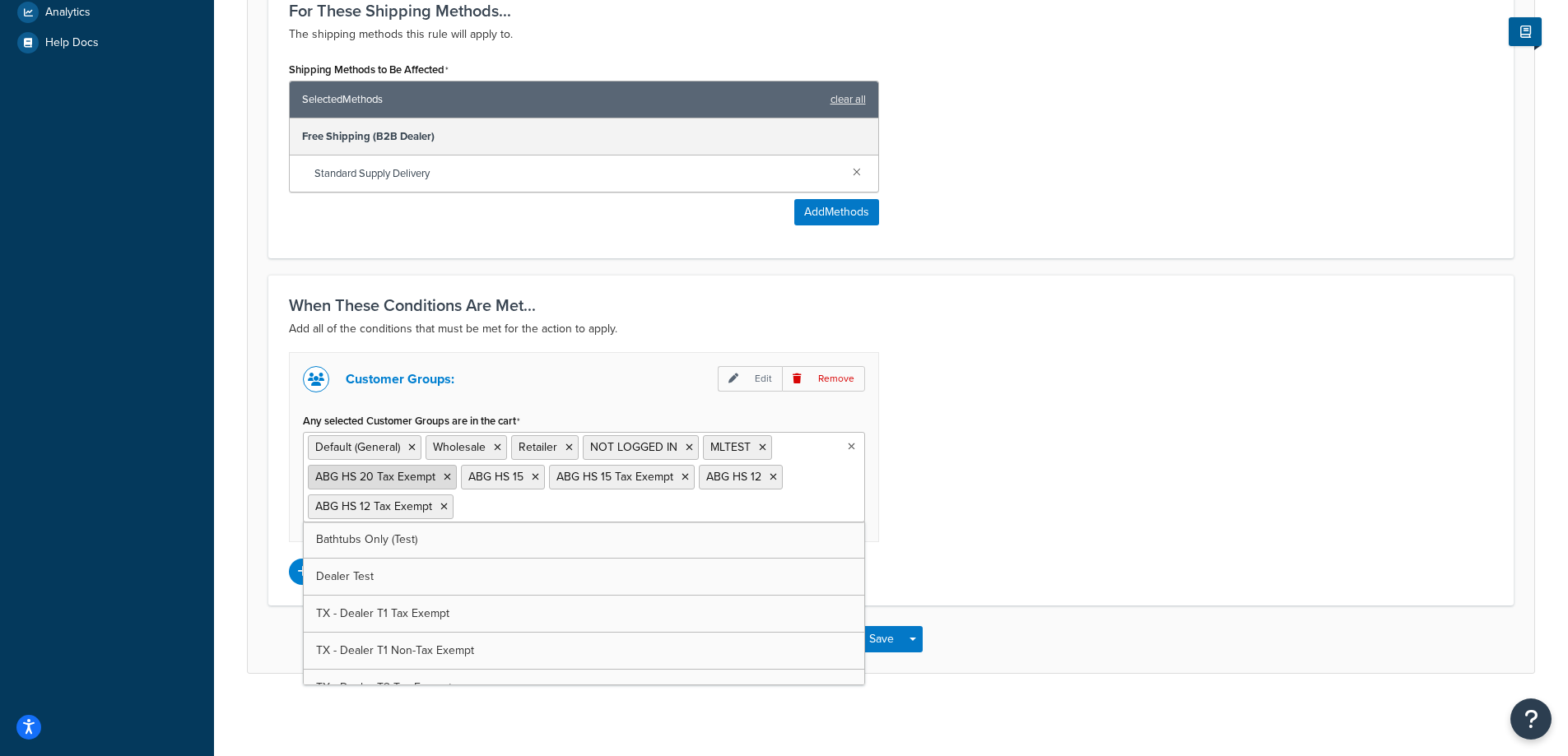
click at [445, 478] on icon at bounding box center [448, 477] width 8 height 10
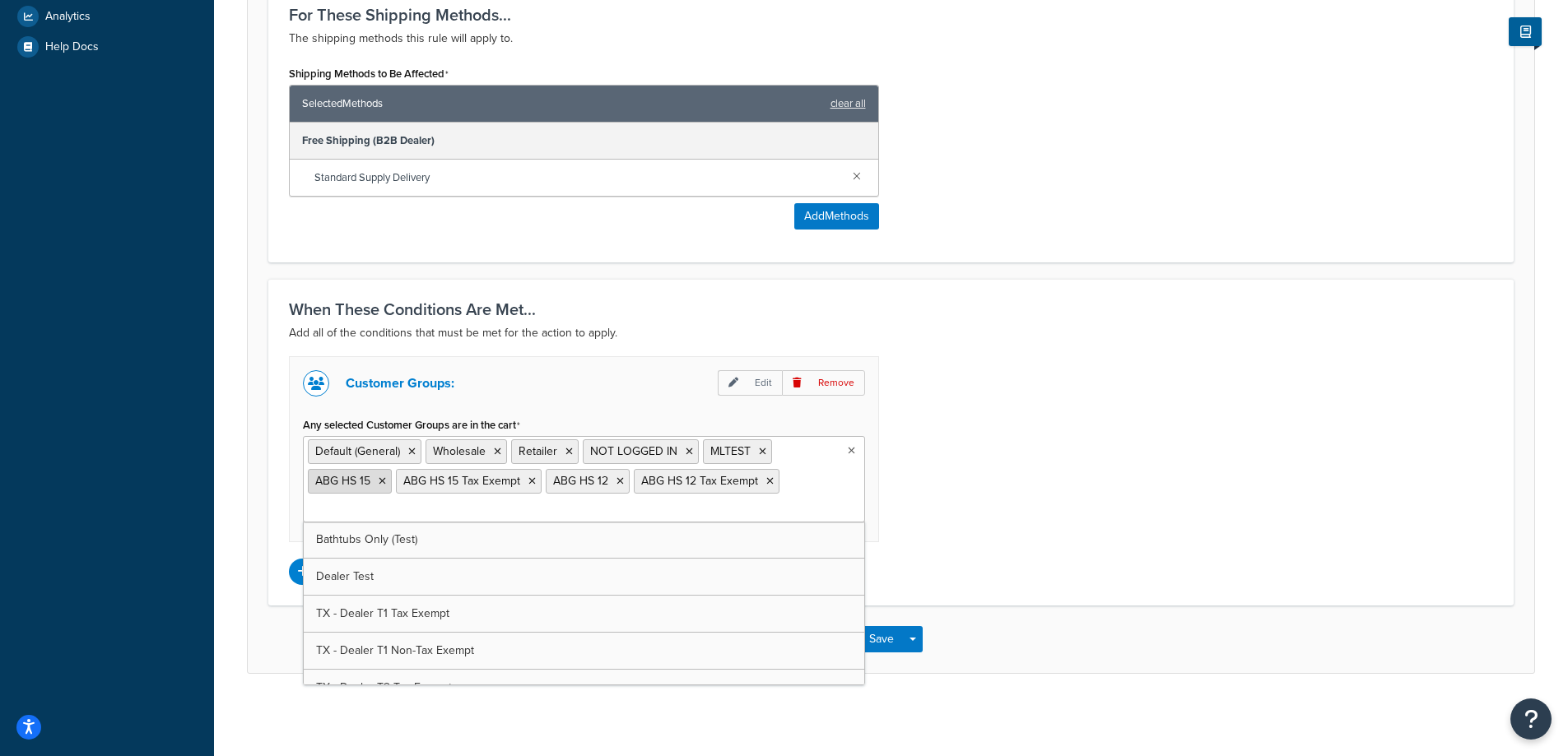
click at [380, 483] on icon at bounding box center [383, 482] width 8 height 10
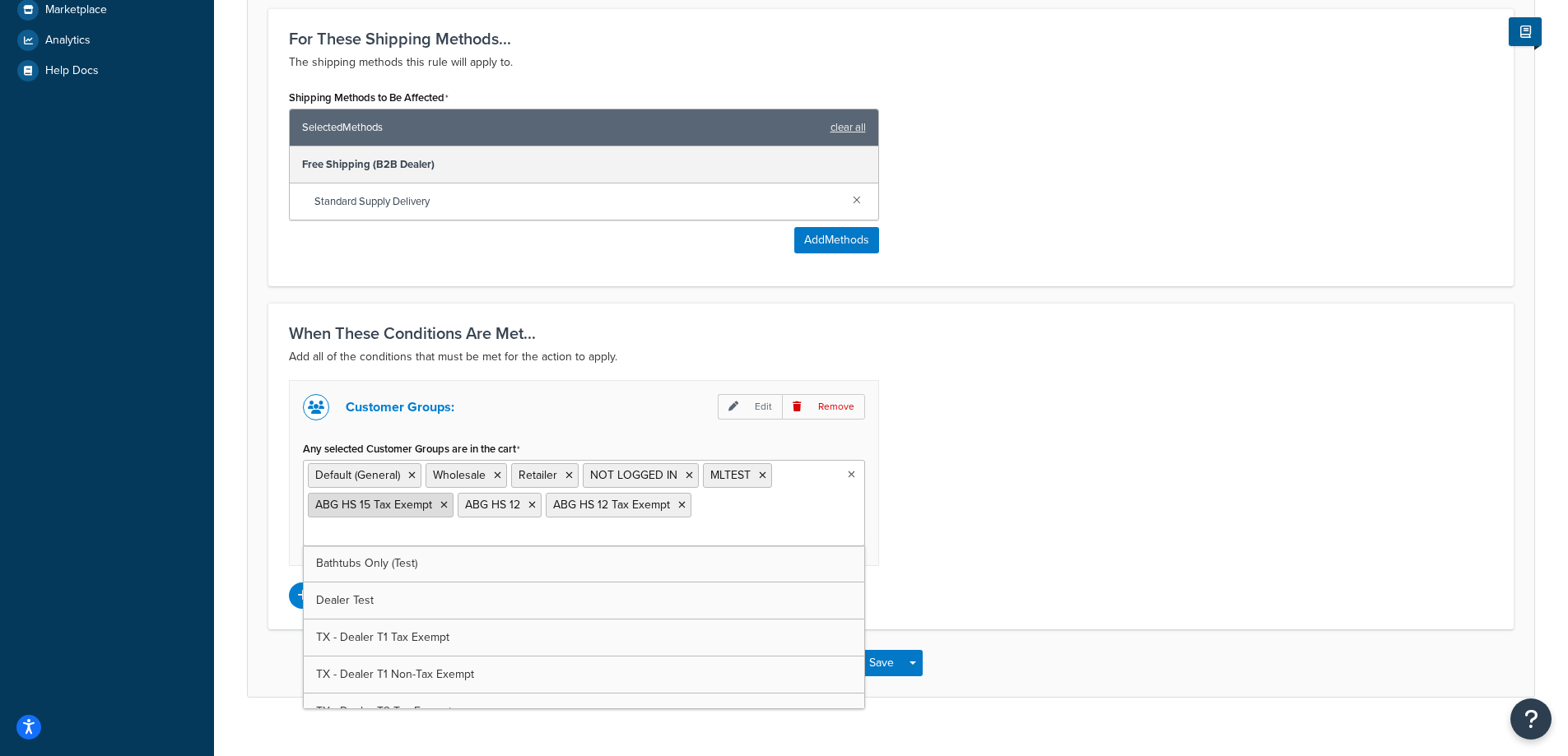
click at [443, 507] on icon at bounding box center [444, 505] width 8 height 10
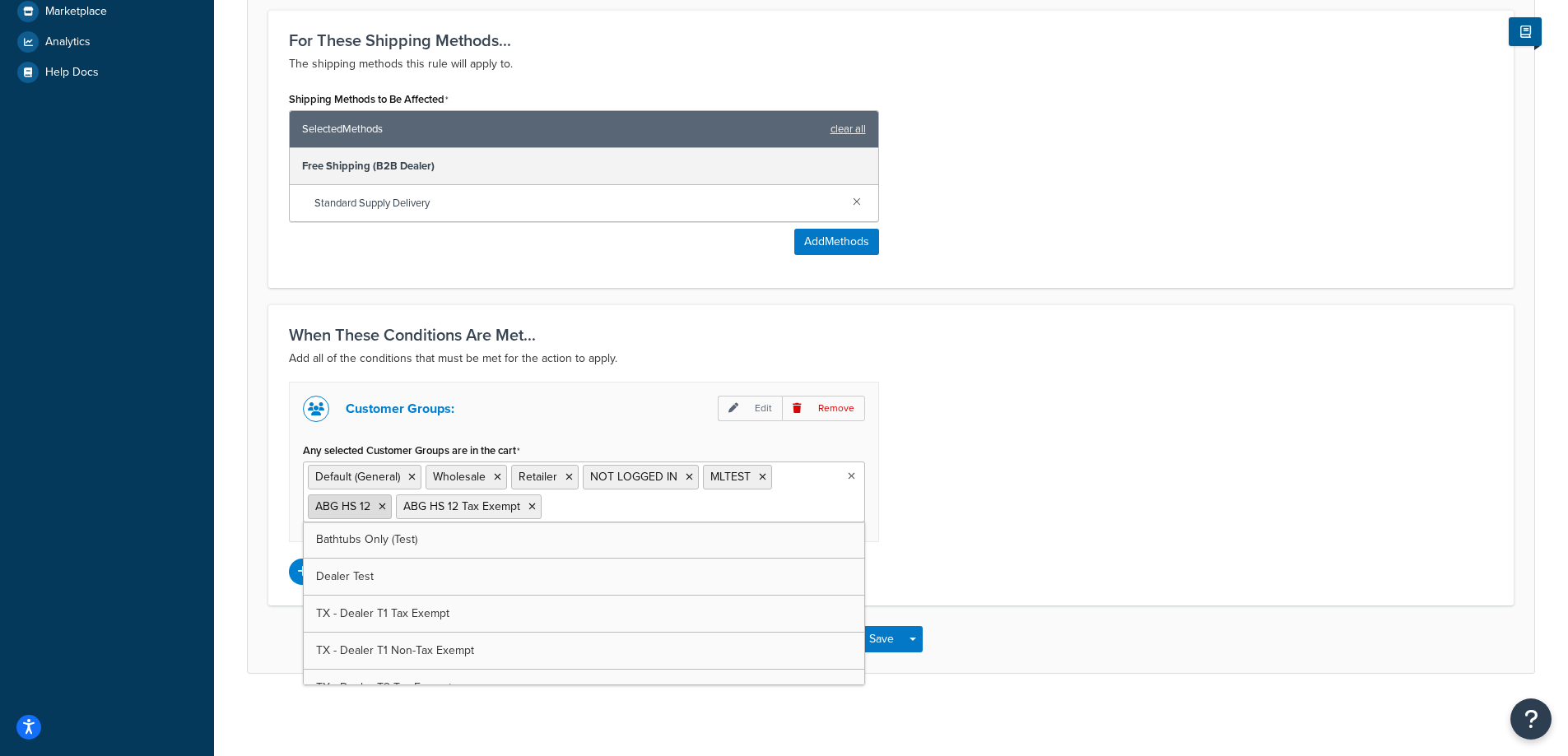
drag, startPoint x: 379, startPoint y: 508, endPoint x: 440, endPoint y: 515, distance: 61.4
click at [380, 508] on icon at bounding box center [383, 507] width 8 height 10
click at [443, 508] on icon at bounding box center [444, 507] width 8 height 10
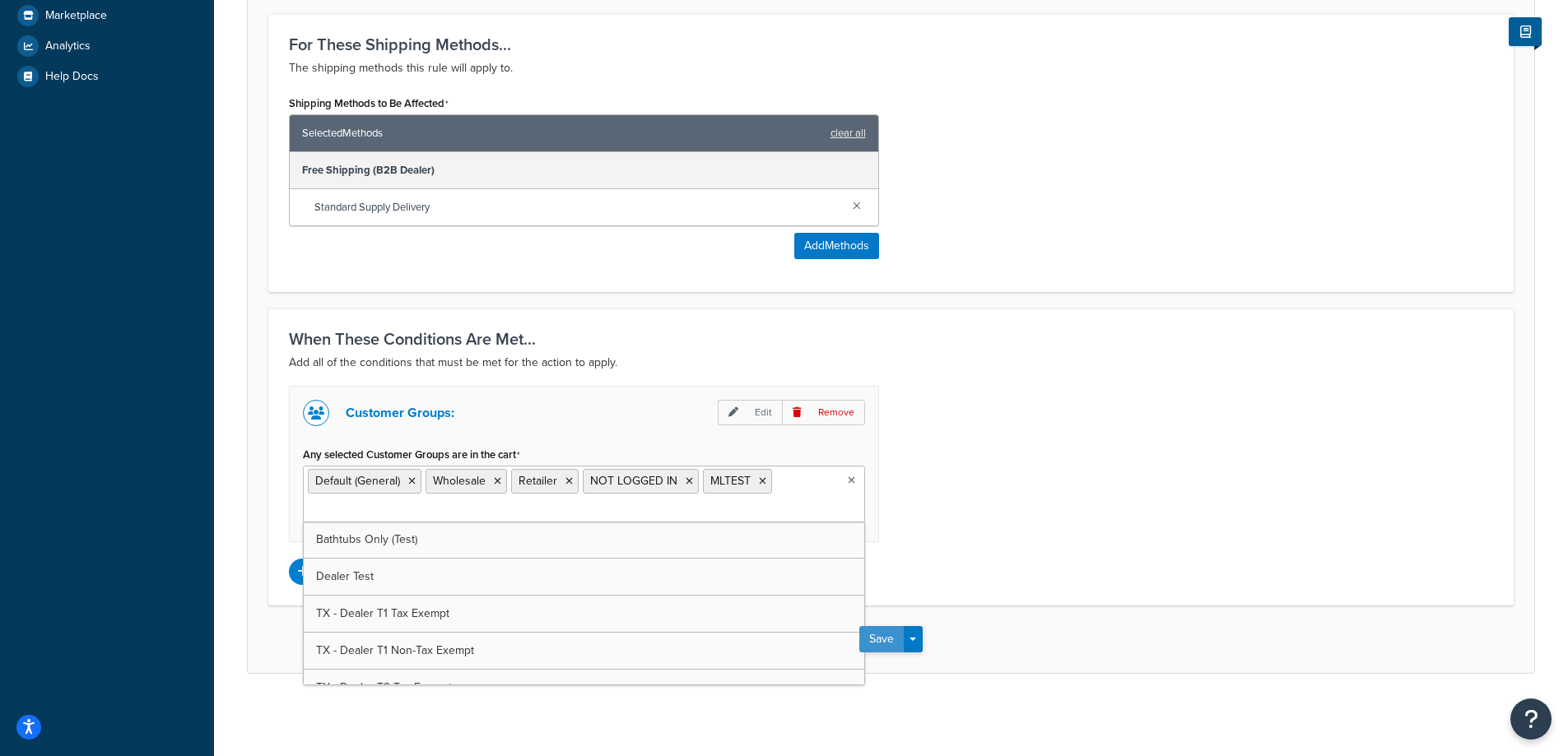
click at [892, 643] on button "Save" at bounding box center [882, 639] width 45 height 26
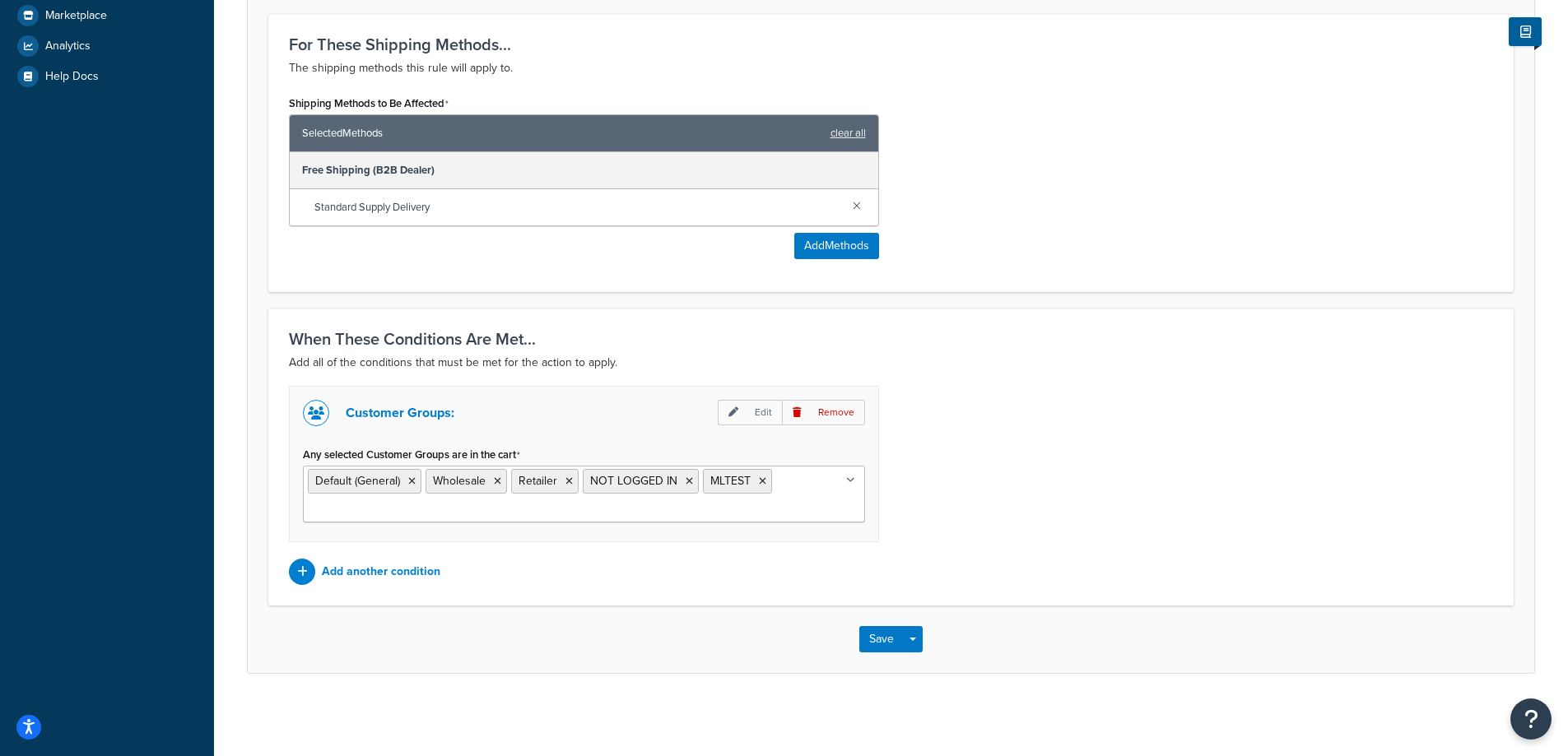
scroll to position [0, 0]
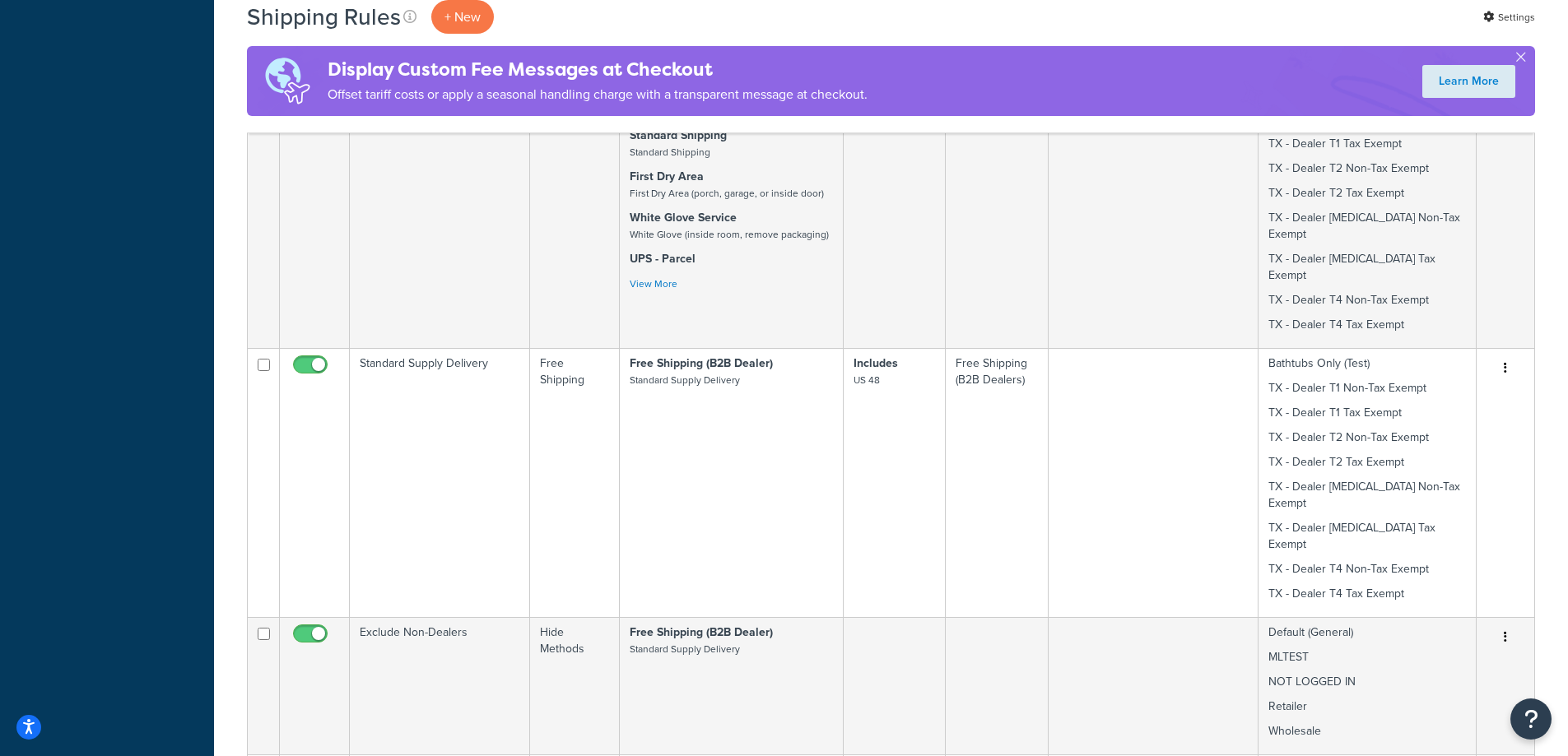
scroll to position [823, 0]
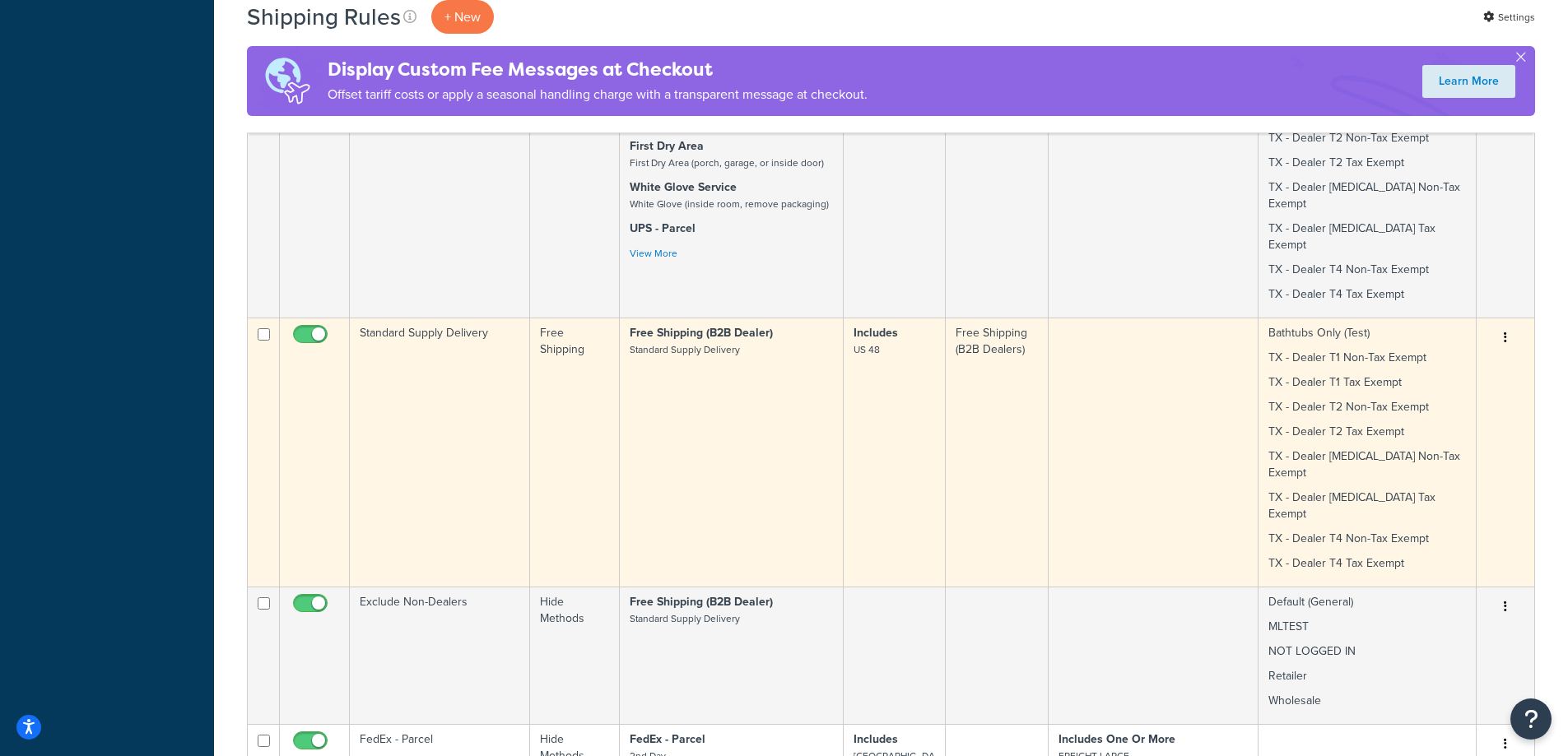
click at [317, 328] on input "checkbox" at bounding box center [312, 338] width 46 height 20
checkbox input "false"
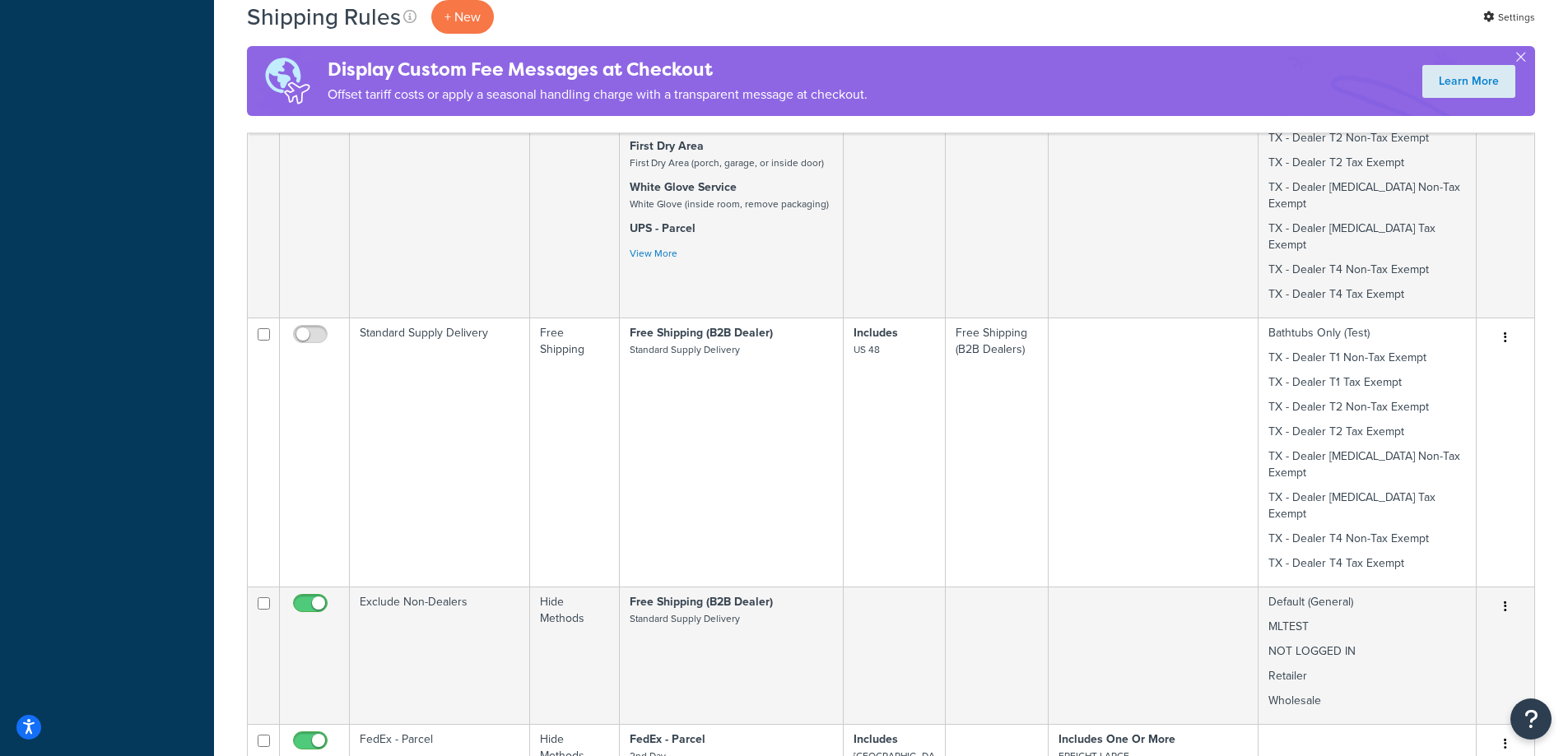
scroll to position [329, 0]
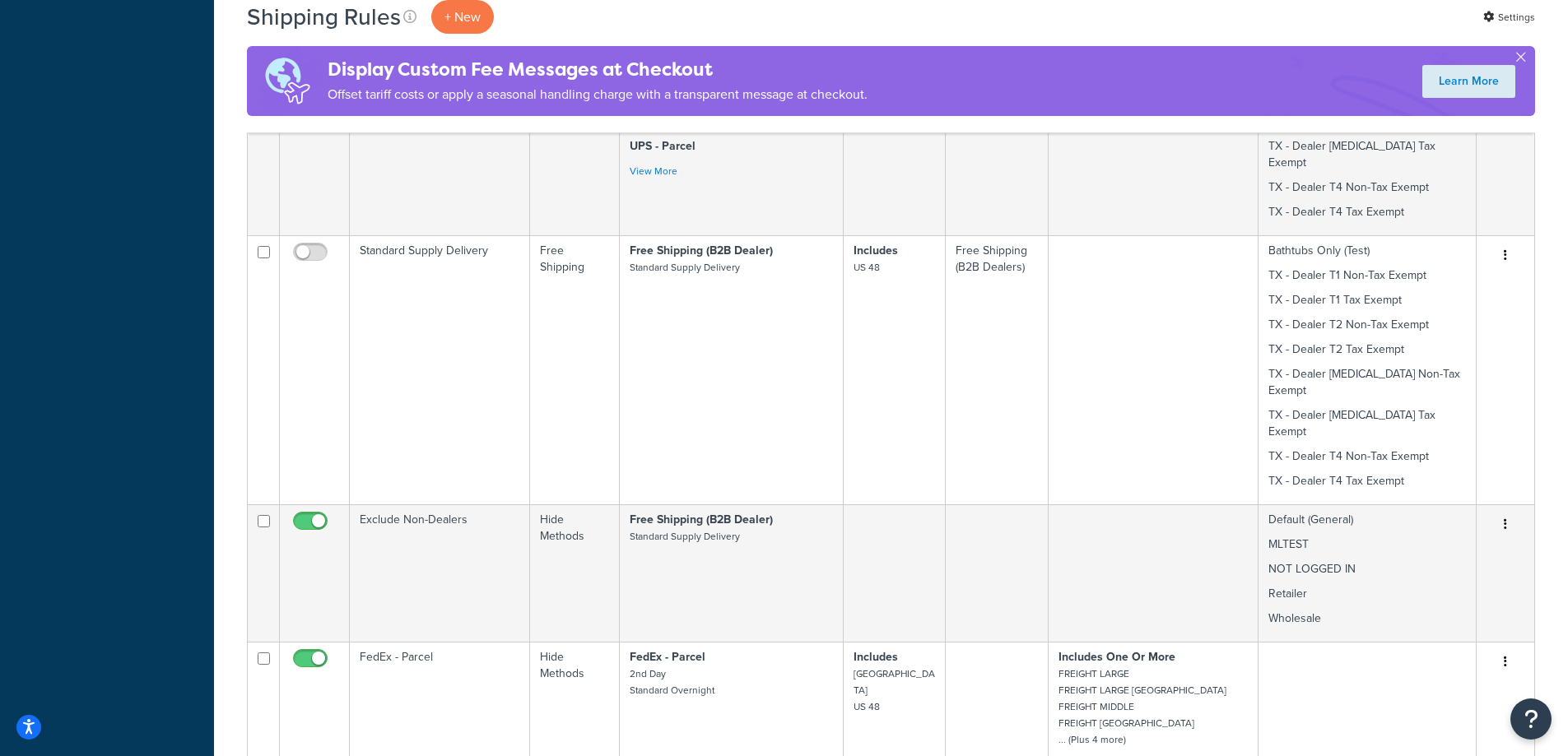
scroll to position [988, 0]
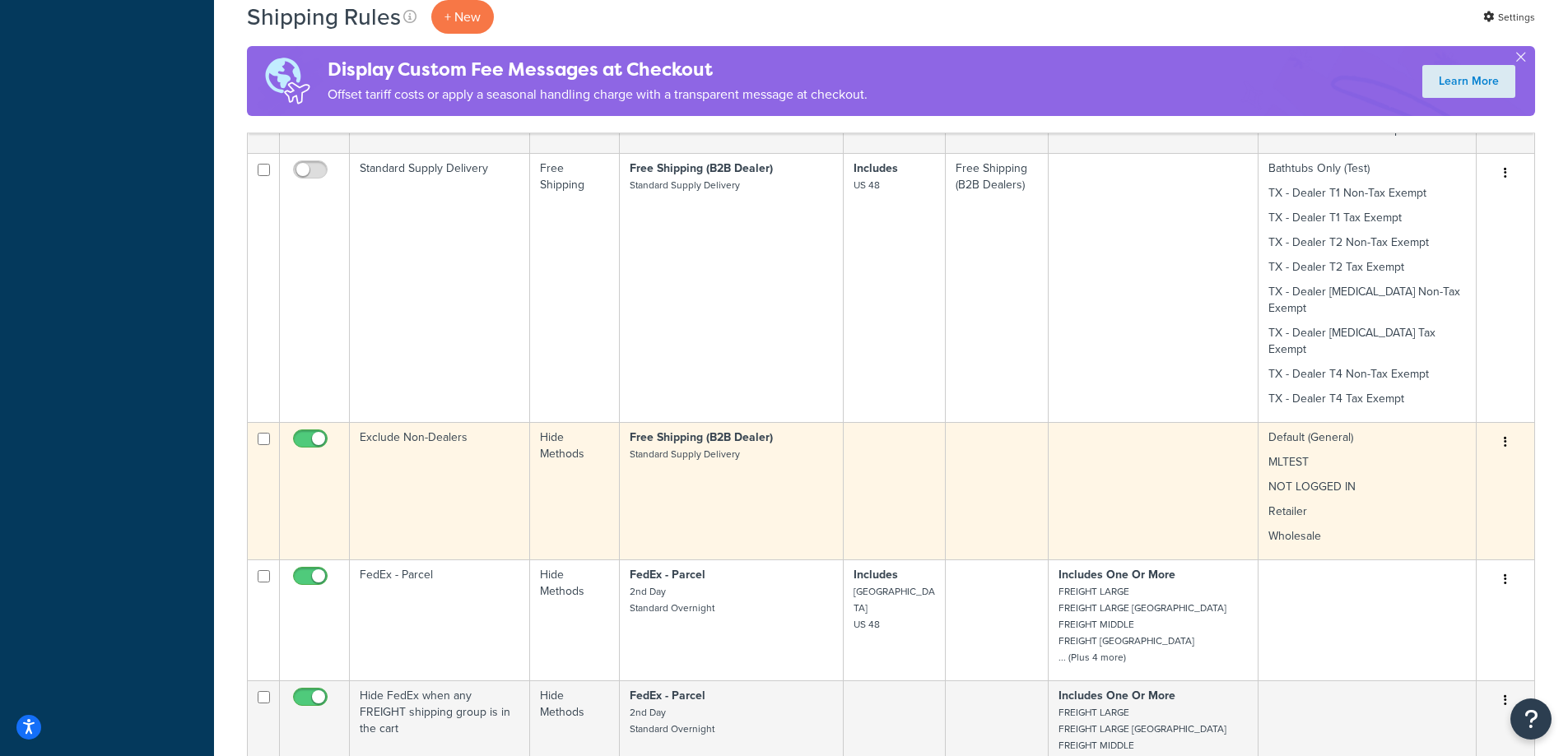
click at [315, 433] on input "checkbox" at bounding box center [312, 443] width 46 height 20
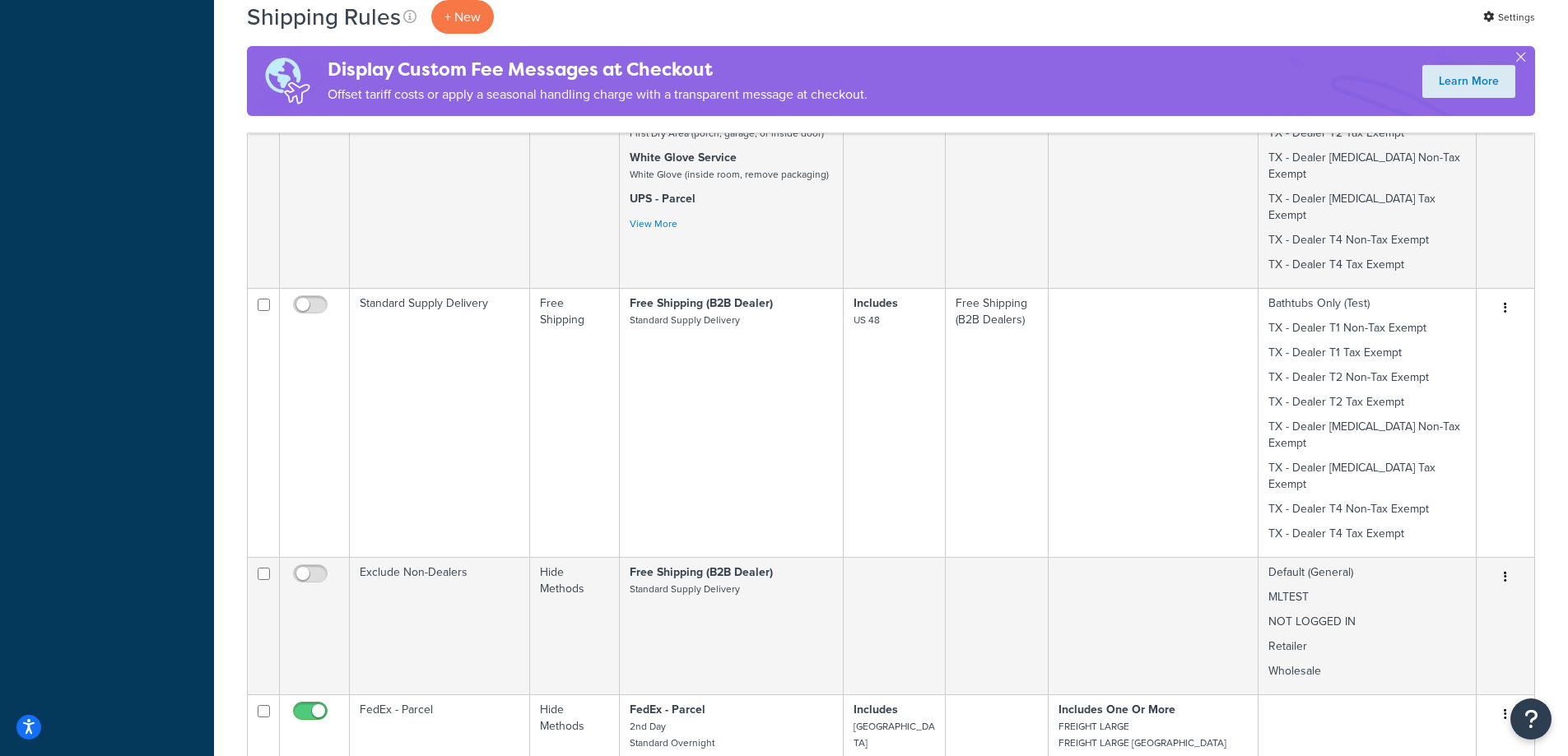
scroll to position [905, 0]
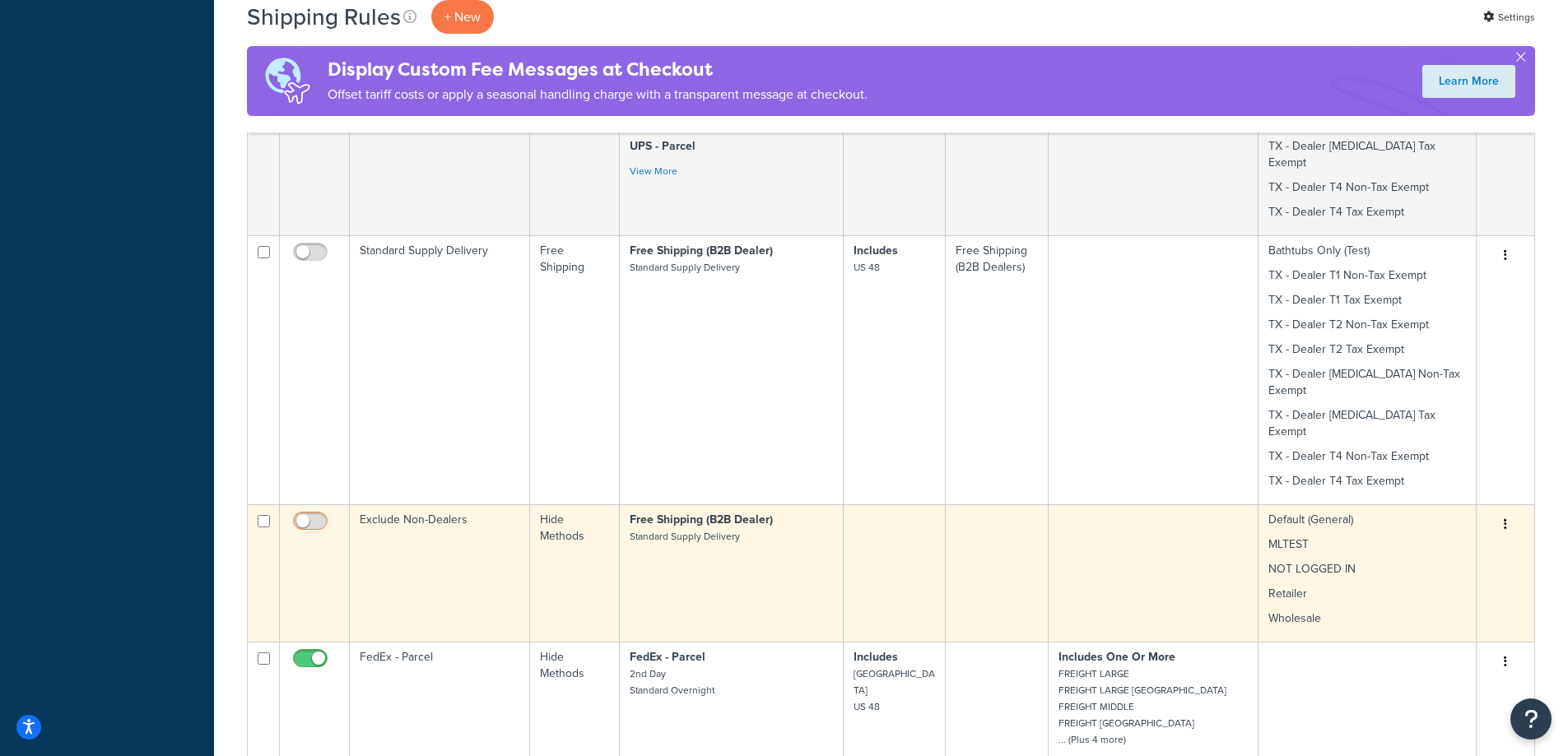
click at [316, 515] on input "checkbox" at bounding box center [312, 524] width 46 height 20
checkbox input "false"
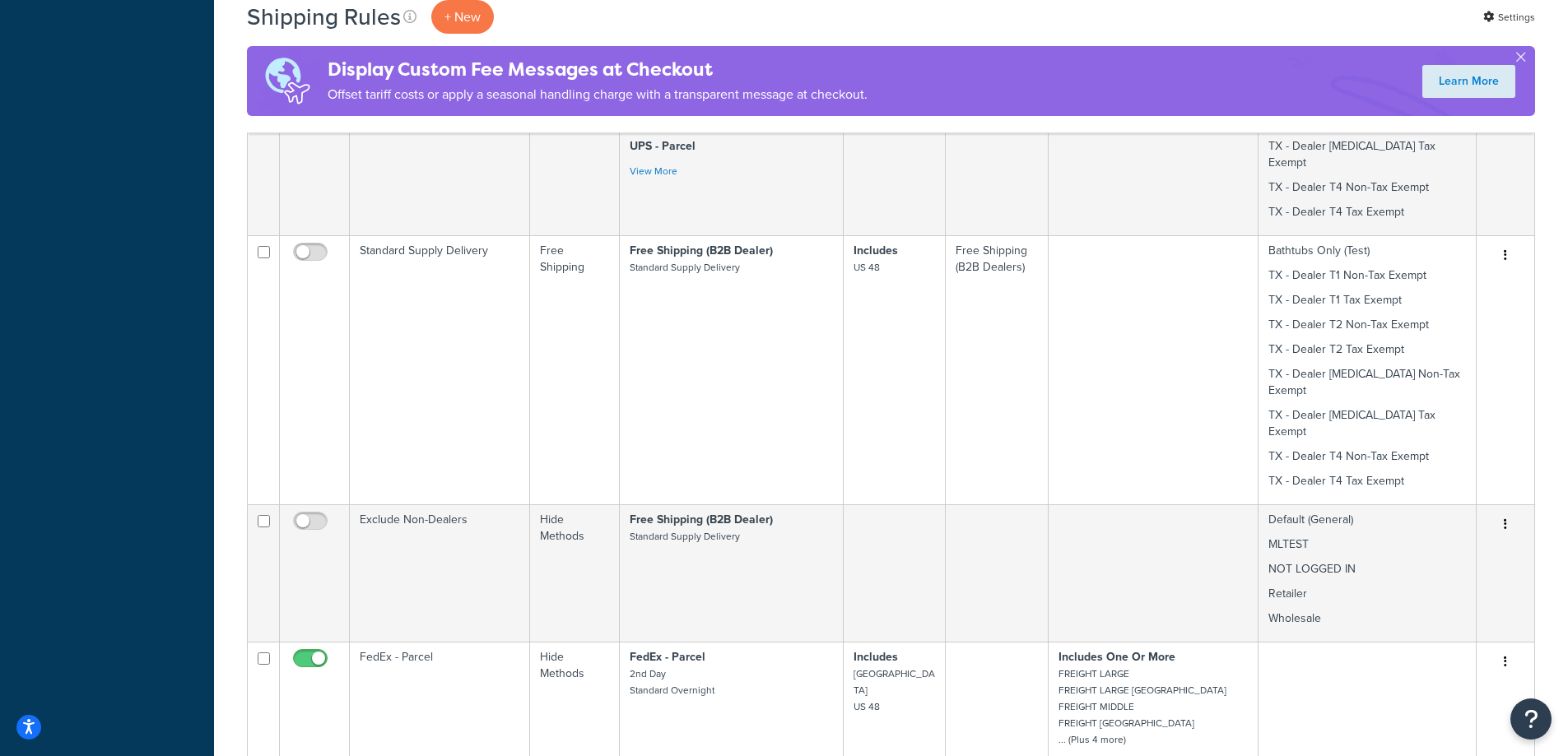
scroll to position [1399, 0]
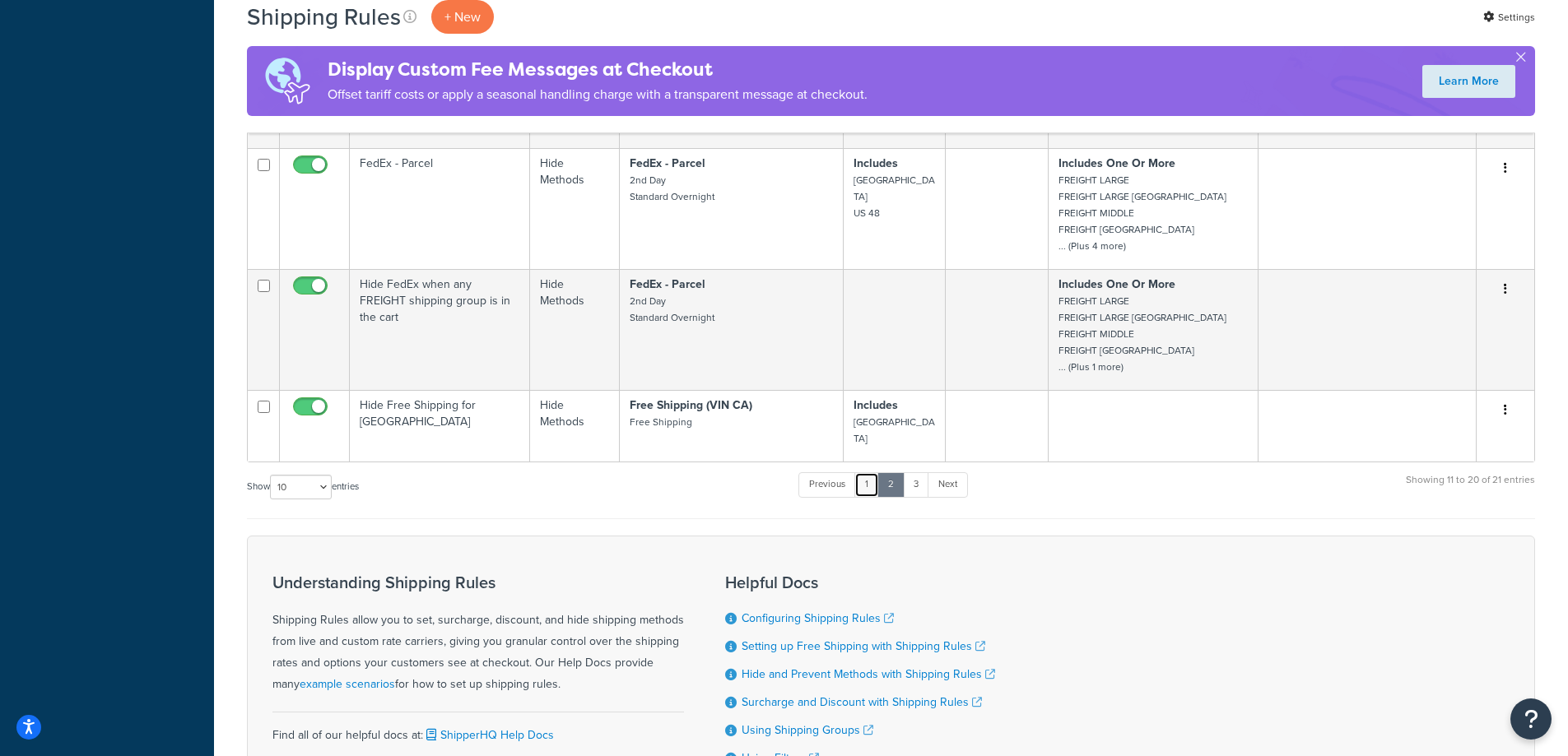
click at [874, 472] on link "1" at bounding box center [866, 484] width 24 height 24
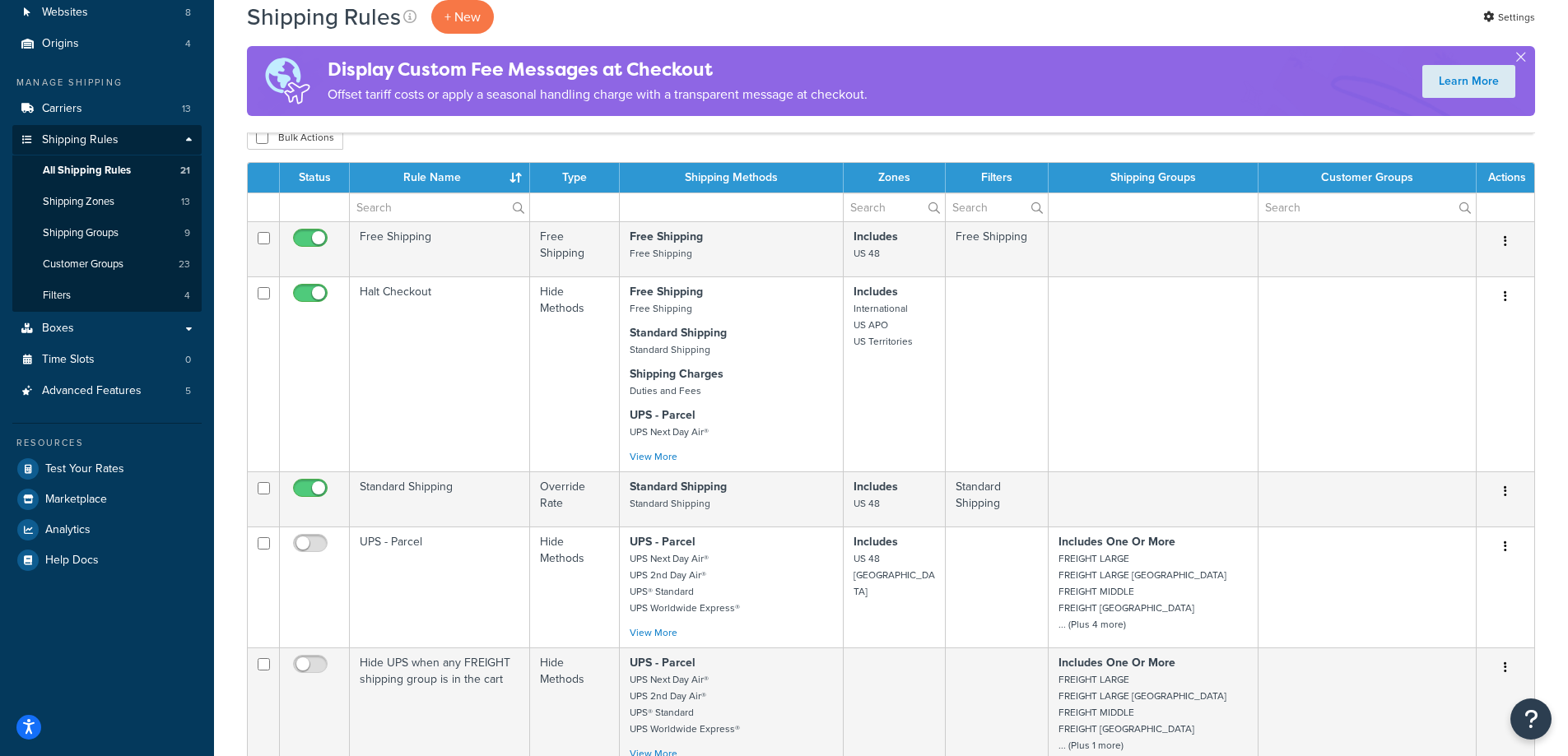
scroll to position [164, 0]
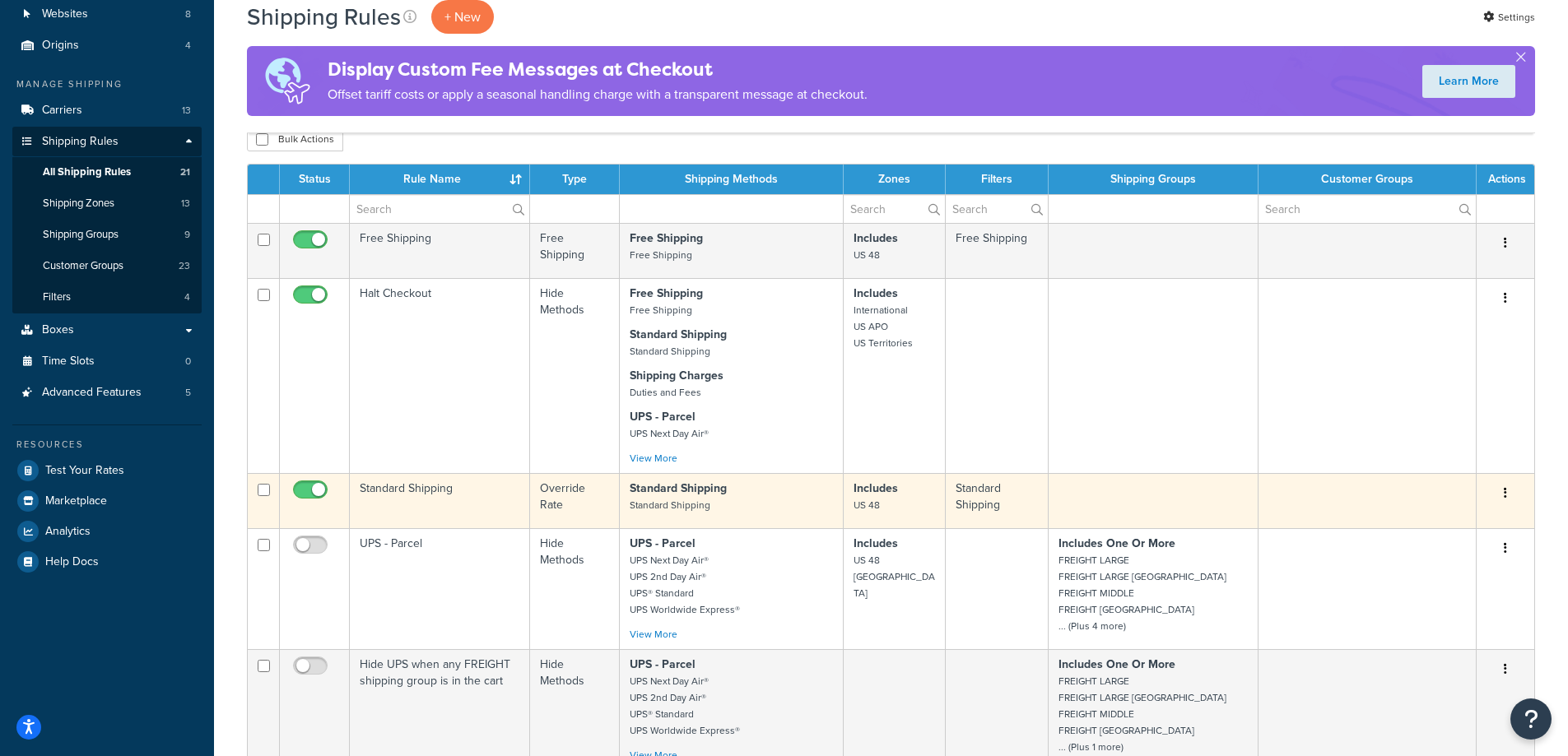
click at [466, 495] on td "Standard Shipping" at bounding box center [439, 500] width 180 height 55
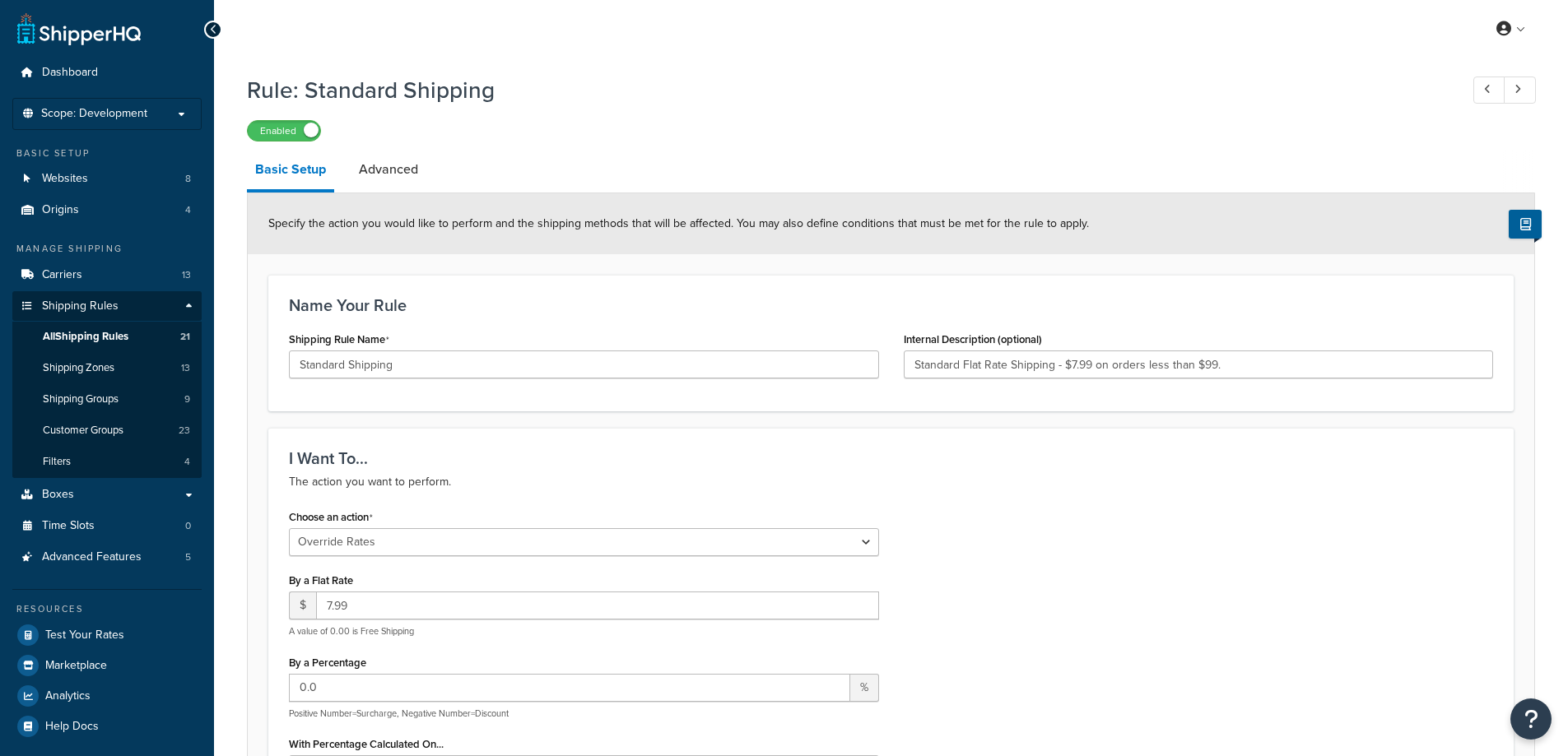
select select "OVERRIDE"
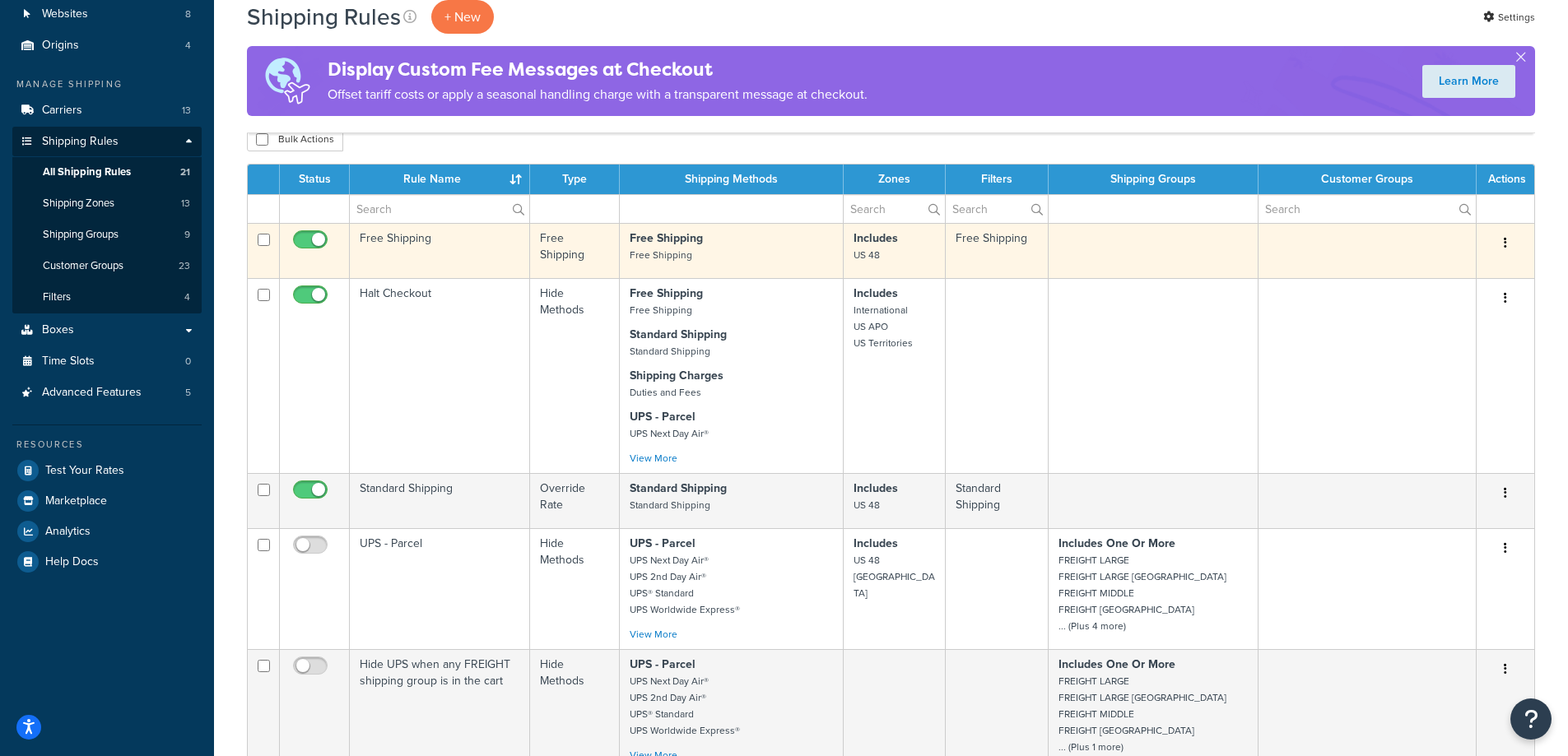
click at [455, 253] on td "Free Shipping" at bounding box center [439, 250] width 180 height 55
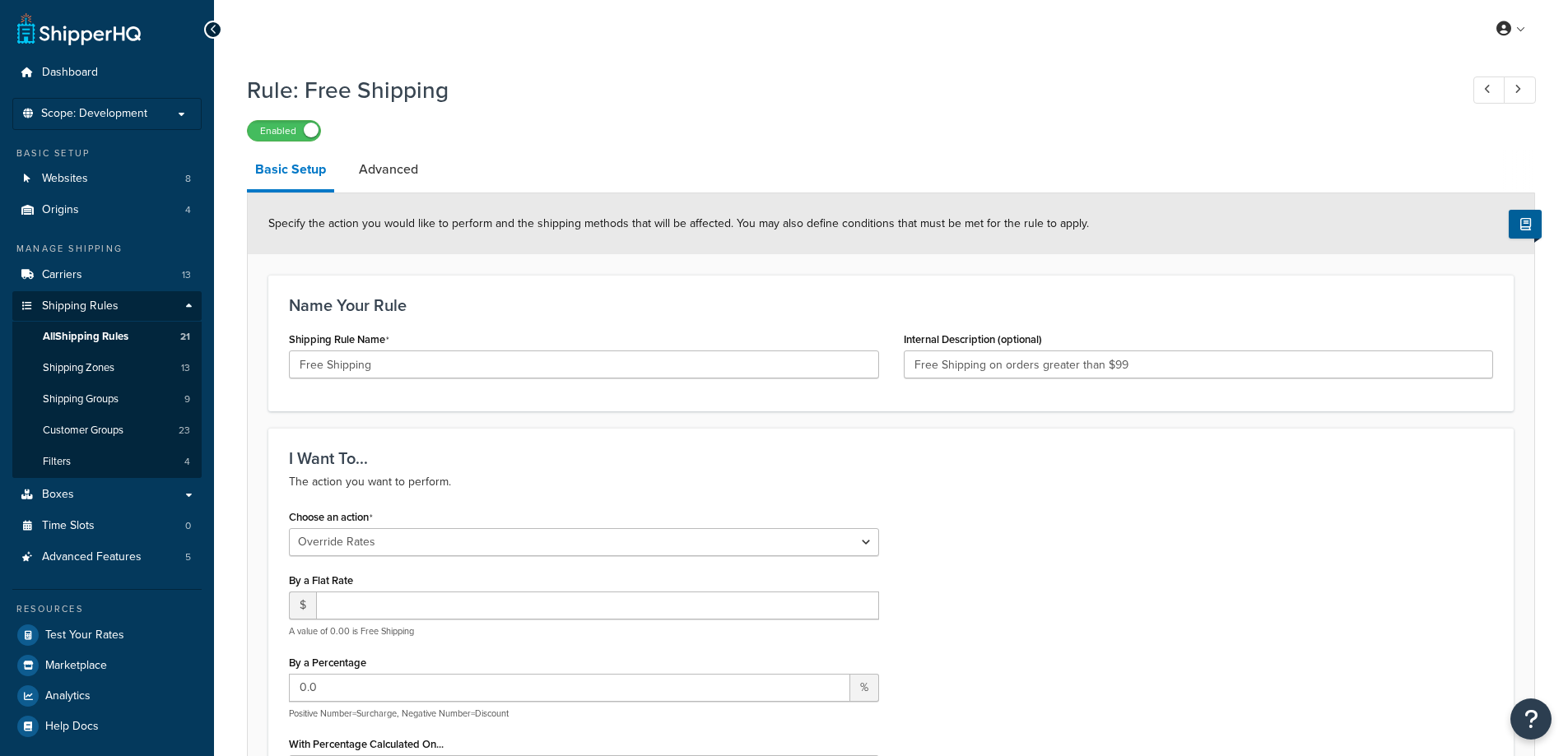
select select "OVERRIDE"
select select "LOCATION"
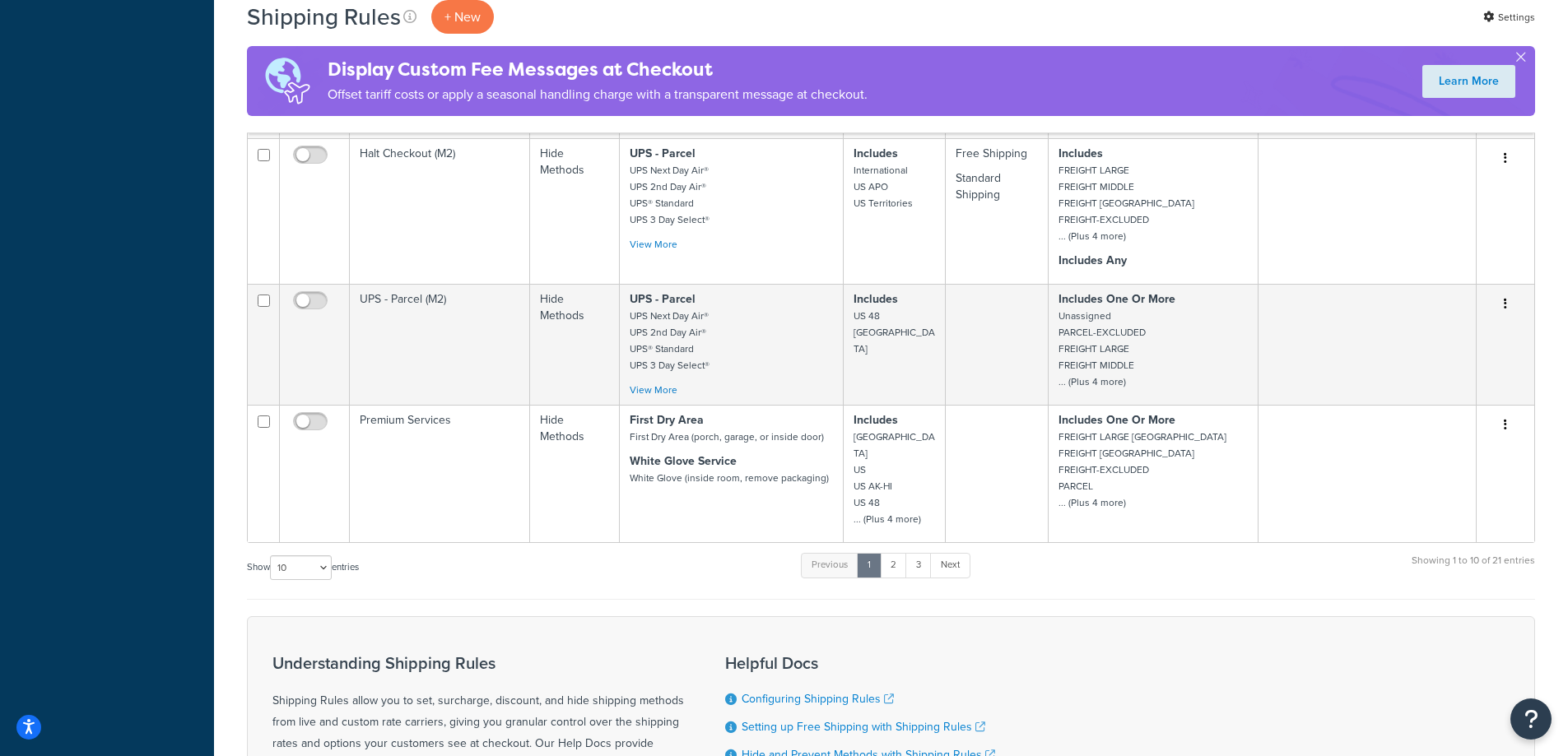
scroll to position [1335, 0]
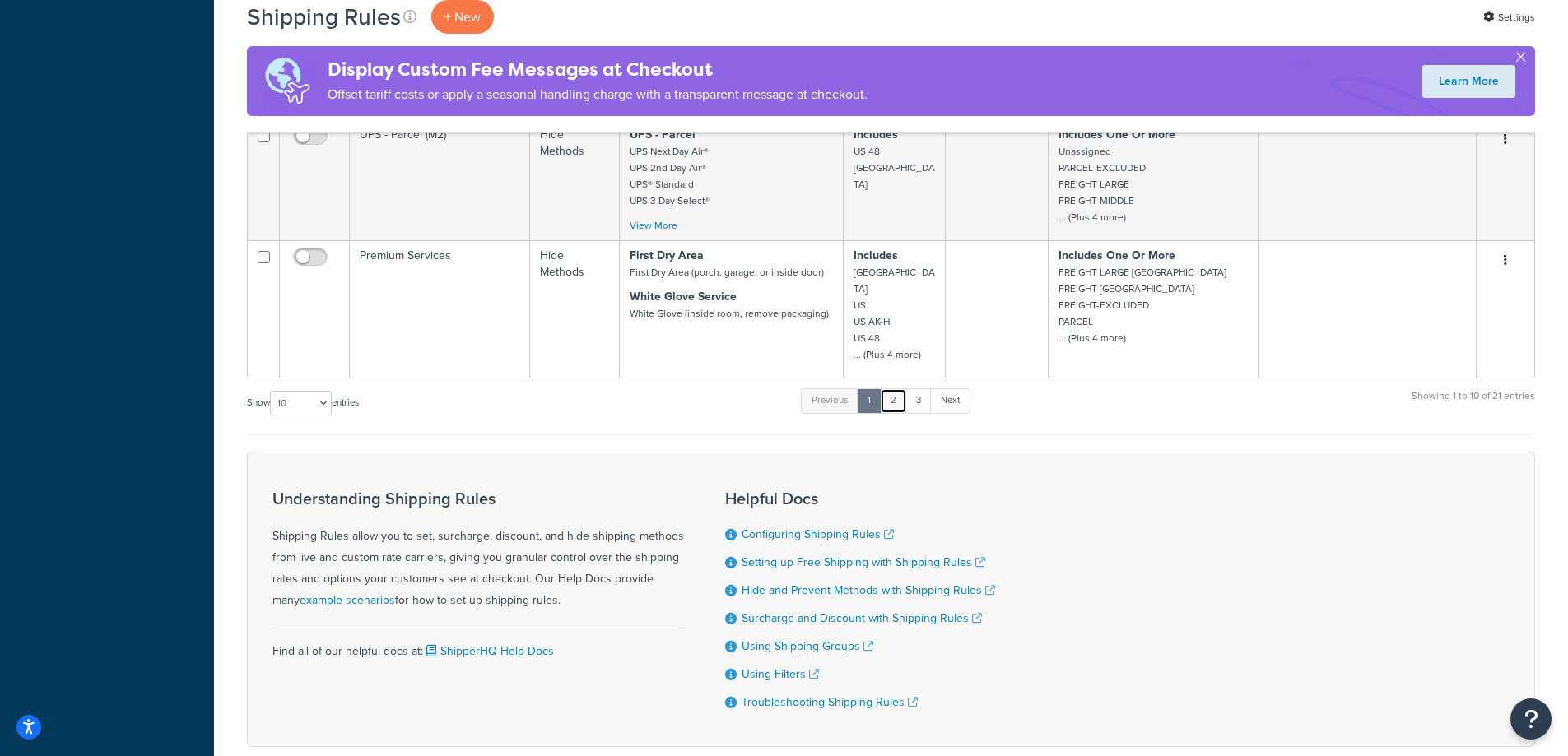
click at [892, 396] on link "2" at bounding box center [893, 400] width 27 height 24
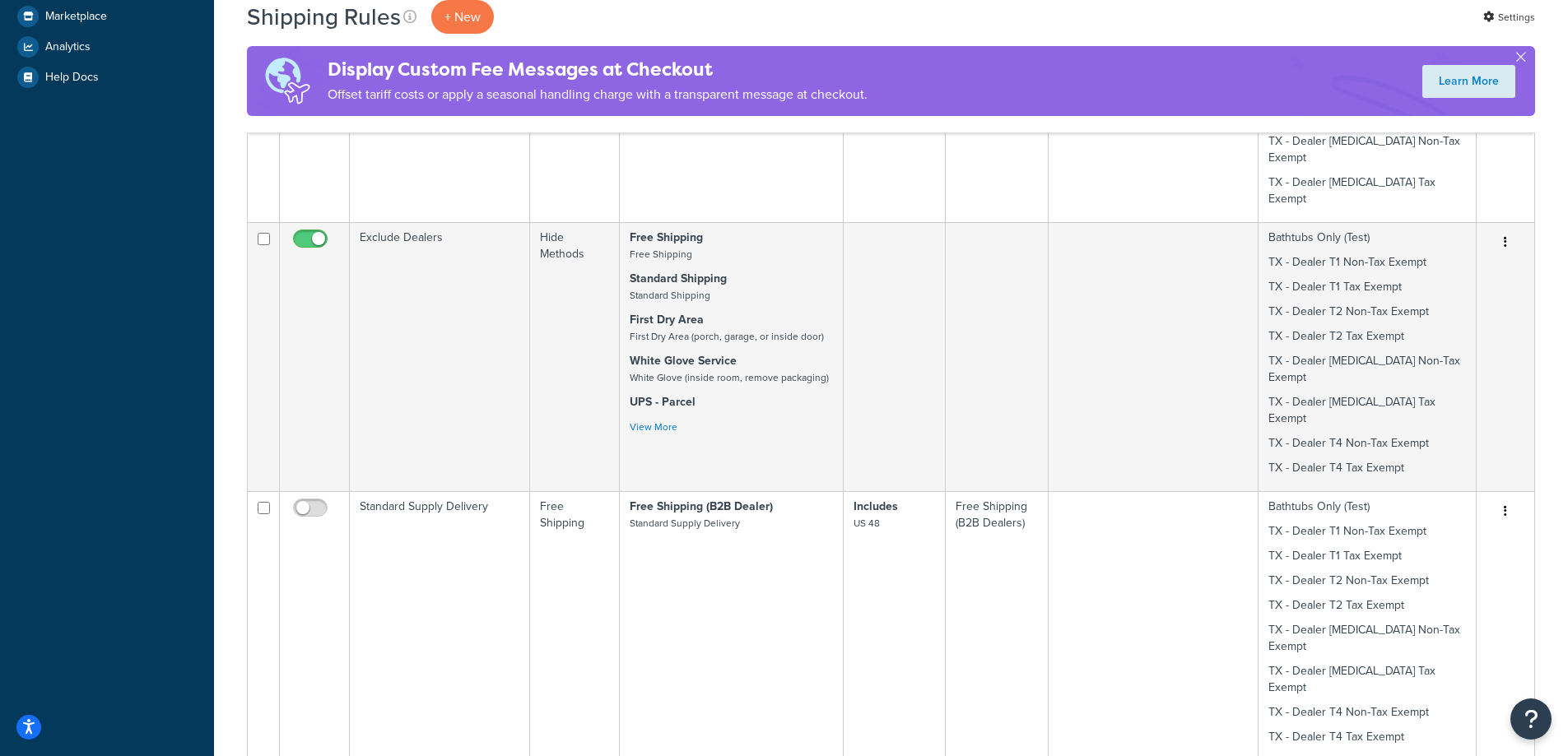
scroll to position [594, 0]
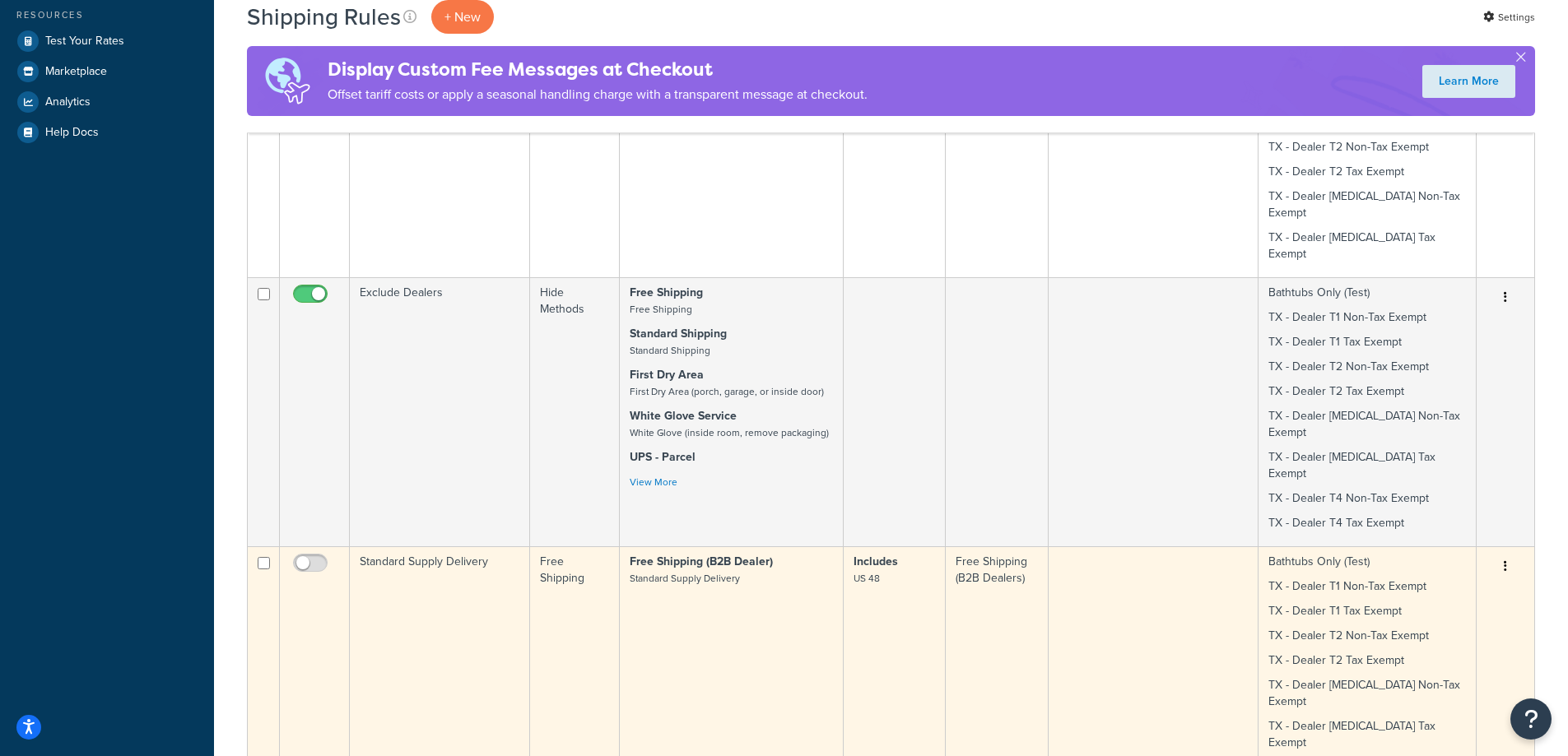
click at [389, 555] on td "Standard Supply Delivery" at bounding box center [439, 681] width 180 height 270
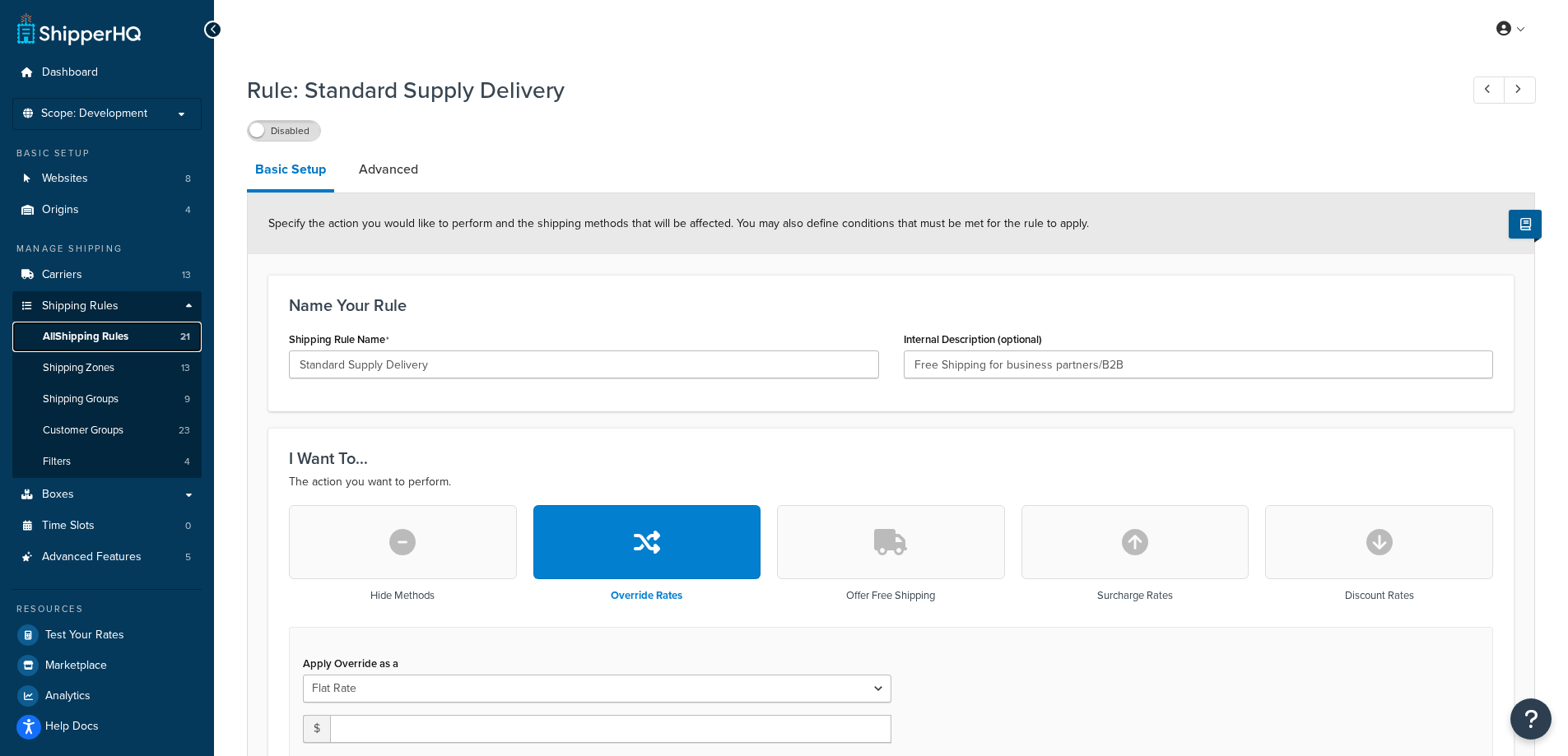
click at [120, 330] on span "All Shipping Rules" at bounding box center [86, 337] width 86 height 14
click at [93, 310] on span "Shipping Rules" at bounding box center [80, 306] width 77 height 14
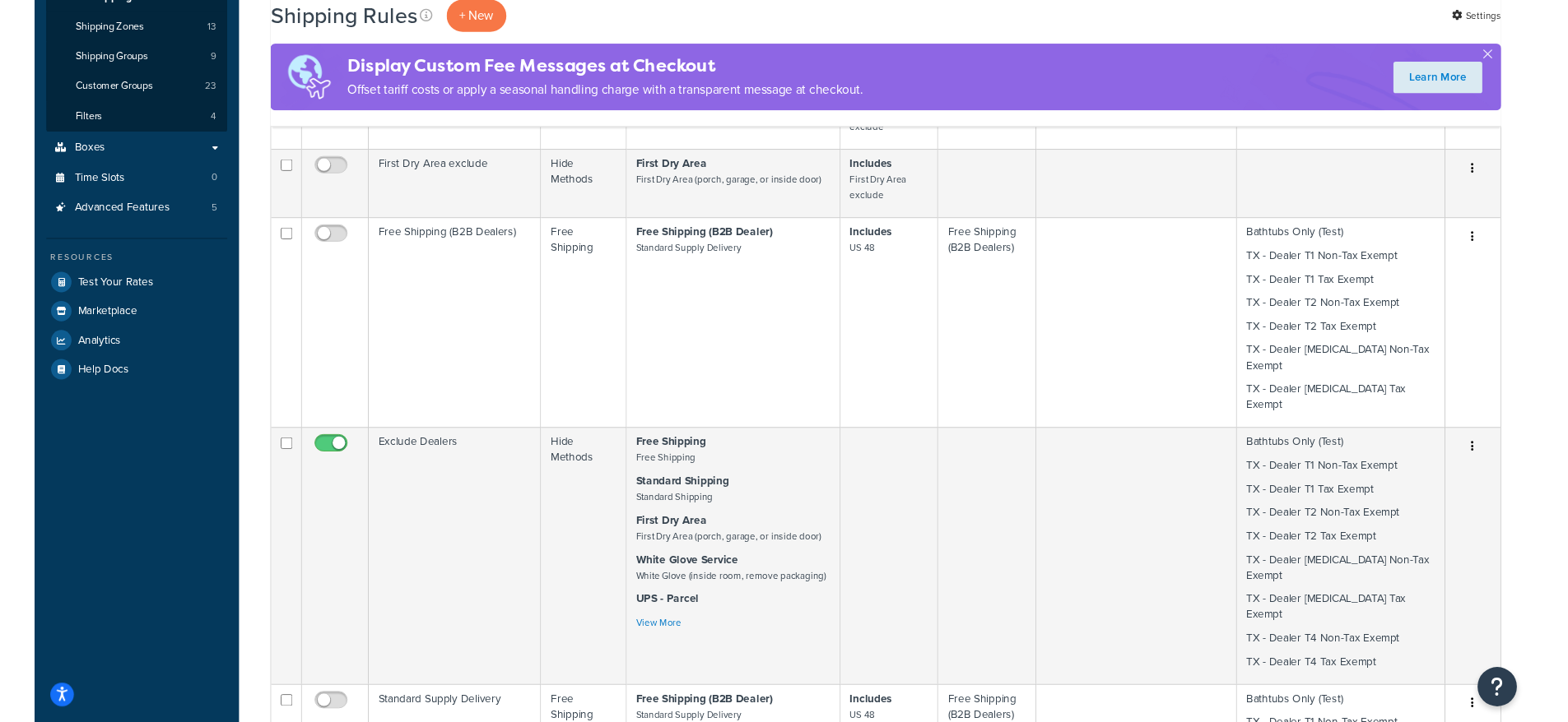
scroll to position [493, 0]
